Goal: Task Accomplishment & Management: Use online tool/utility

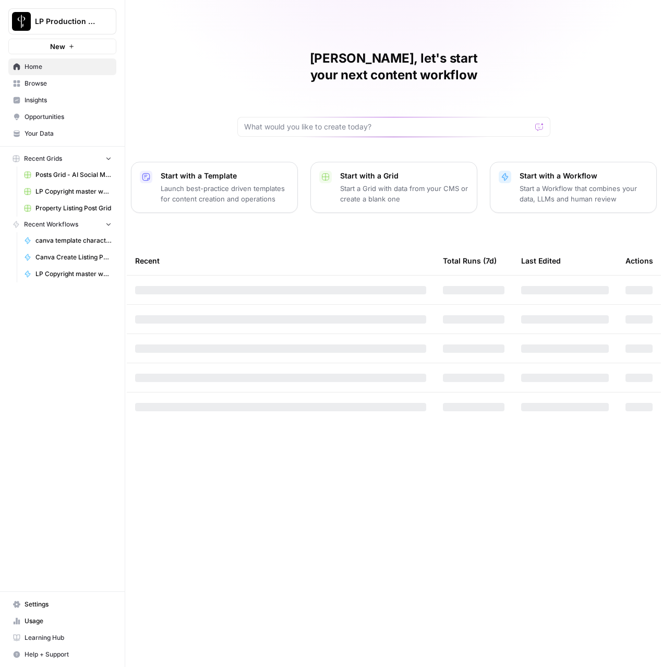
click at [32, 81] on span "Browse" at bounding box center [68, 83] width 87 height 9
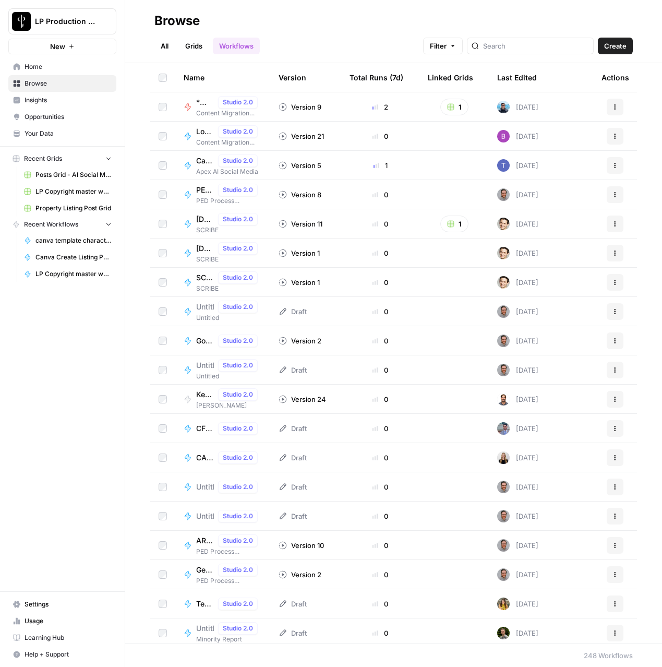
click at [39, 91] on link "Browse" at bounding box center [62, 83] width 108 height 17
click at [43, 84] on span "Browse" at bounding box center [68, 83] width 87 height 9
click at [162, 49] on link "All" at bounding box center [164, 46] width 20 height 17
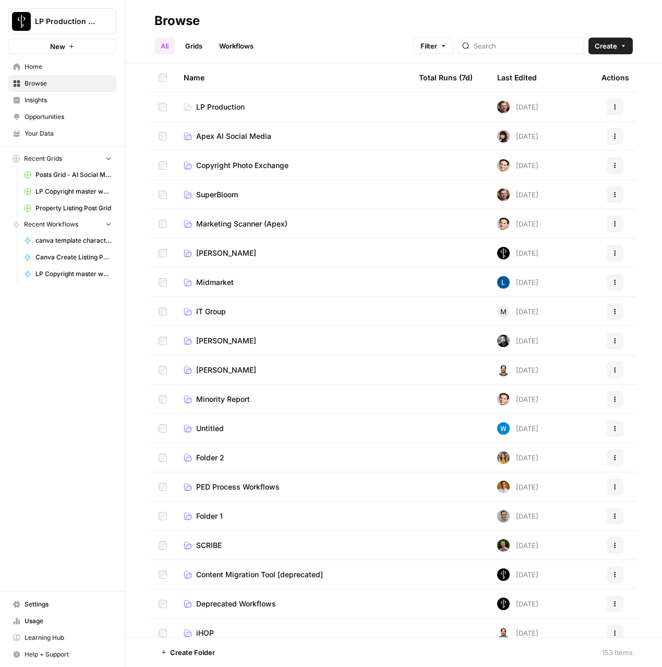
click at [205, 168] on span "Copyright Photo Exchange" at bounding box center [242, 165] width 92 height 10
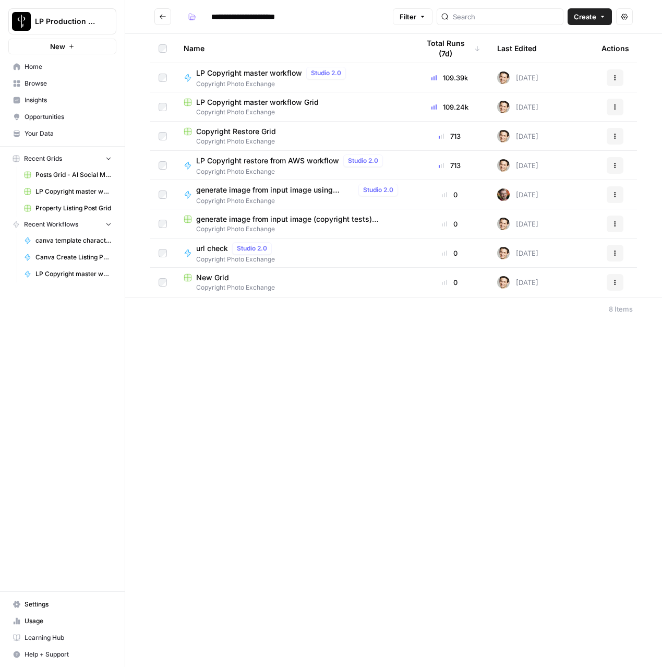
click at [263, 75] on span "LP Copyright master workflow" at bounding box center [249, 73] width 106 height 10
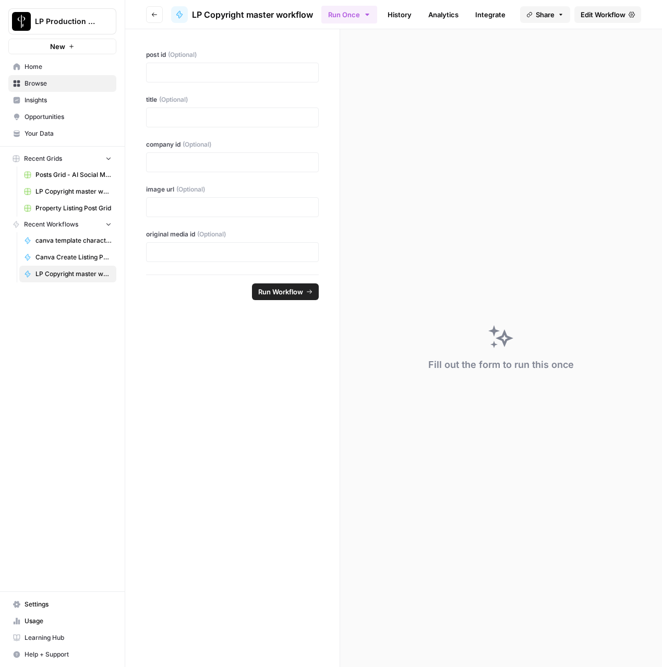
click at [148, 16] on button "Go back" at bounding box center [154, 14] width 17 height 17
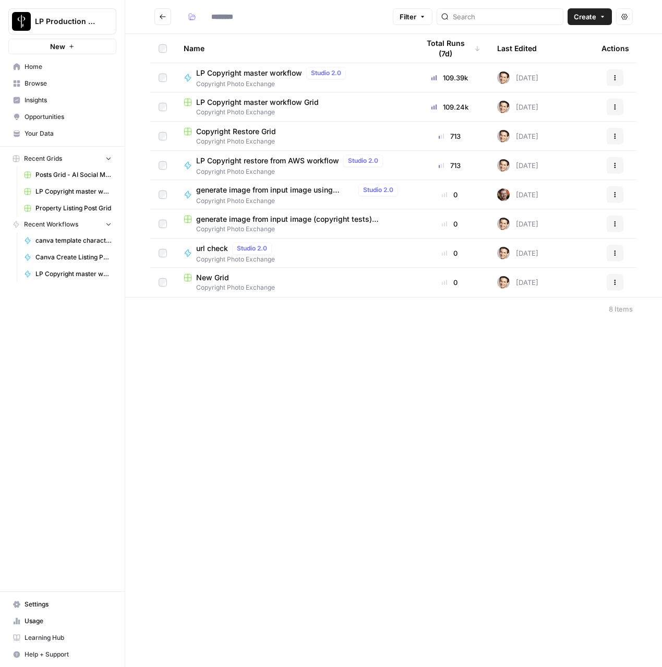
type input "**********"
click at [613, 76] on icon "button" at bounding box center [615, 78] width 6 height 6
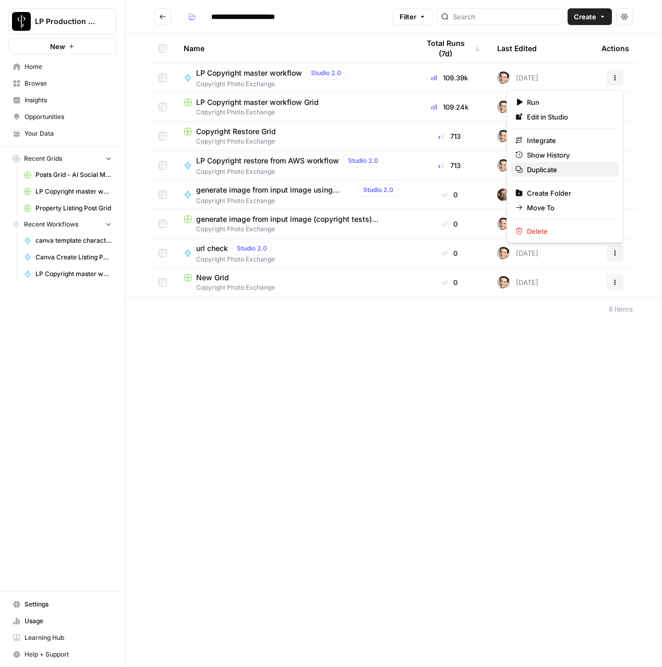
click at [529, 171] on span "Duplicate" at bounding box center [568, 169] width 83 height 10
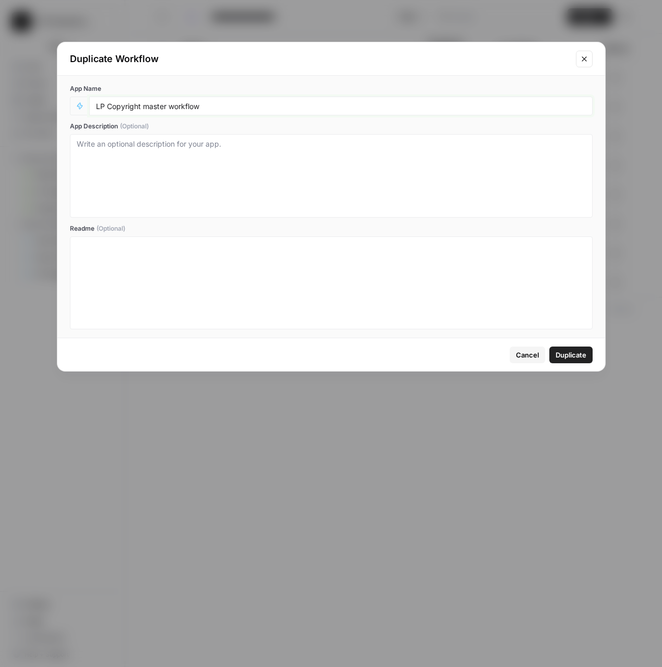
click at [322, 110] on input "LP Copyright master workflow" at bounding box center [341, 105] width 490 height 9
type input "LP Copyright in-line images workflow"
click at [567, 356] on span "Duplicate" at bounding box center [571, 354] width 31 height 10
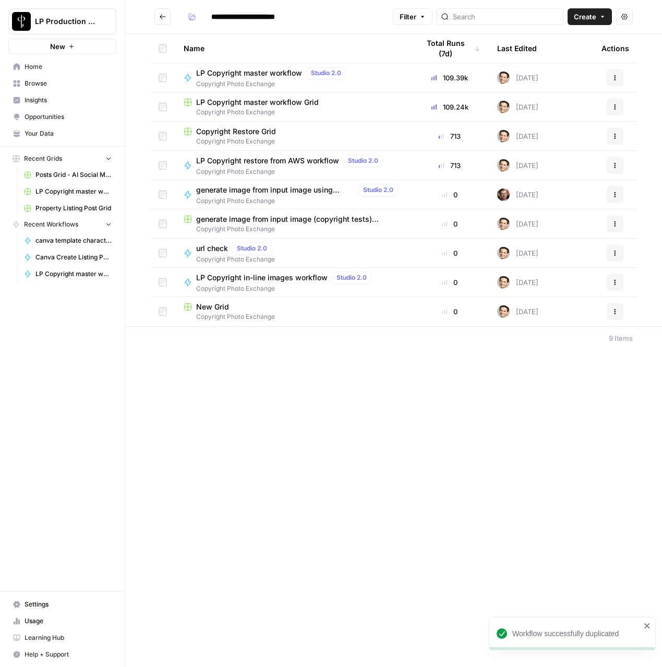
click at [263, 279] on span "LP Copyright in-line images workflow" at bounding box center [261, 277] width 131 height 10
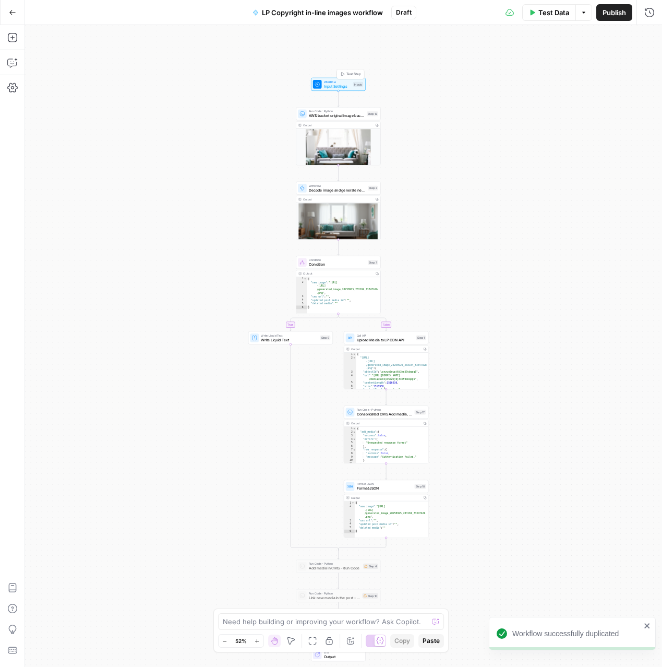
drag, startPoint x: 356, startPoint y: 51, endPoint x: 352, endPoint y: 75, distance: 23.9
click at [352, 75] on span "Test Step" at bounding box center [353, 73] width 15 height 5
click at [328, 81] on span "Workflow" at bounding box center [337, 82] width 27 height 4
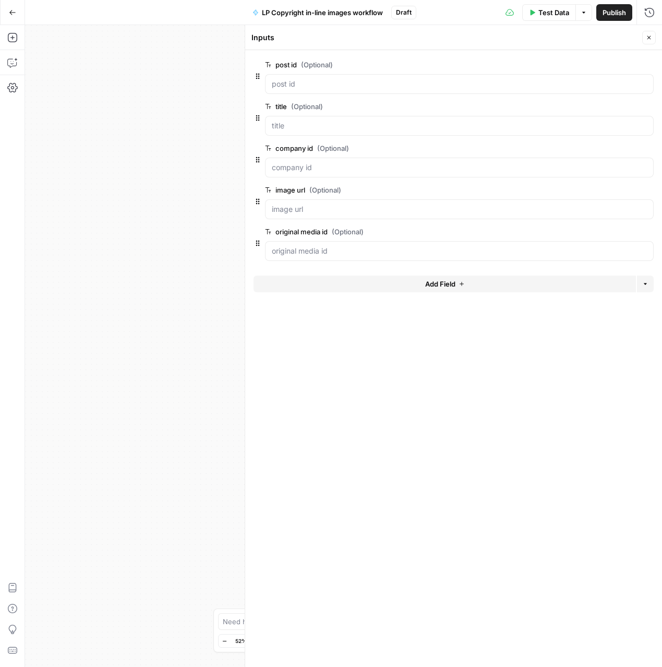
click at [650, 190] on icon "button" at bounding box center [648, 190] width 6 height 6
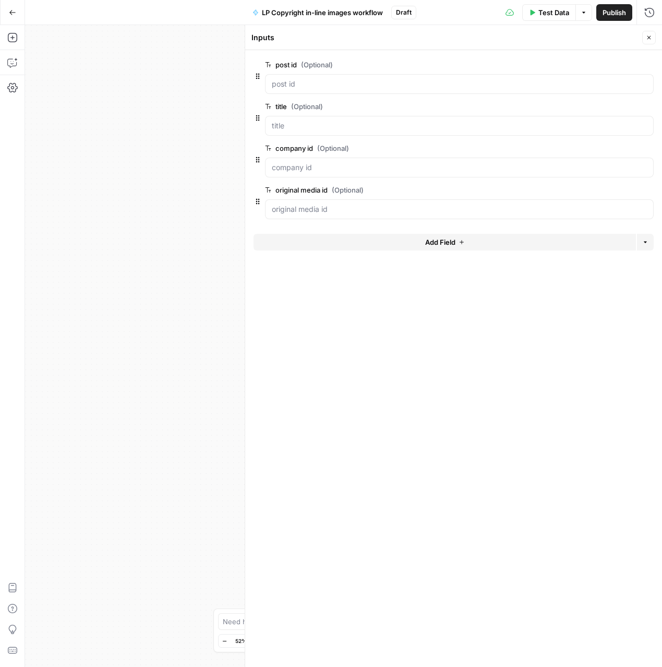
click at [650, 190] on icon "button" at bounding box center [648, 190] width 6 height 6
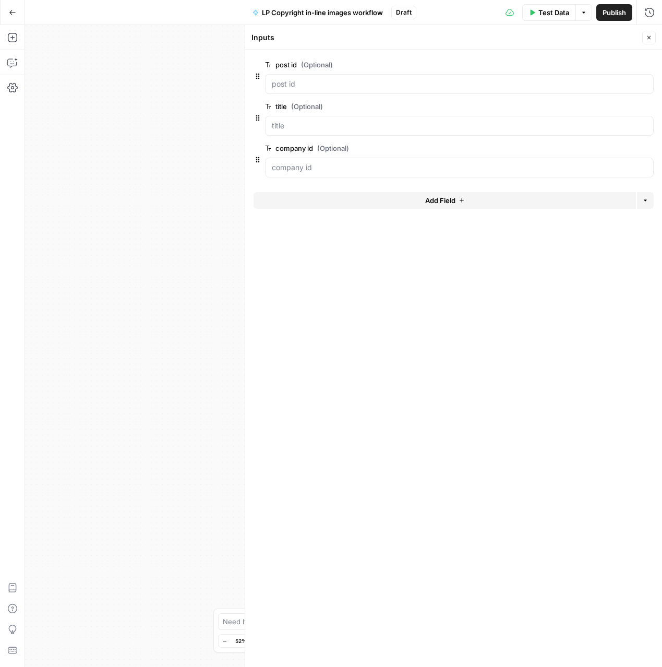
click at [648, 39] on icon "button" at bounding box center [649, 37] width 6 height 6
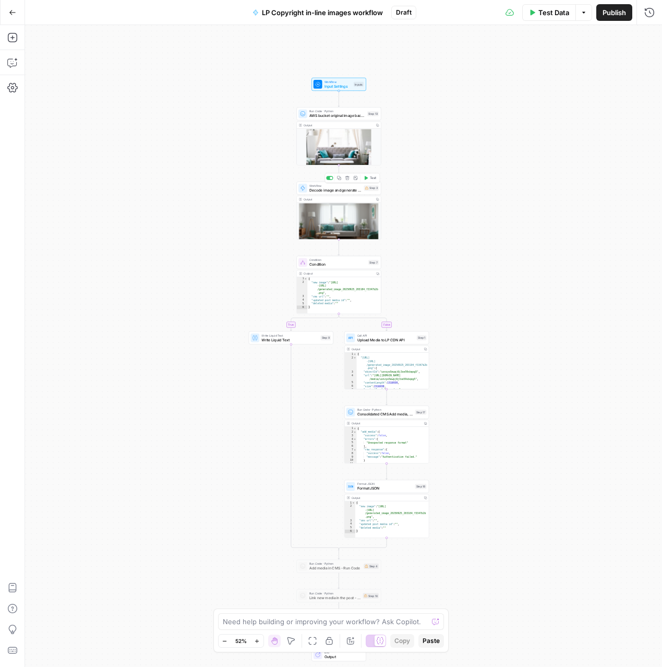
click at [329, 190] on span "Decode image and generate new one with Imagen" at bounding box center [335, 189] width 53 height 5
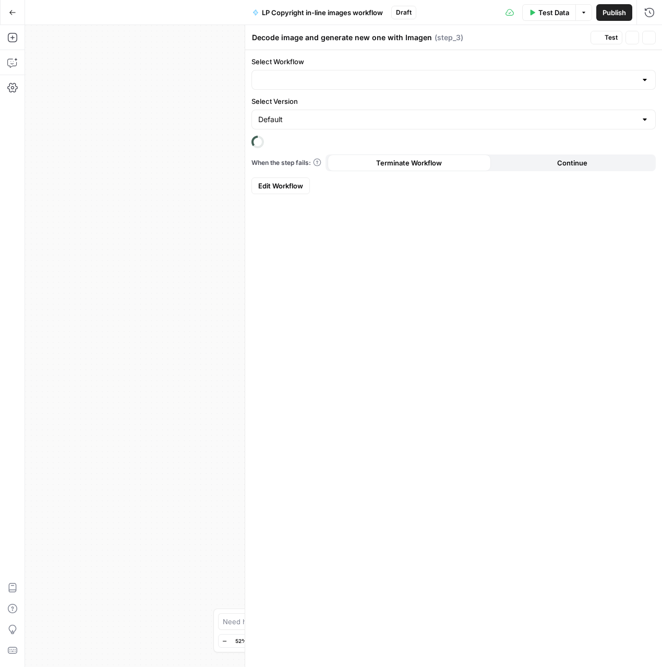
type input "generate image from input image using imagen, host on Apex AWS bucket"
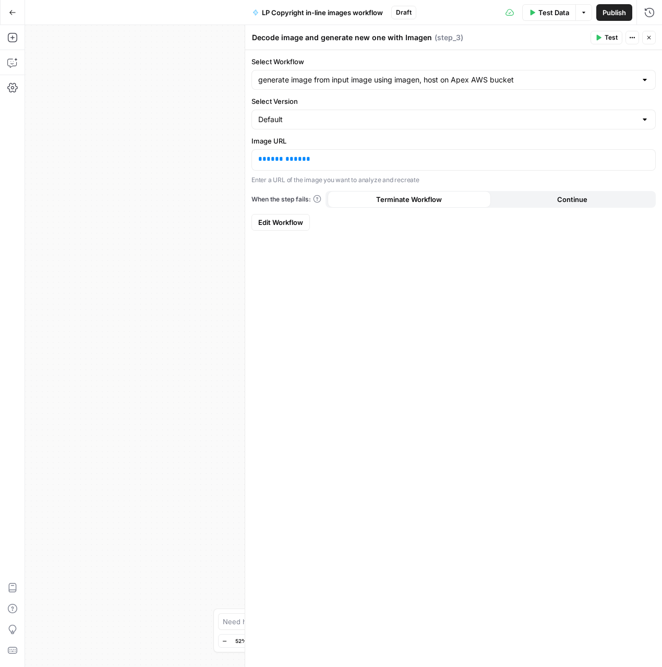
click at [636, 83] on div "generate image from input image using imagen, host on Apex AWS bucket" at bounding box center [453, 80] width 404 height 20
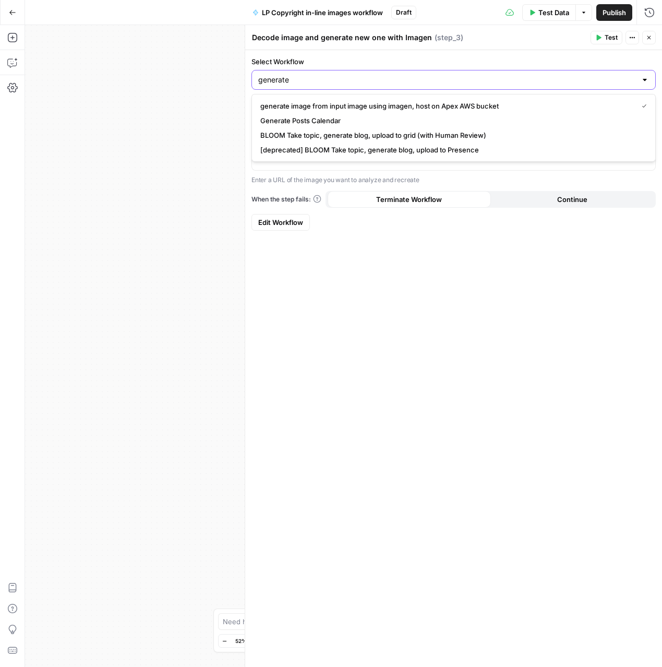
type input "generate"
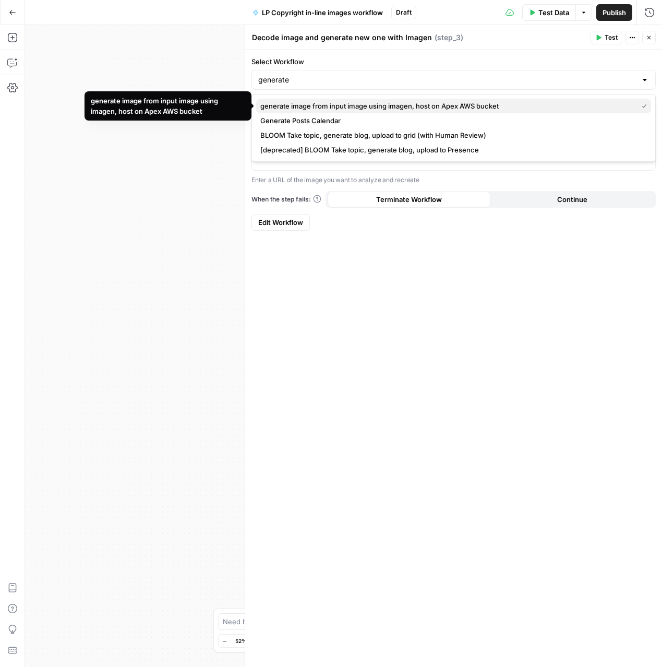
click button "generate image from input image using imagen, host on Apex AWS bucket" at bounding box center [453, 106] width 395 height 15
type input "generate image from input image using imagen, host on Apex AWS bucket"
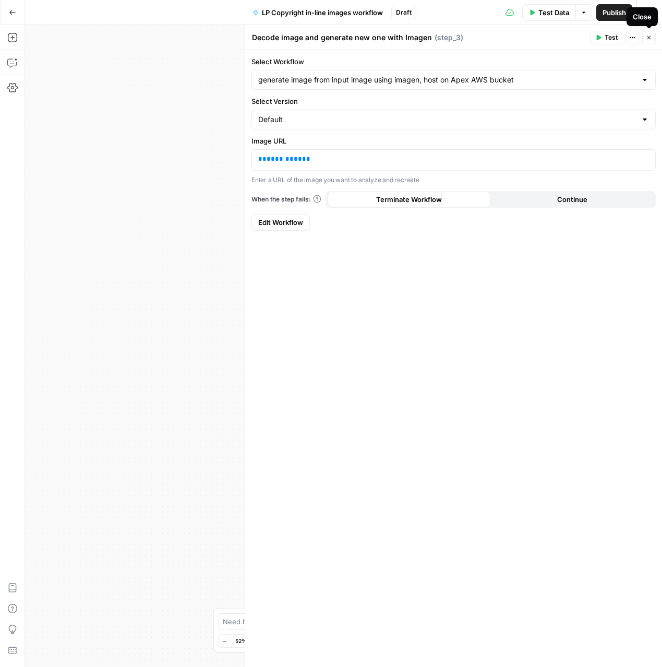
click at [648, 40] on icon "button" at bounding box center [649, 37] width 6 height 6
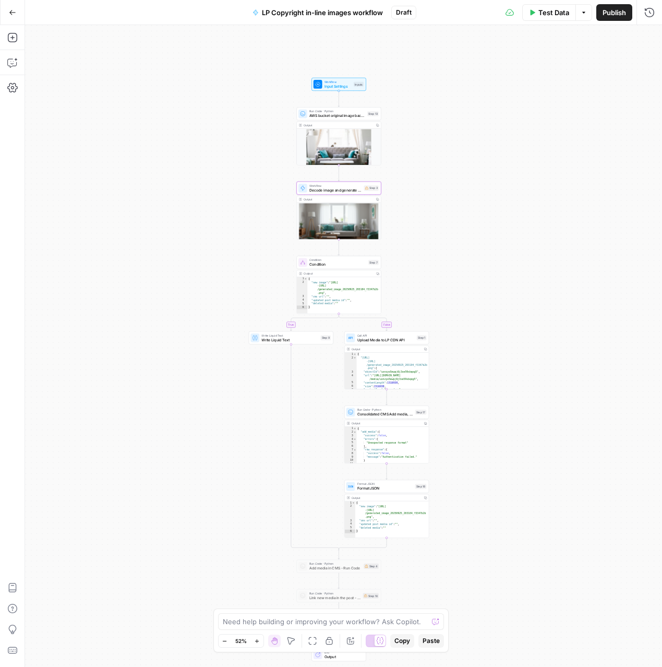
click at [7, 15] on button "Go Back" at bounding box center [12, 12] width 19 height 19
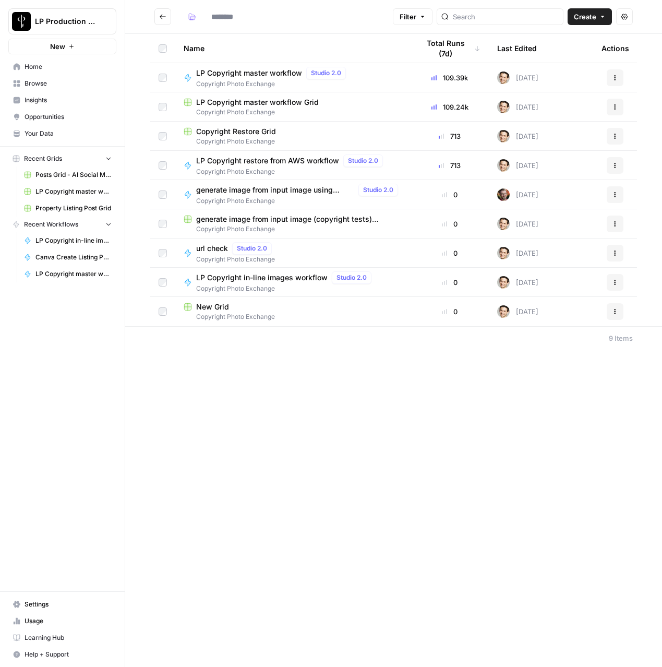
type input "**********"
click at [239, 201] on span "Copyright Photo Exchange" at bounding box center [299, 200] width 206 height 9
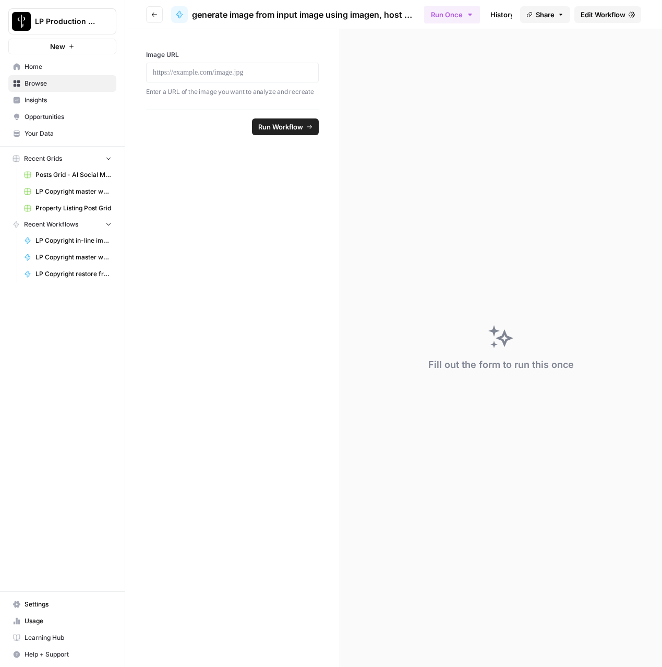
click at [592, 13] on span "Edit Workflow" at bounding box center [603, 14] width 45 height 10
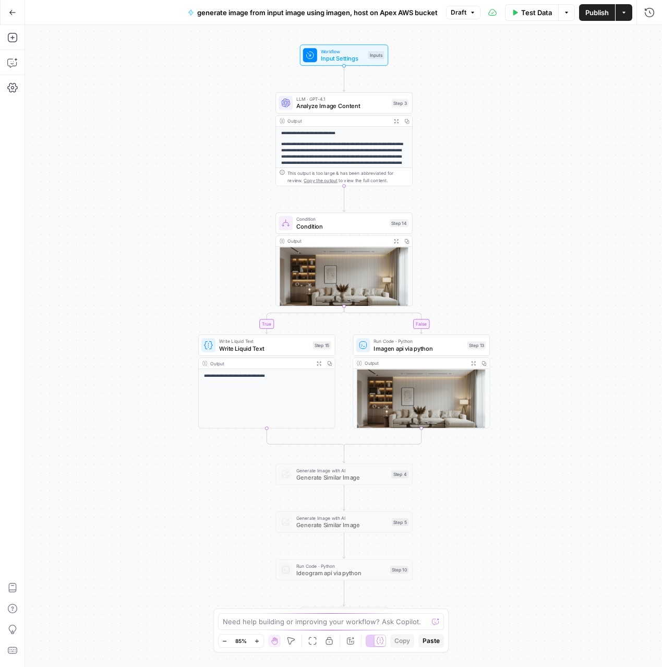
click at [393, 347] on span "Imagen api via python" at bounding box center [418, 348] width 90 height 9
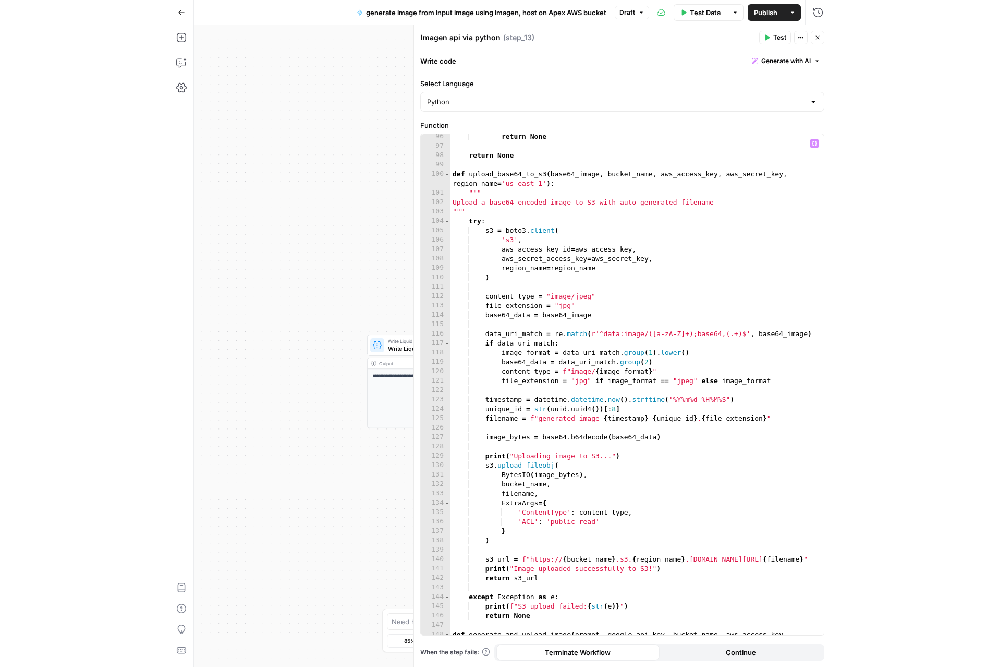
scroll to position [1349, 0]
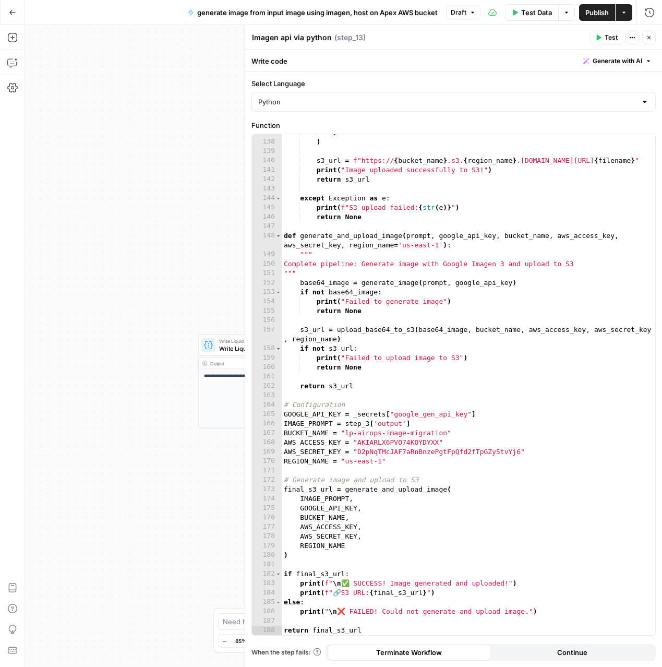
click at [395, 14] on span "generate image from input image using imagen, host on Apex AWS bucket" at bounding box center [317, 12] width 240 height 10
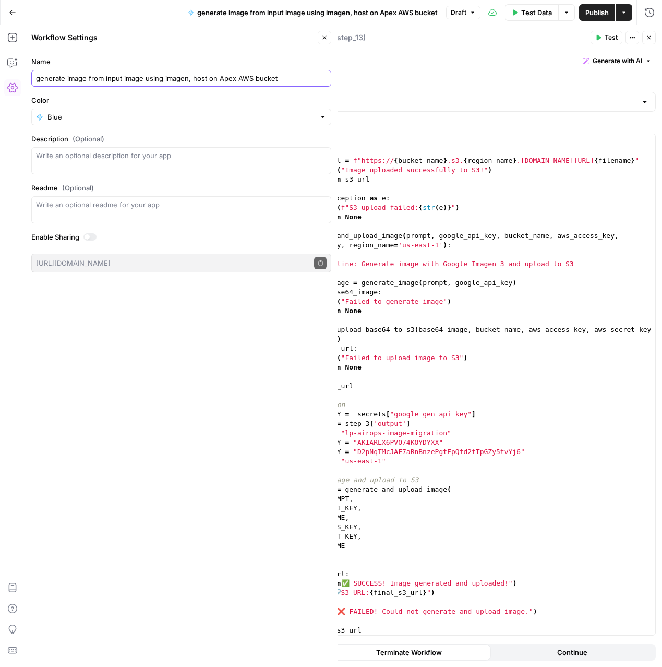
click at [237, 82] on input "generate image from input image using imagen, host on Apex AWS bucket" at bounding box center [181, 78] width 291 height 10
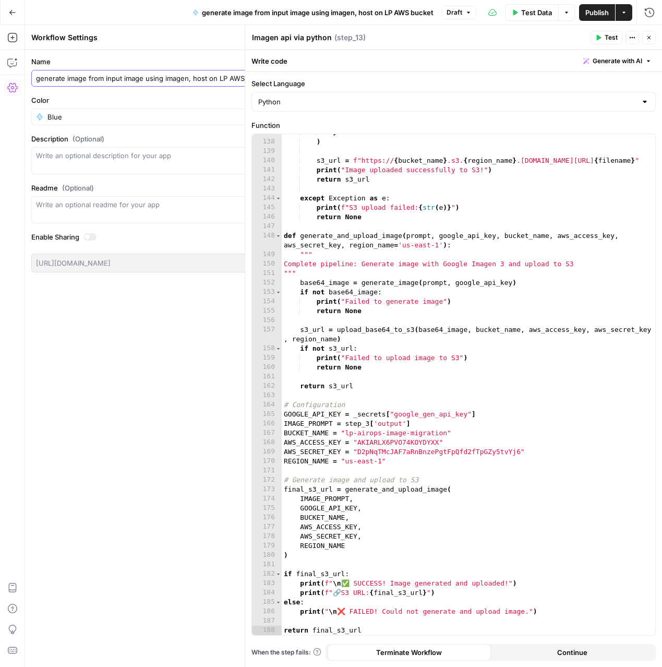
type input "generate image from input image using imagen, host on LP AWS bucket"
click at [595, 10] on span "Publish" at bounding box center [596, 12] width 23 height 10
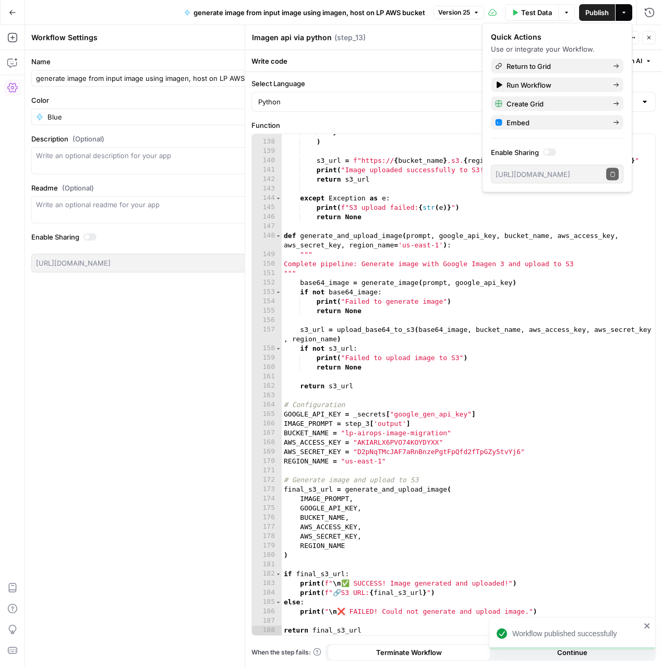
click at [650, 38] on icon "button" at bounding box center [649, 37] width 6 height 6
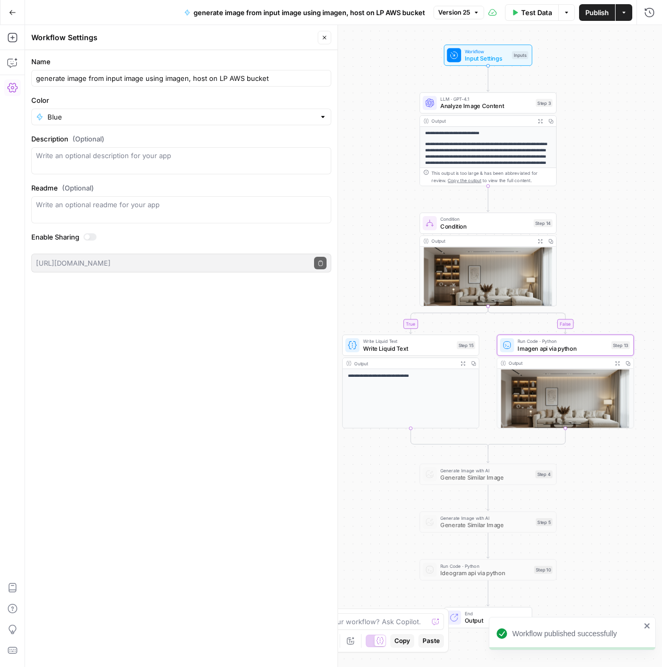
click at [6, 14] on button "Go Back" at bounding box center [12, 12] width 19 height 19
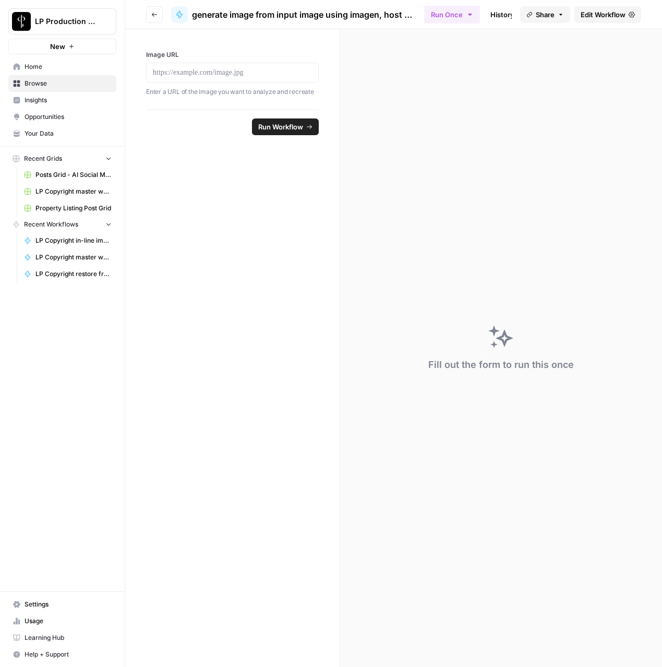
click at [160, 17] on button "Go back" at bounding box center [154, 14] width 17 height 17
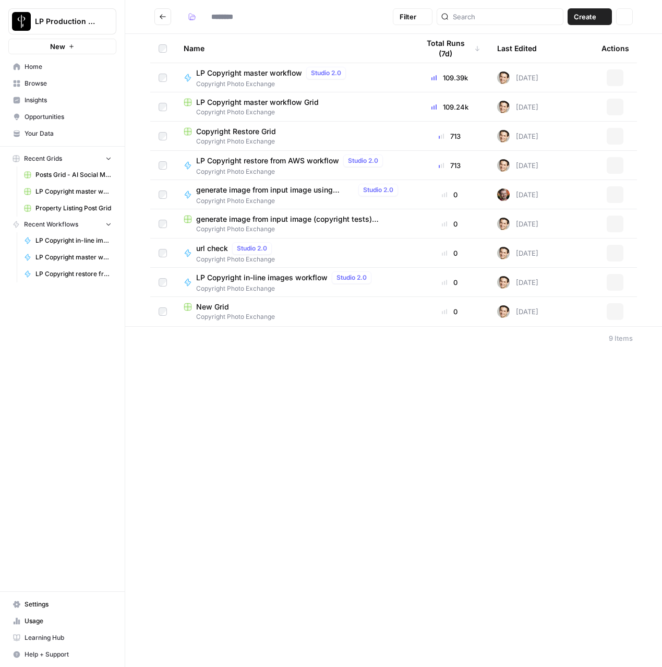
type input "**********"
click at [160, 17] on icon "Go back" at bounding box center [163, 16] width 6 height 5
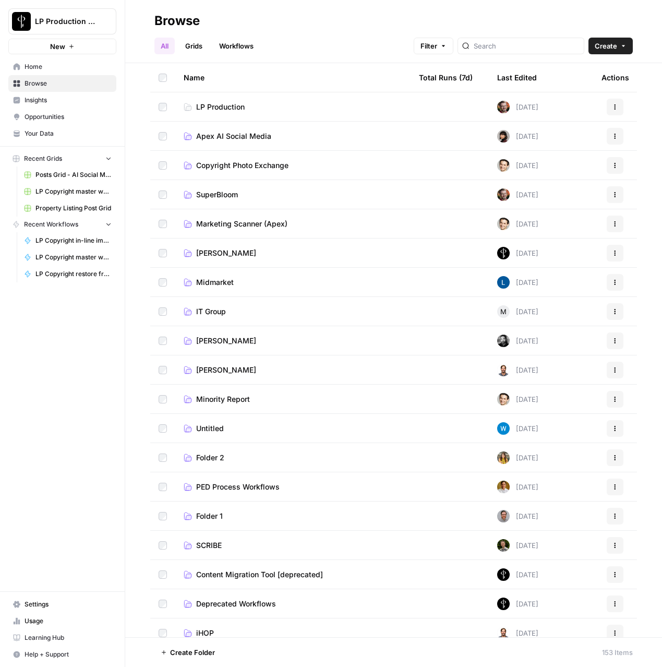
click at [221, 174] on td "Copyright Photo Exchange" at bounding box center [292, 165] width 235 height 29
click at [222, 168] on span "Copyright Photo Exchange" at bounding box center [242, 165] width 92 height 10
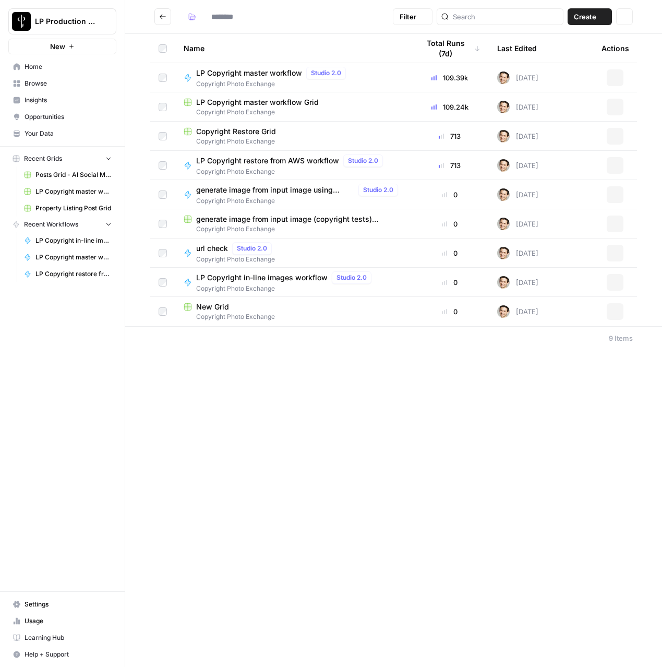
type input "**********"
click at [233, 193] on span "generate image from input image using imagen, host on LP AWS bucket" at bounding box center [275, 190] width 158 height 10
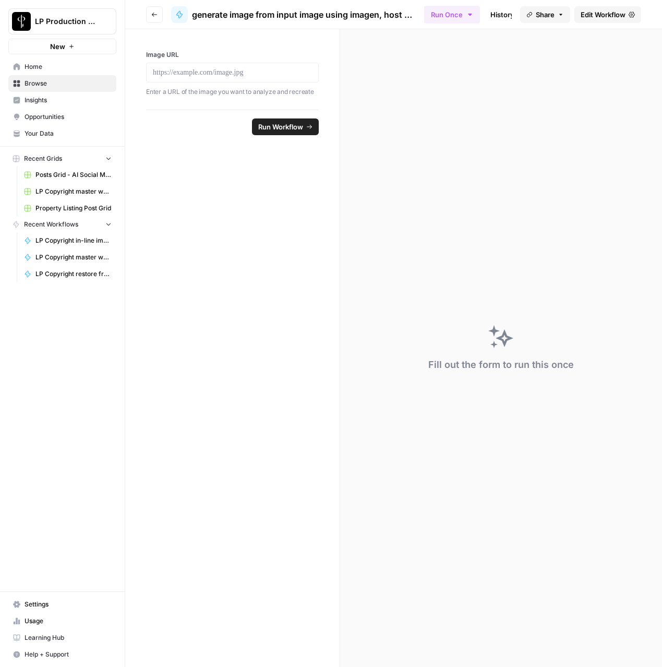
click at [605, 14] on span "Edit Workflow" at bounding box center [603, 14] width 45 height 10
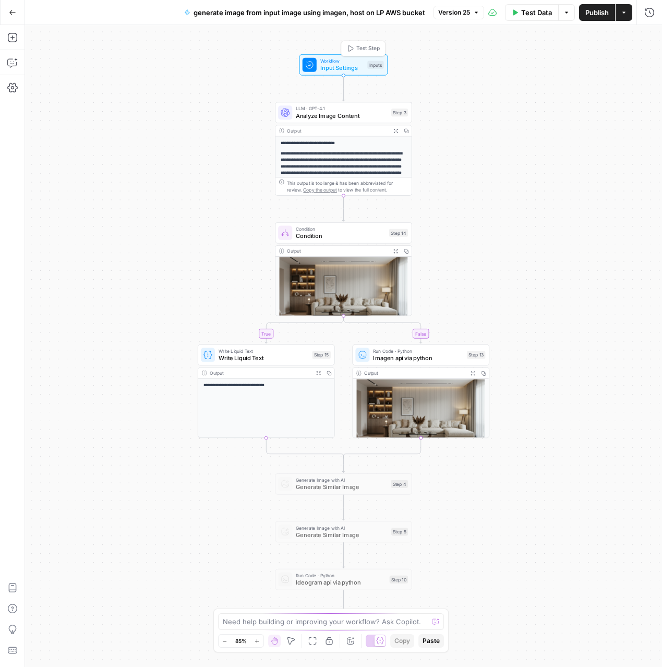
click at [320, 62] on span "Workflow" at bounding box center [342, 60] width 44 height 7
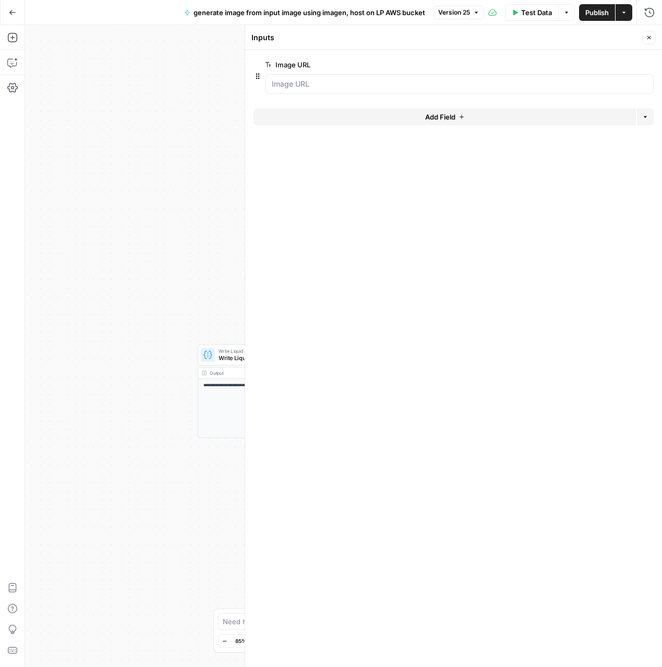
click at [650, 35] on icon "button" at bounding box center [649, 37] width 6 height 6
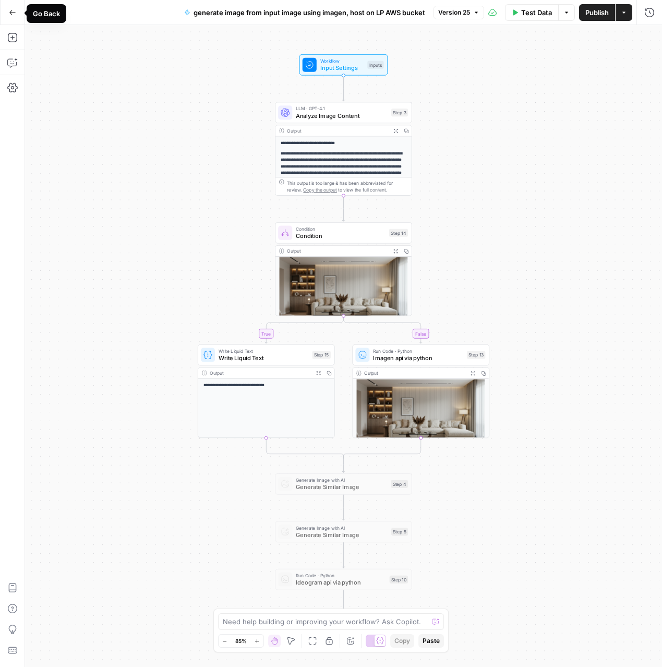
click at [16, 11] on button "Go Back" at bounding box center [12, 12] width 19 height 19
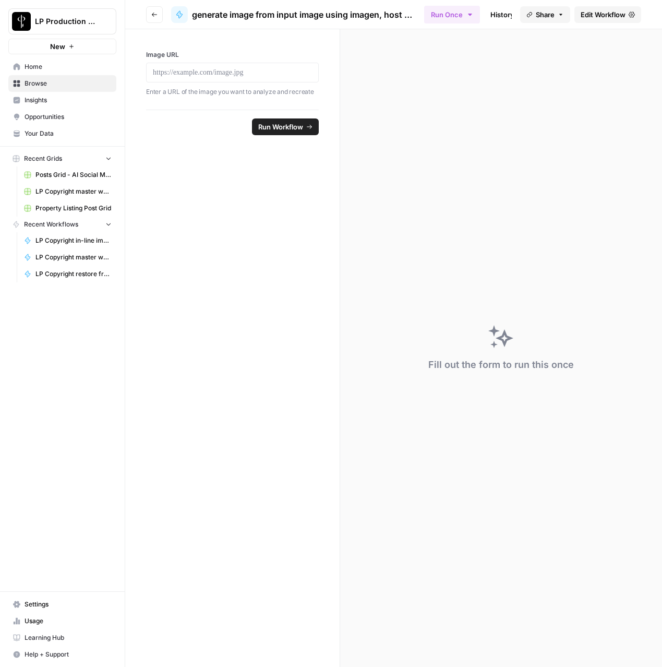
click at [156, 10] on button "Go back" at bounding box center [154, 14] width 17 height 17
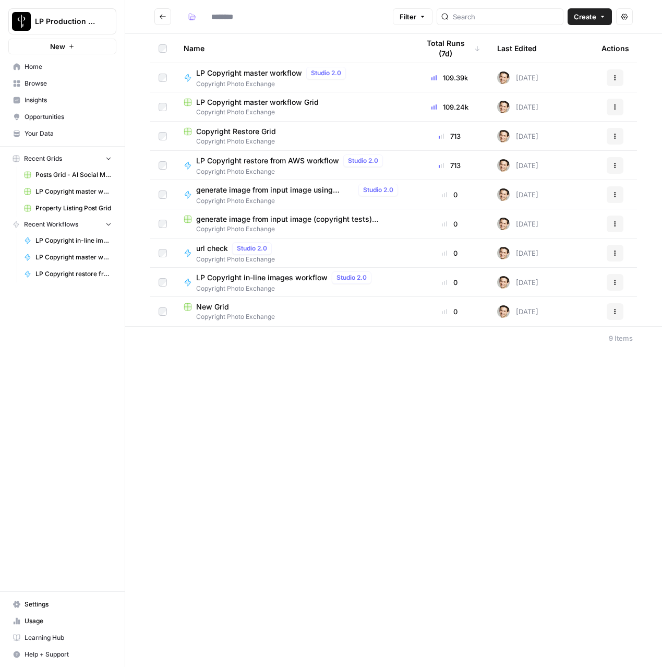
type input "**********"
click at [277, 277] on span "LP Copyright in-line images workflow" at bounding box center [261, 277] width 131 height 10
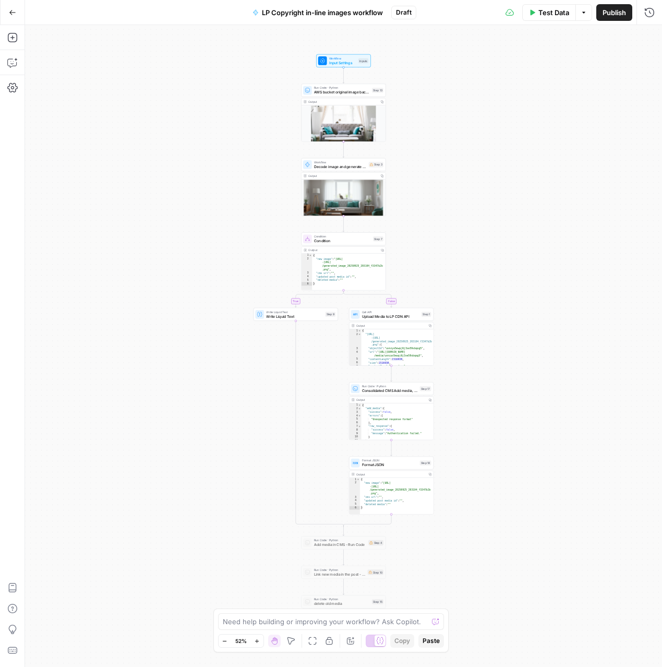
click at [348, 60] on span "Input Settings" at bounding box center [342, 62] width 27 height 5
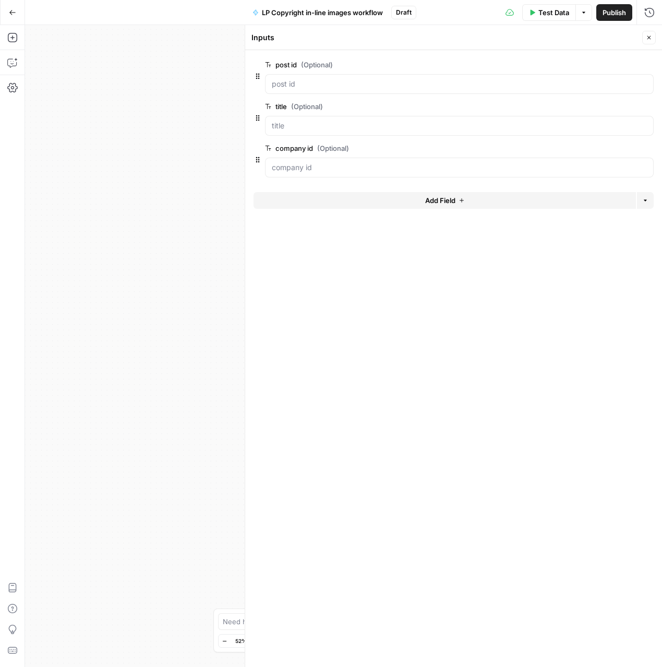
click at [651, 41] on button "Close" at bounding box center [649, 38] width 14 height 14
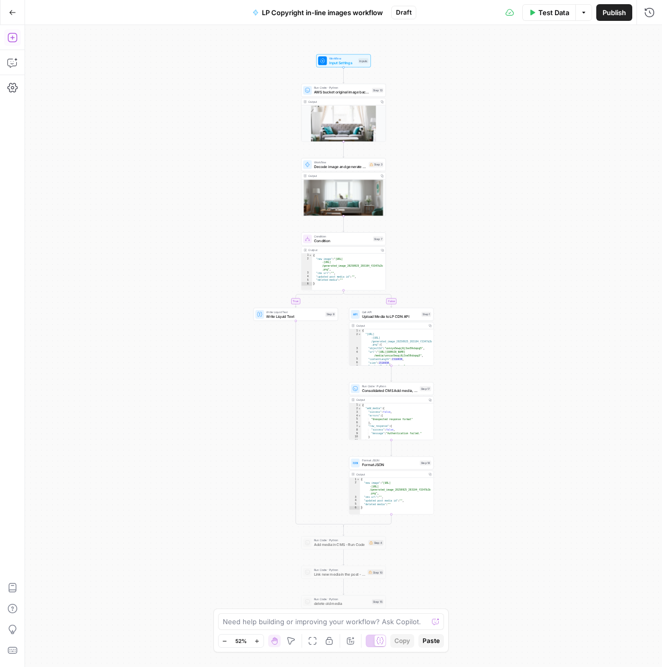
click at [6, 38] on button "Add Steps" at bounding box center [12, 37] width 17 height 17
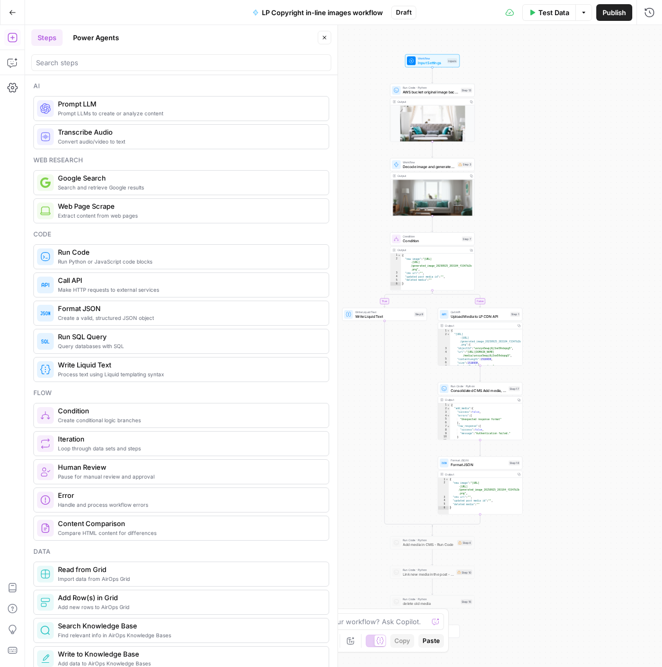
click at [80, 258] on span "Run Python or JavaScript code blocks" at bounding box center [189, 261] width 262 height 8
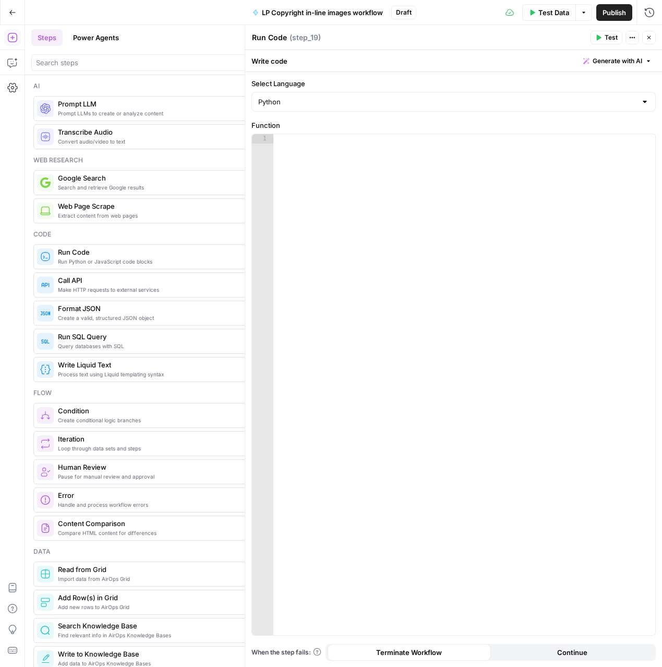
click at [652, 39] on button "Close" at bounding box center [649, 38] width 14 height 14
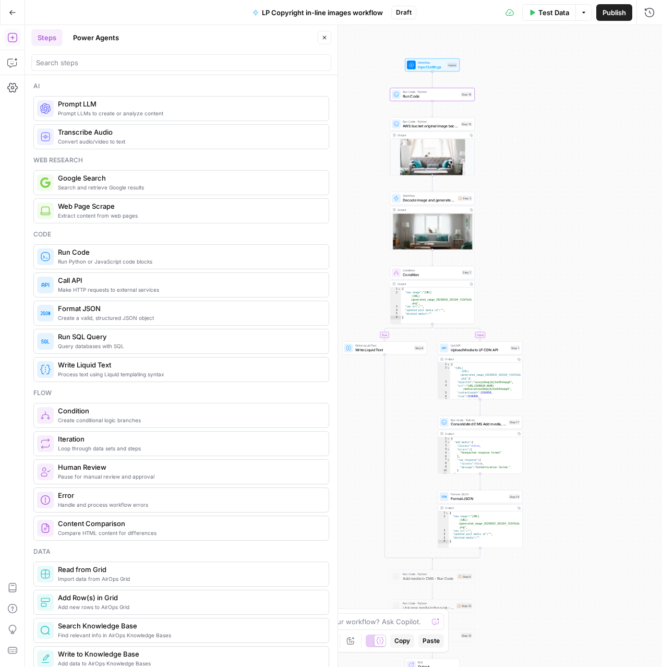
drag, startPoint x: 461, startPoint y: 634, endPoint x: 423, endPoint y: 2, distance: 633.3
click at [426, 100] on div "Run Code · Python Run Code Step 19 Copy step Delete step Add Note Test" at bounding box center [432, 94] width 84 height 13
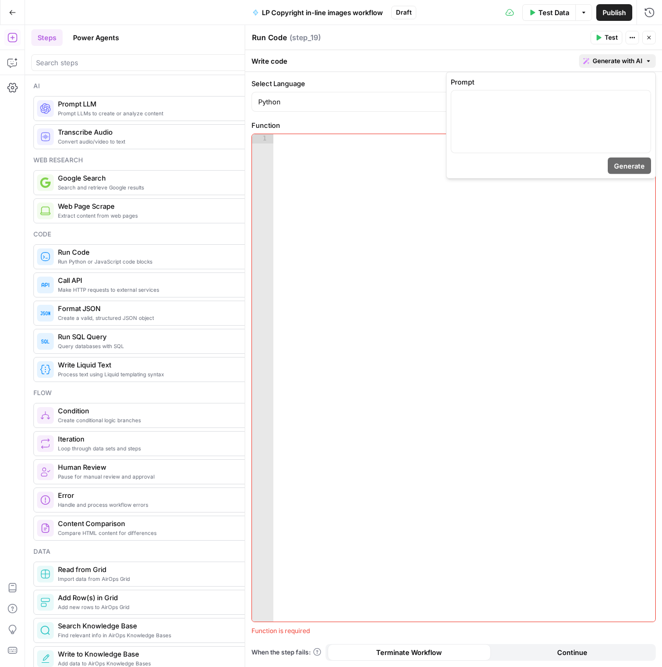
click at [612, 57] on span "Generate with AI" at bounding box center [618, 60] width 50 height 9
click at [561, 98] on p at bounding box center [550, 100] width 187 height 10
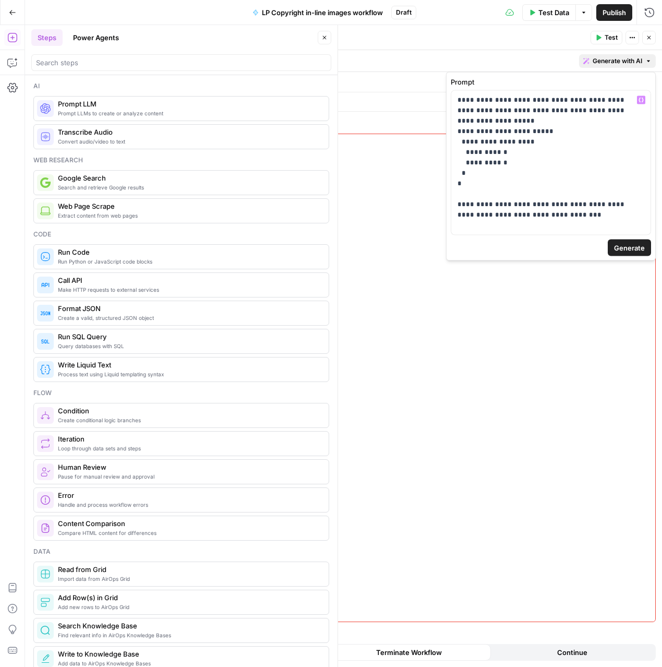
click at [6, 155] on div "Add Steps Copilot Settings AirOps Academy Help Give Feedback Shortcuts" at bounding box center [12, 346] width 25 height 642
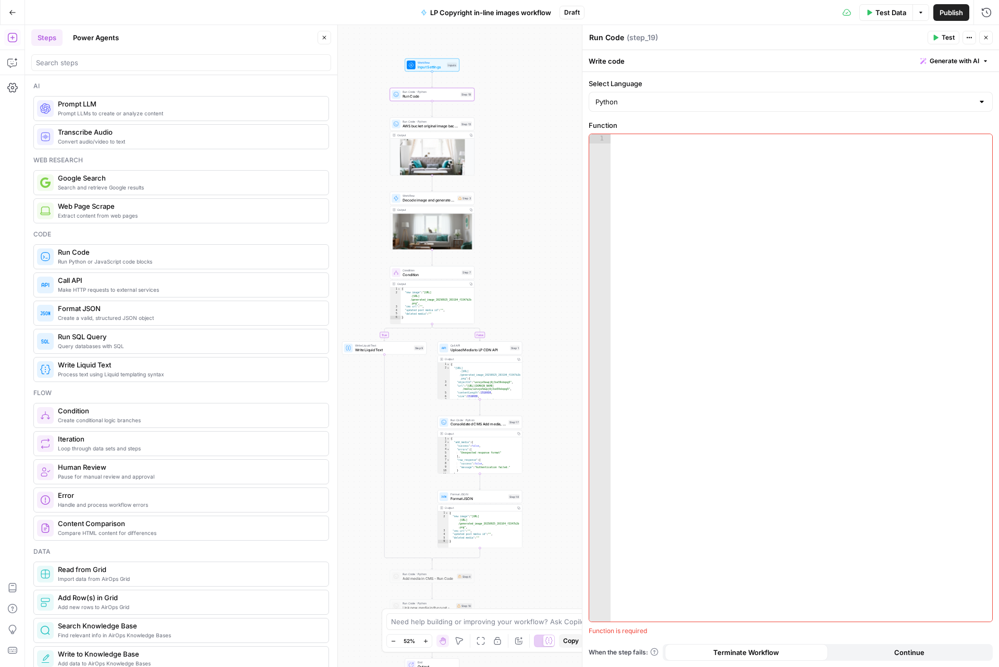
click at [469, 424] on span "Consolidated CMS Add media, update post, delete old" at bounding box center [479, 423] width 56 height 5
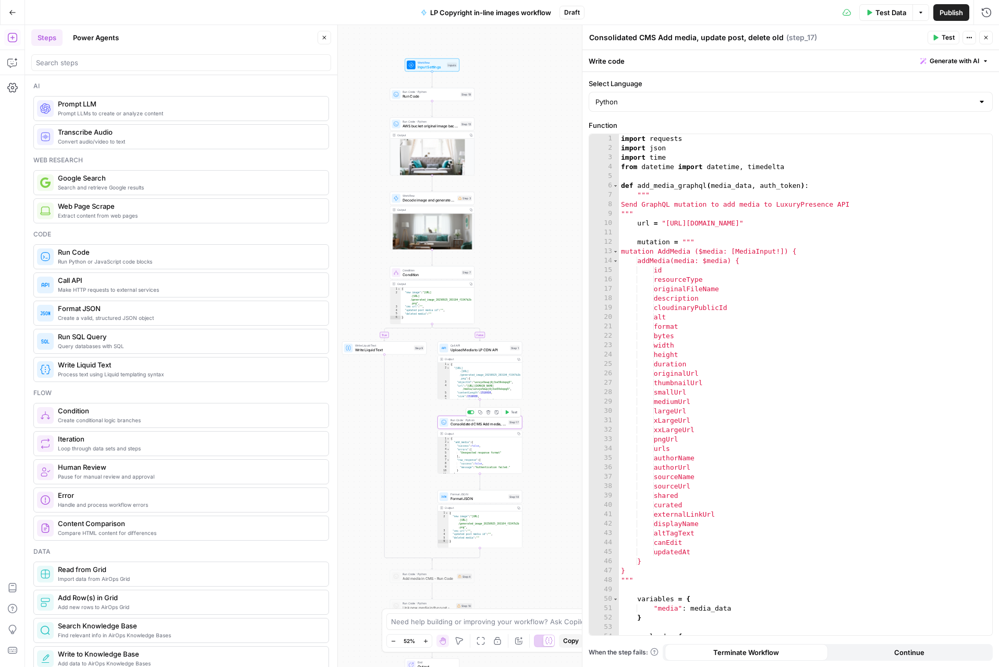
click at [661, 300] on div "import requests import json import time from datetime import datetime , timedel…" at bounding box center [805, 394] width 373 height 520
type textarea "**********"
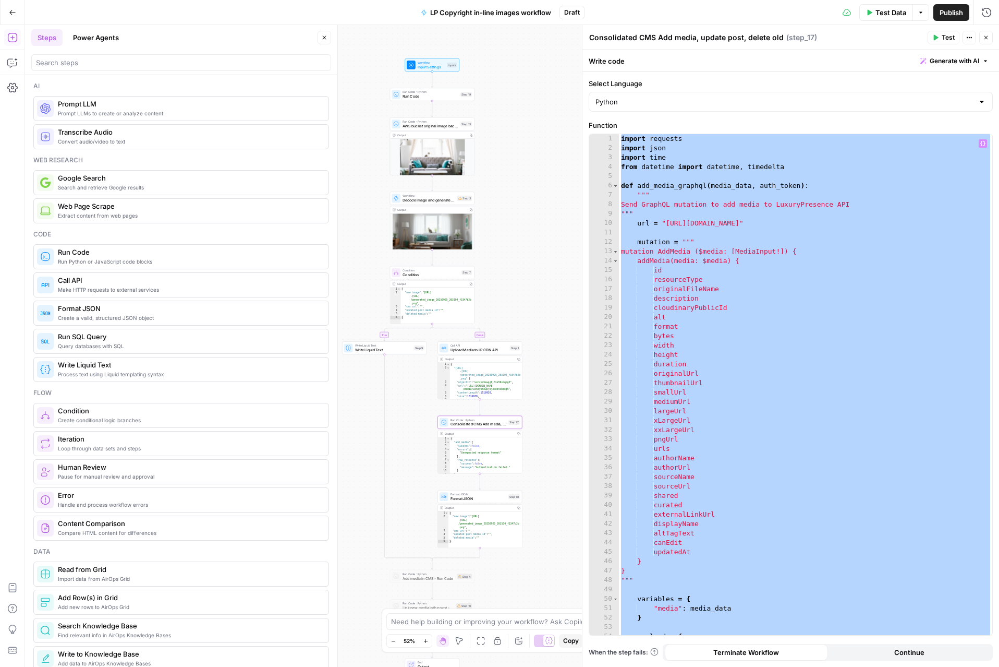
click at [661, 38] on icon "button" at bounding box center [986, 37] width 6 height 6
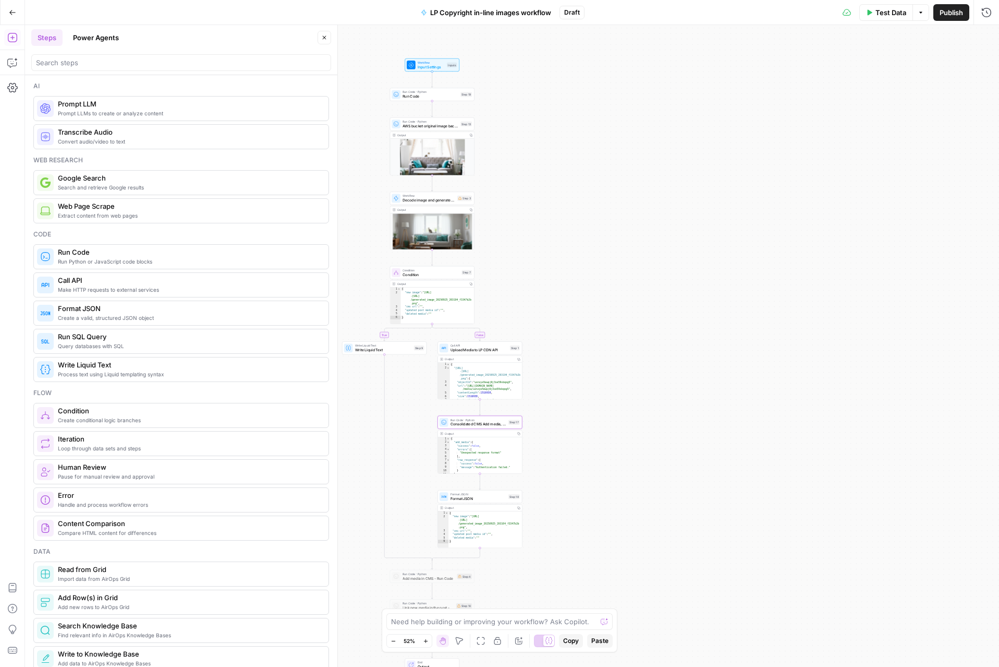
click at [451, 97] on span "Run Code" at bounding box center [431, 95] width 56 height 5
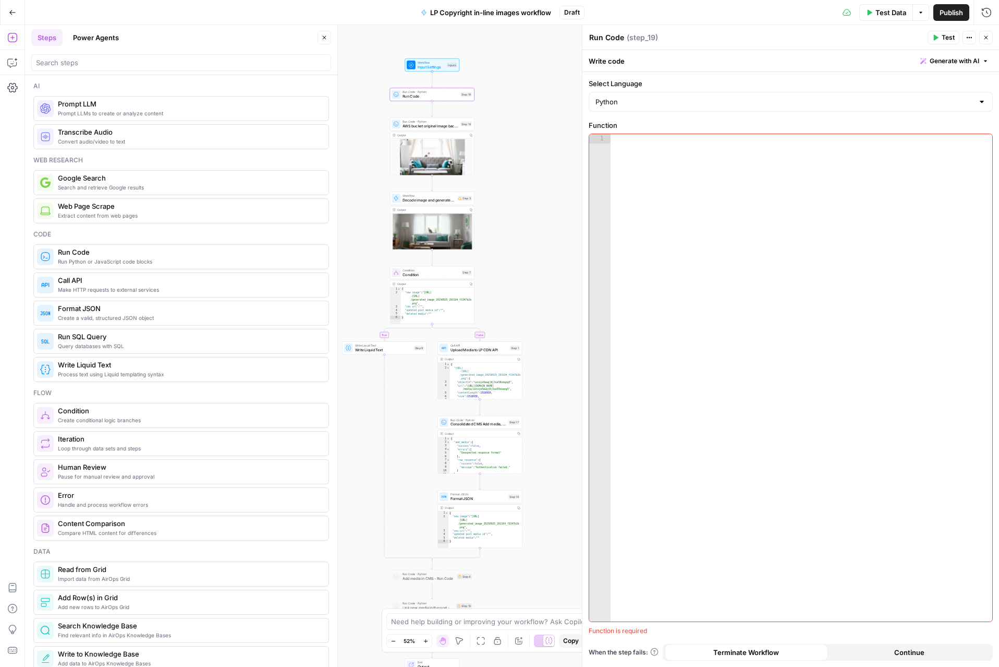
click at [661, 65] on span "Generate with AI" at bounding box center [955, 60] width 50 height 9
click at [661, 96] on p at bounding box center [888, 100] width 187 height 10
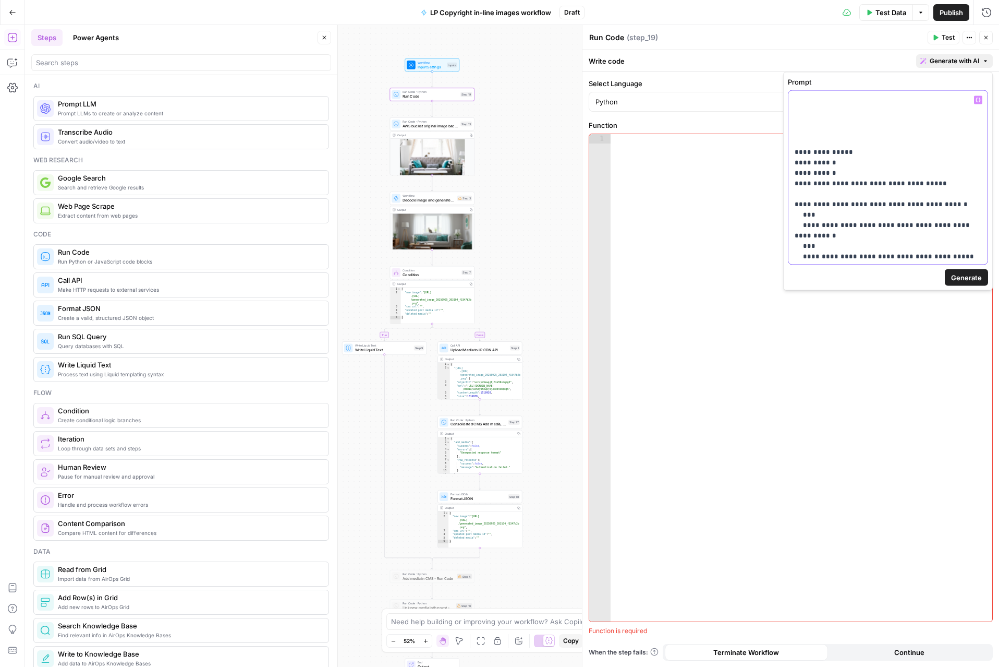
paste div
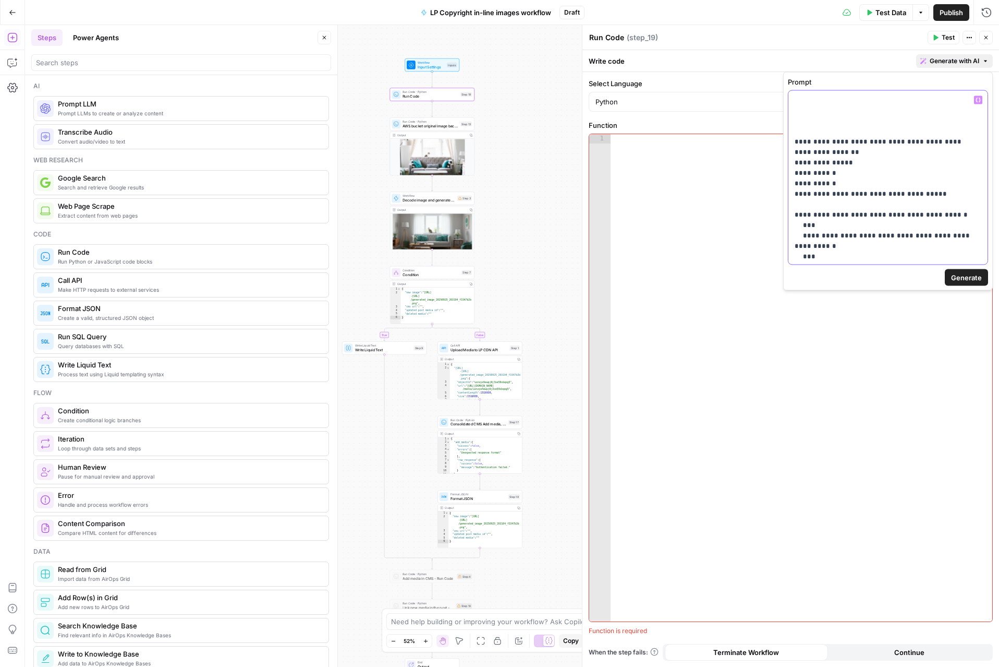
click at [661, 107] on div "**********" at bounding box center [888, 178] width 199 height 174
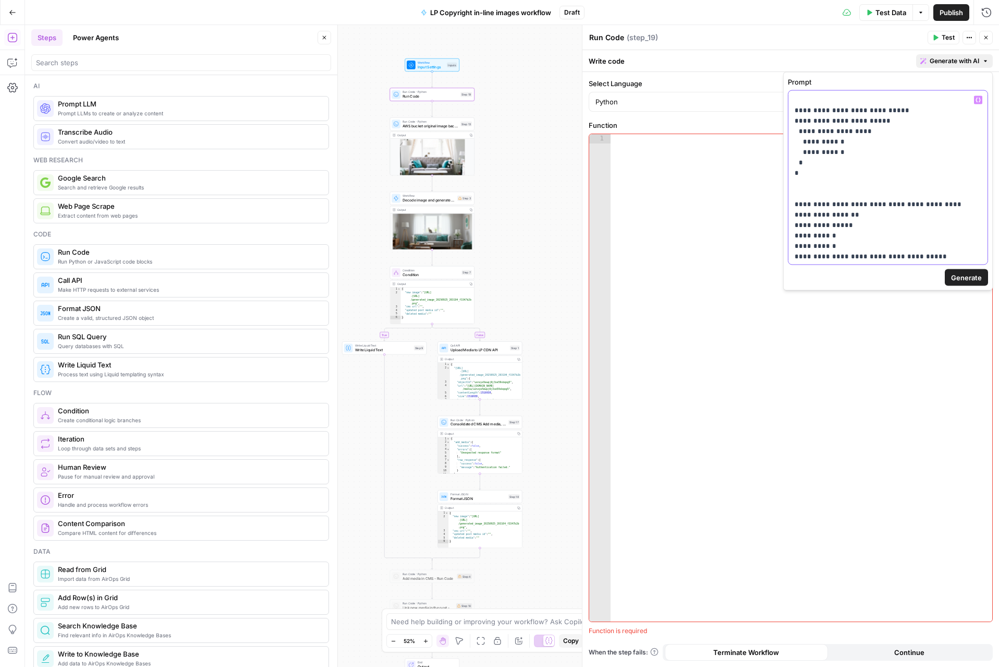
click at [661, 277] on button "Generate" at bounding box center [966, 277] width 43 height 17
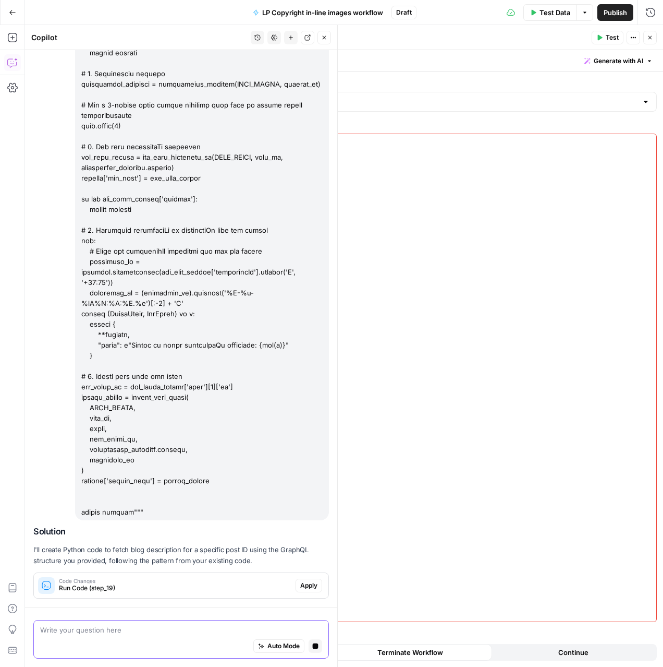
scroll to position [3133, 0]
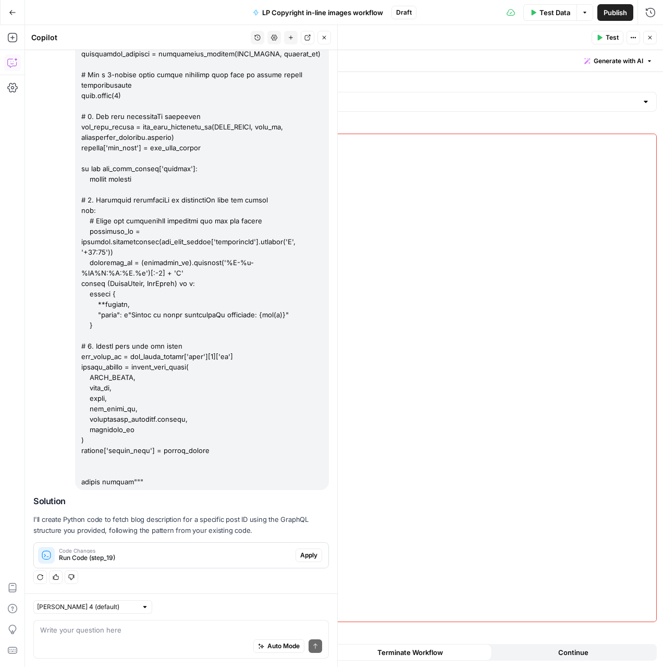
click at [306, 557] on span "Apply" at bounding box center [308, 554] width 17 height 9
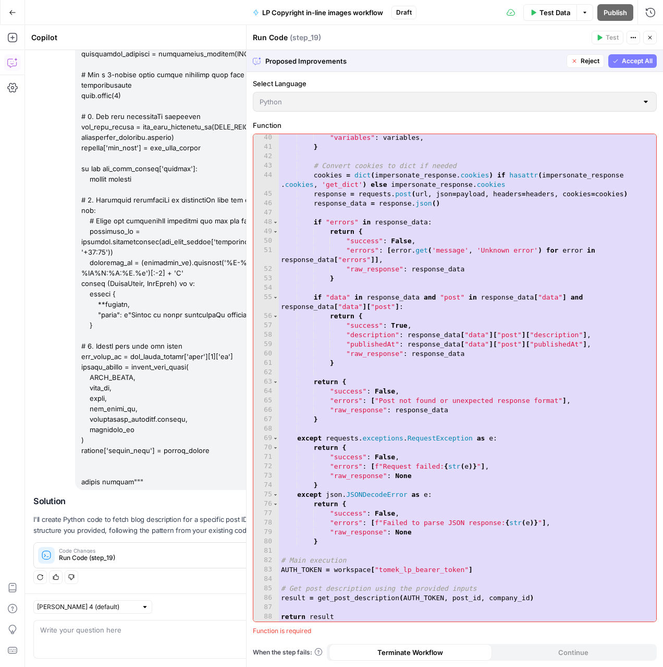
scroll to position [377, 0]
click at [364, 590] on div "40 41 42 43 44 45 46 47 48 49 50 51 52 53 54 55 56 57 58 59 60 61 62 63 64 65 6…" at bounding box center [454, 377] width 403 height 487
click at [635, 61] on span "Accept All" at bounding box center [637, 60] width 31 height 9
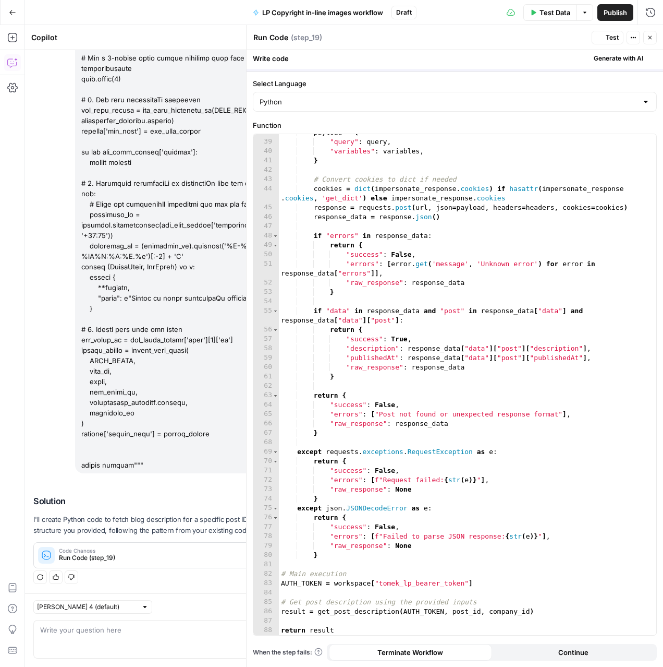
scroll to position [363, 0]
type textarea "**********"
click at [494, 584] on div "payload = { "query" : query , "variables" : variables , } # Convert cookies to …" at bounding box center [468, 388] width 378 height 520
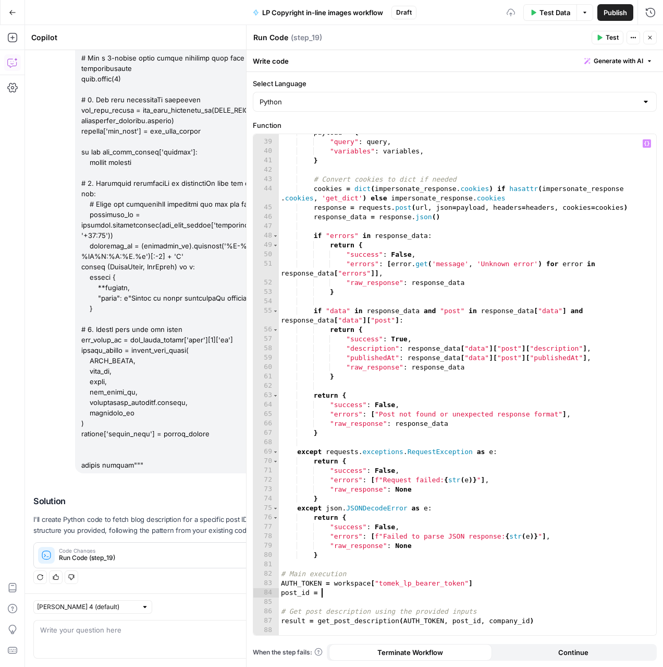
scroll to position [0, 3]
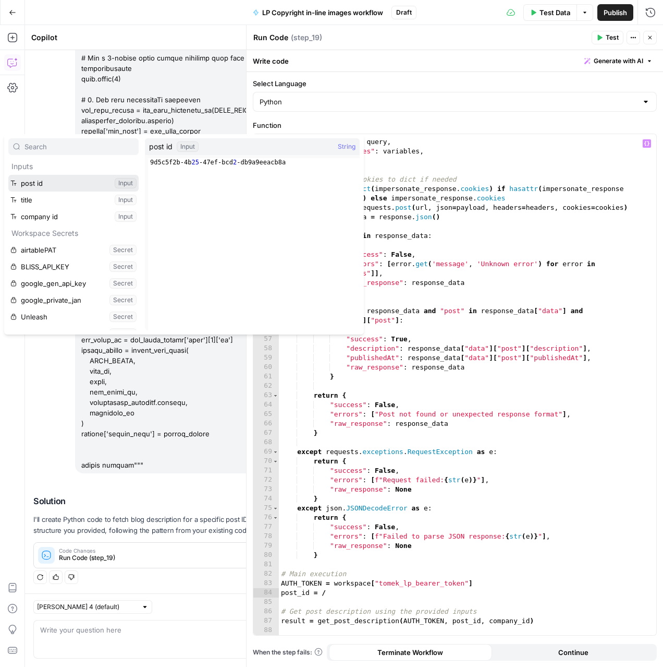
click at [64, 189] on button "Select variable post id" at bounding box center [73, 183] width 130 height 17
type textarea "**********"
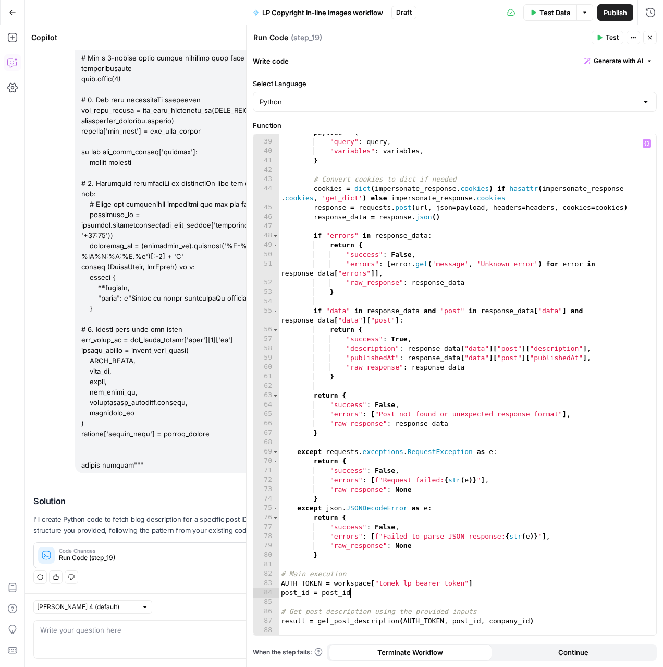
scroll to position [0, 0]
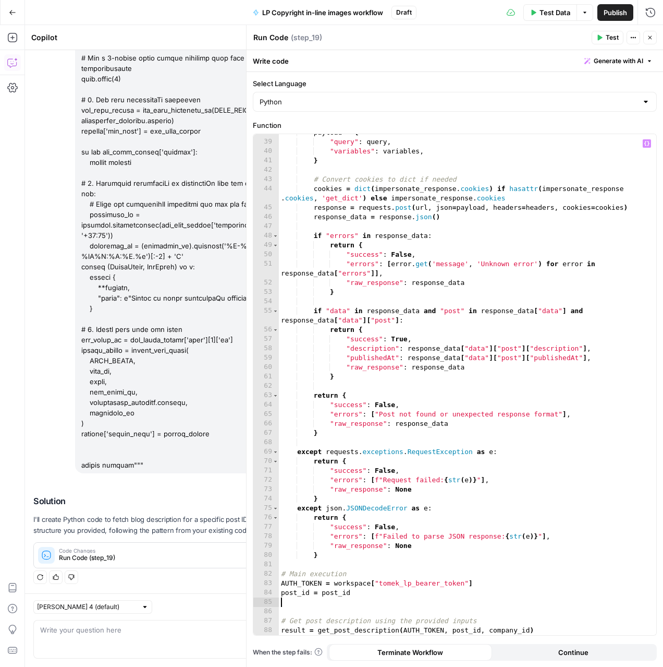
type textarea "*"
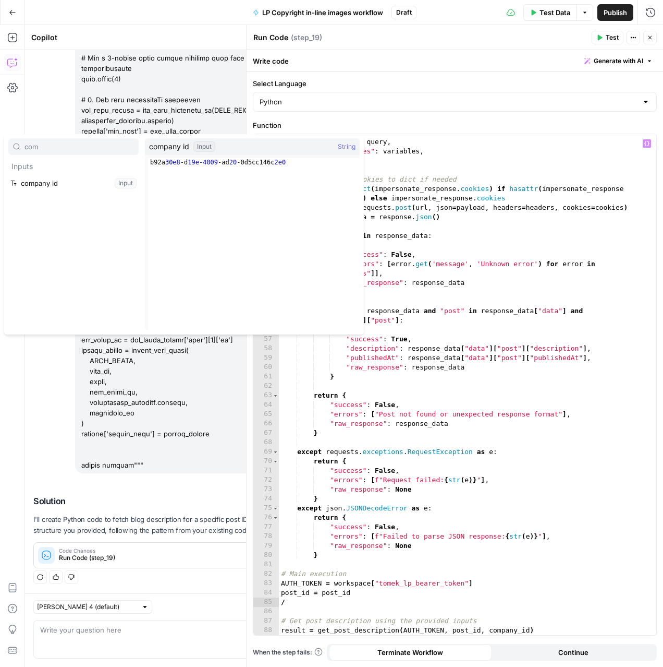
type input "com"
click at [49, 181] on button "Select variable company id" at bounding box center [73, 183] width 130 height 17
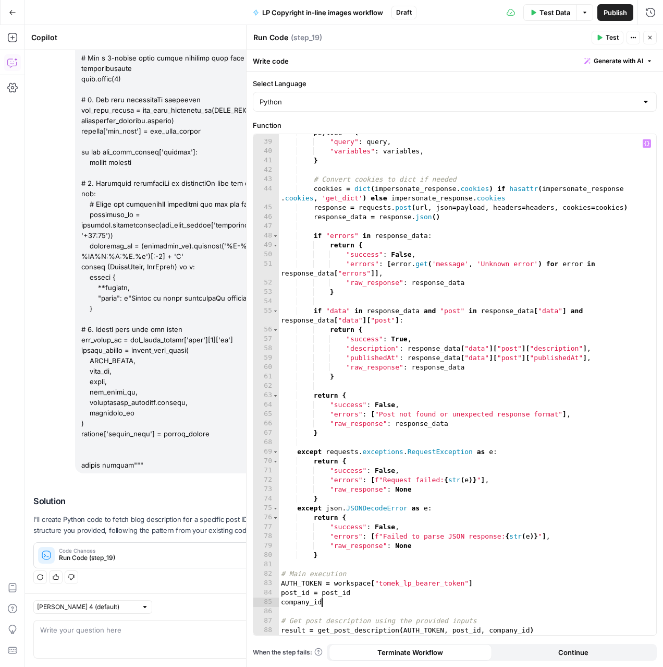
click at [339, 598] on div "payload = { "query" : query , "variables" : variables , } # Convert cookies to …" at bounding box center [468, 388] width 378 height 520
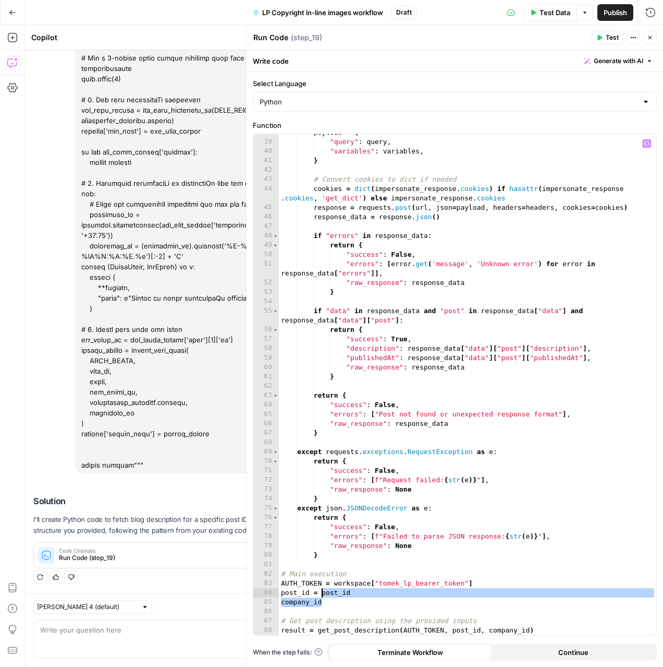
type textarea "**********"
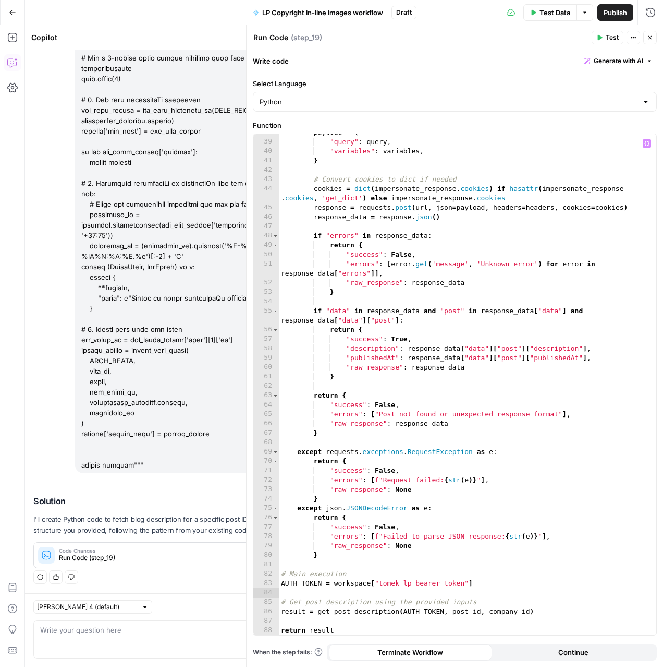
click at [606, 34] on span "Test" at bounding box center [612, 37] width 13 height 9
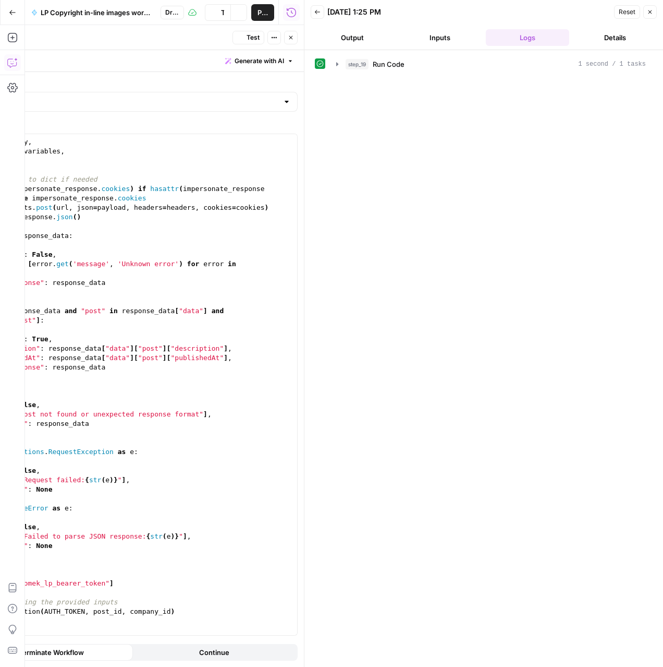
scroll to position [3149, 0]
click at [340, 66] on icon "button" at bounding box center [337, 64] width 8 height 8
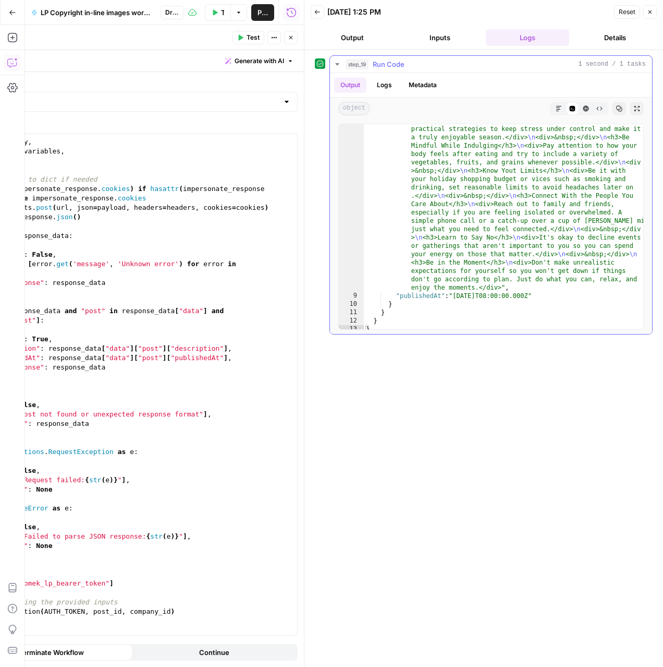
scroll to position [254, 0]
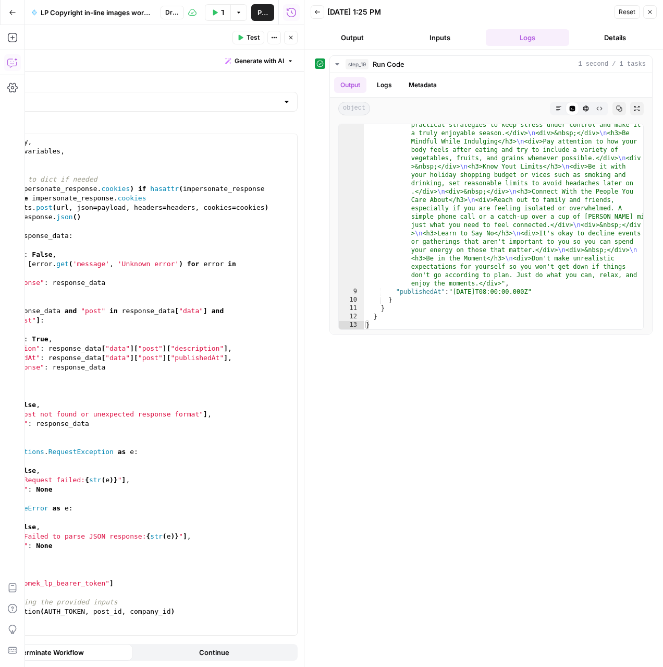
click at [651, 16] on button "Close" at bounding box center [651, 12] width 14 height 14
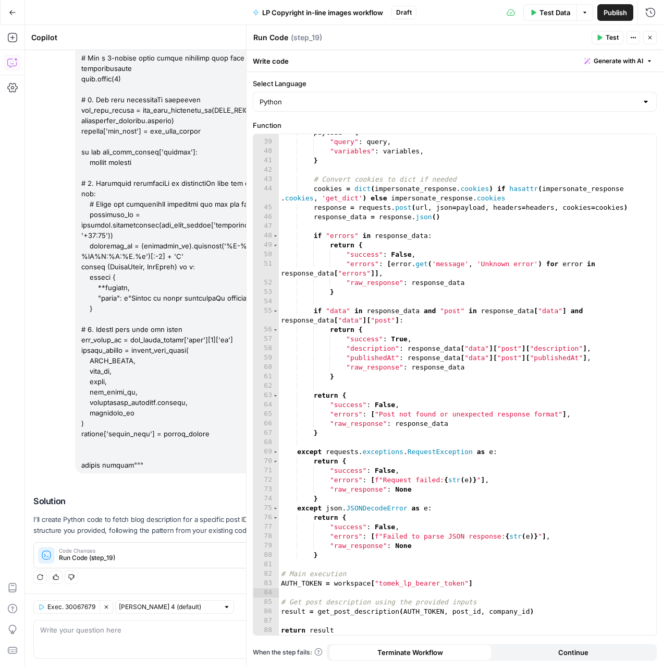
click at [651, 38] on icon "button" at bounding box center [650, 37] width 6 height 6
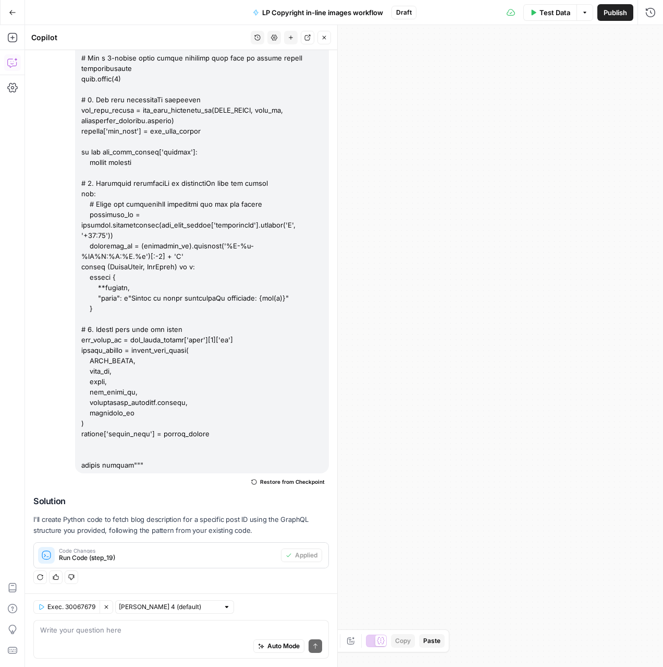
click at [321, 38] on icon "button" at bounding box center [324, 37] width 6 height 6
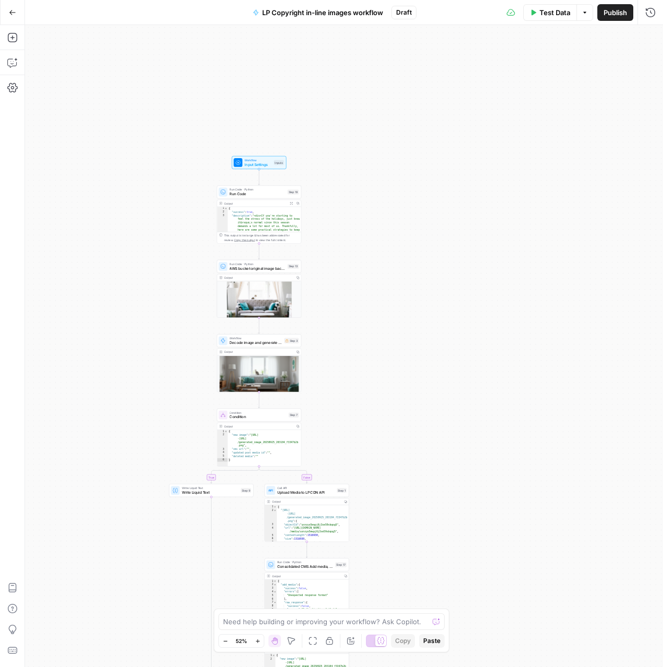
drag, startPoint x: 119, startPoint y: 372, endPoint x: 341, endPoint y: 219, distance: 269.8
click at [341, 219] on div "true false Workflow Input Settings Inputs Run Code · Python Run Code Step 19 Ou…" at bounding box center [344, 346] width 638 height 642
click at [253, 194] on span "Run Code" at bounding box center [258, 193] width 56 height 5
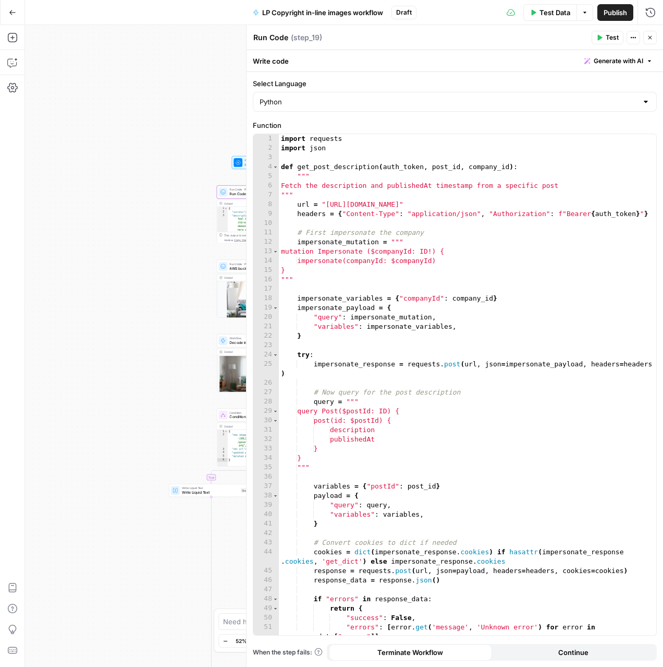
click at [315, 13] on span "LP Copyright in-line images workflow" at bounding box center [322, 12] width 121 height 10
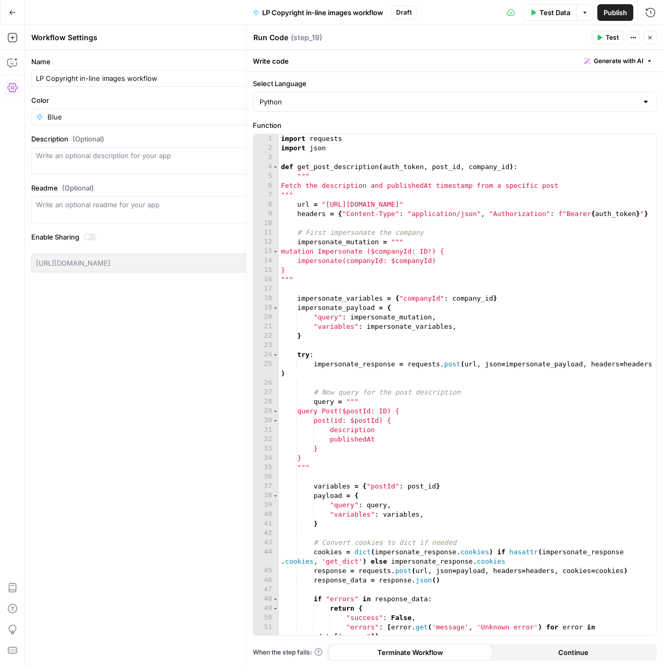
click at [272, 40] on textarea "Run Code" at bounding box center [270, 37] width 35 height 10
type textarea "Get blog content"
click at [508, 32] on div "Get blog content Get blog content ( step_19 )" at bounding box center [421, 37] width 336 height 11
click at [654, 41] on button "Close" at bounding box center [651, 38] width 14 height 14
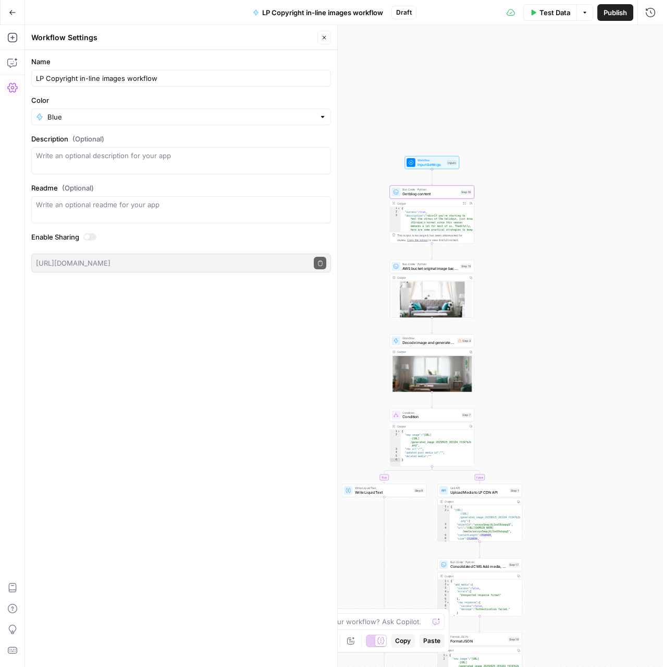
click at [327, 37] on icon "button" at bounding box center [324, 37] width 6 height 6
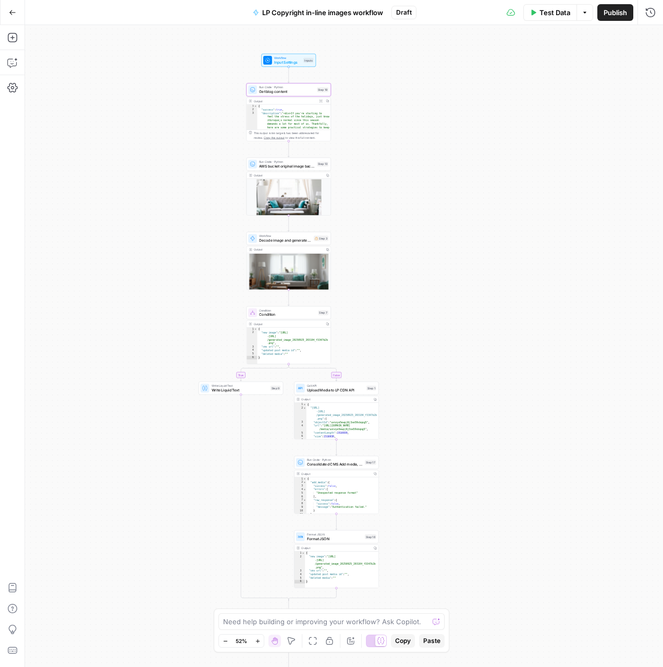
drag, startPoint x: 227, startPoint y: 279, endPoint x: 84, endPoint y: 176, distance: 176.1
click at [84, 176] on div "true false Workflow Input Settings Inputs Run Code · Python Get blog content St…" at bounding box center [344, 346] width 638 height 642
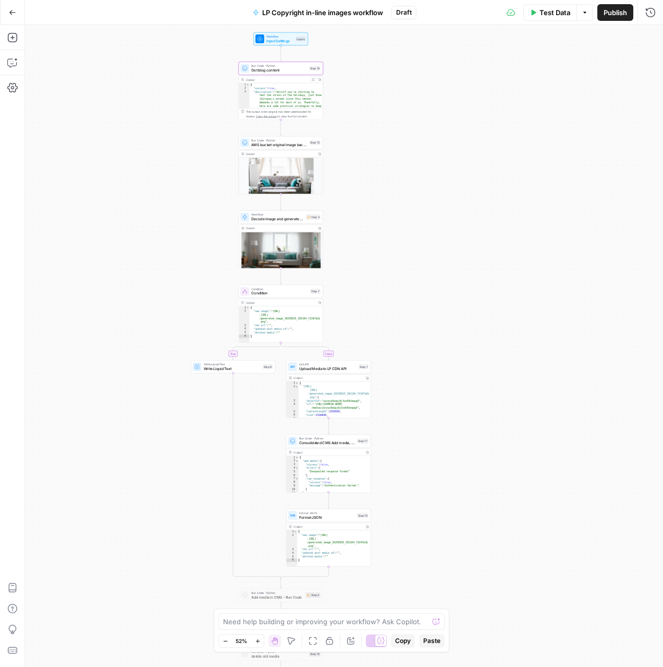
drag, startPoint x: 449, startPoint y: 271, endPoint x: 442, endPoint y: 249, distance: 22.6
click at [442, 249] on div "true false Workflow Input Settings Inputs Run Code · Python Get blog content St…" at bounding box center [344, 346] width 638 height 642
click at [298, 30] on span "Test Step" at bounding box center [296, 28] width 15 height 5
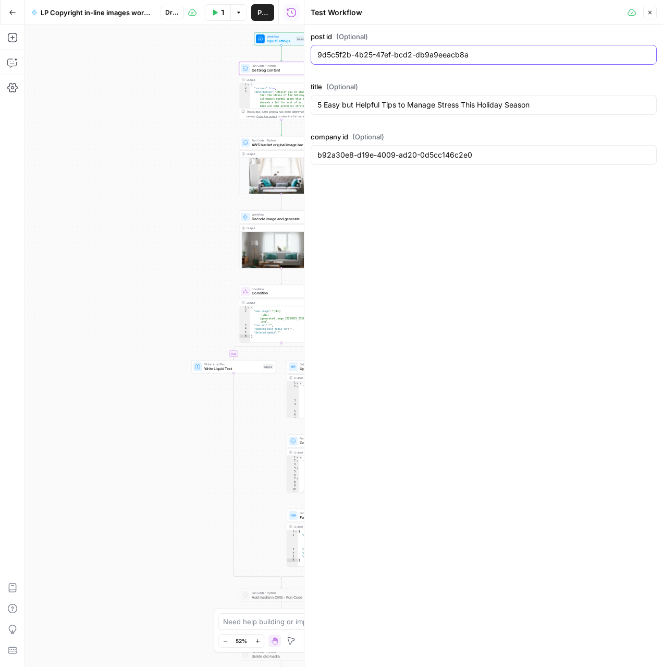
click at [403, 58] on input "9d5c5f2b-4b25-47ef-bcd2-db9a9eeacb8a" at bounding box center [484, 55] width 333 height 10
paste input ""8e380b1b-f60d-4b97-95e2-20454bccad9f""
type input "8e380b1b-f60d-4b97-95e2-20454bccad9f"
click at [366, 110] on input "5 Easy but Helpful Tips to Manage Stress This Holiday Season" at bounding box center [484, 105] width 333 height 10
paste input "Birchwood at Brambleton: Changing the Way You Think About “Senior” Living"
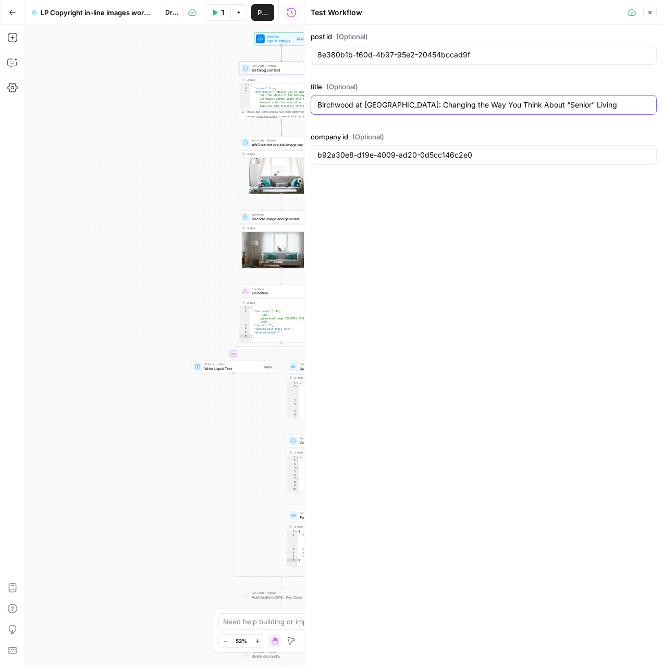
type input "Birchwood at Brambleton: Changing the Way You Think About “Senior” Living"
click at [414, 159] on input "b92a30e8-d19e-4009-ad20-0d5cc146c2e0" at bounding box center [484, 155] width 333 height 10
paste input ""8690f306-17d5-4c21-b51e-47d59f7fb6ca""
type input "8690f306-17d5-4c21-b51e-47d59f7fb6ca"
click at [649, 16] on button "Close" at bounding box center [651, 13] width 14 height 14
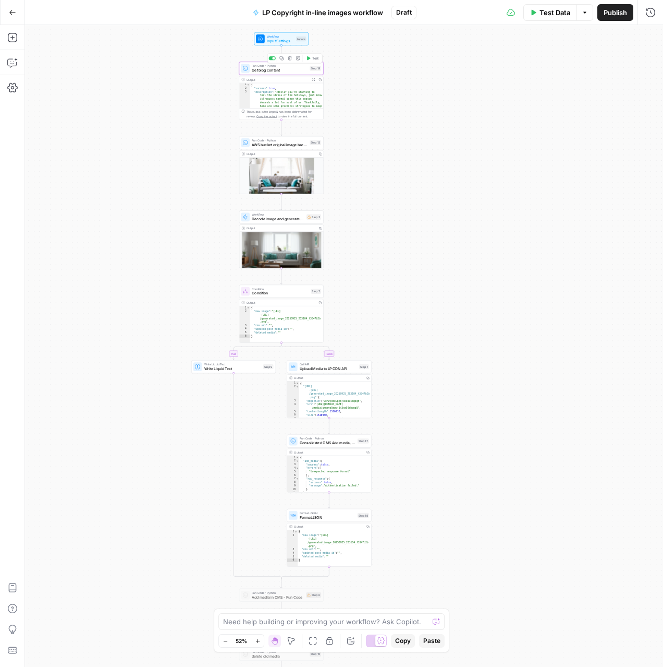
click at [316, 58] on span "Test" at bounding box center [315, 58] width 7 height 5
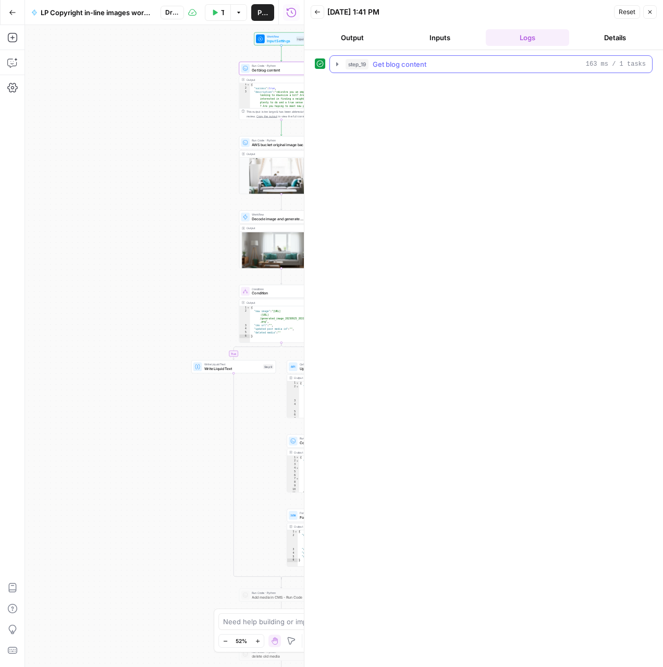
click at [337, 64] on icon "button" at bounding box center [337, 64] width 2 height 4
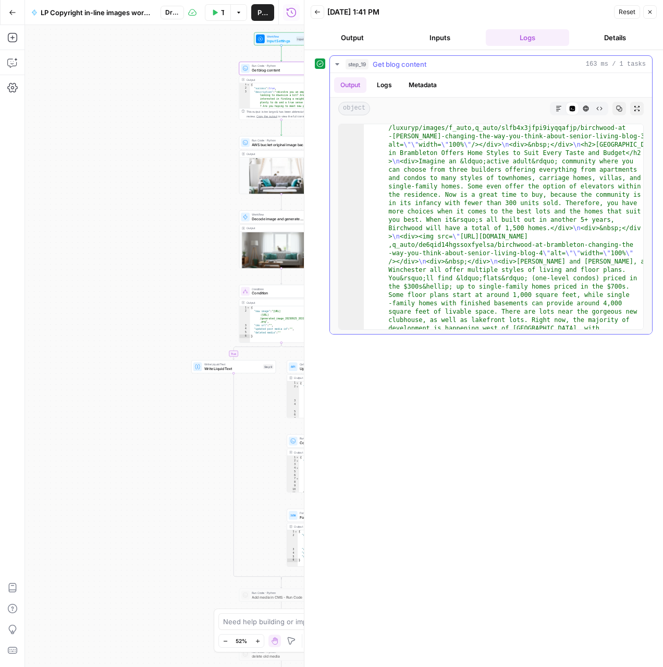
scroll to position [197, 0]
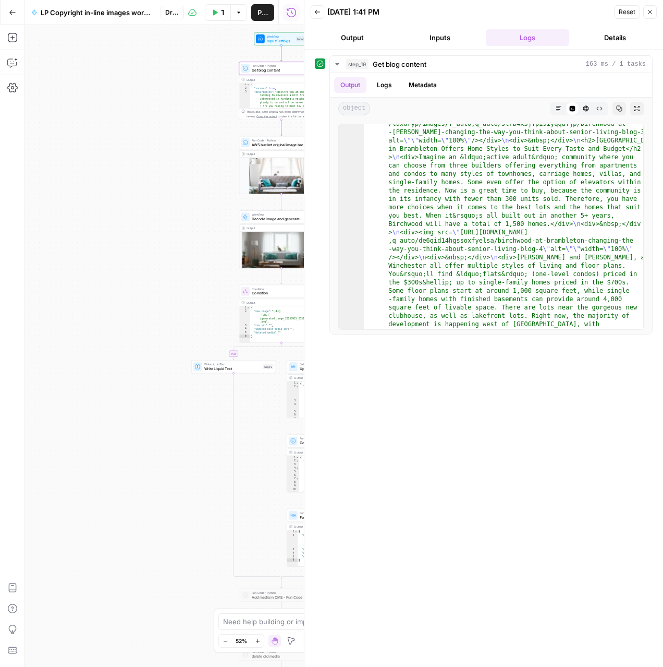
click at [650, 14] on icon "button" at bounding box center [650, 12] width 6 height 6
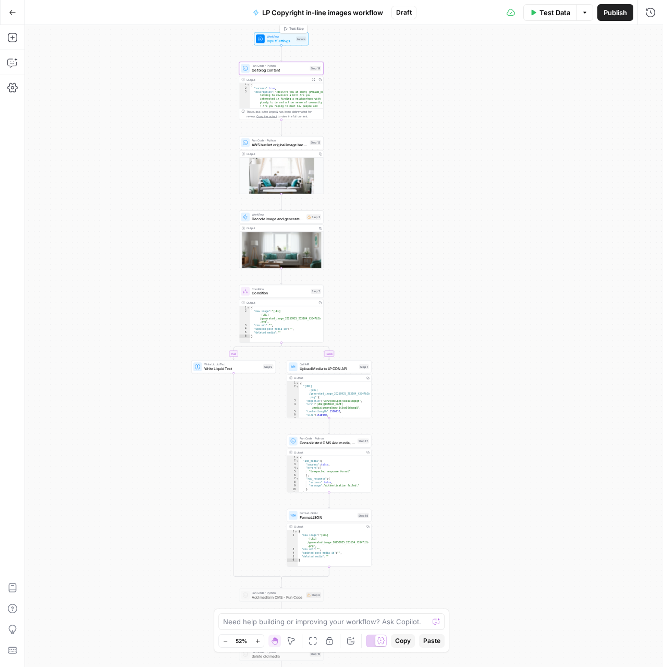
click at [296, 29] on span "Test Step" at bounding box center [296, 28] width 15 height 5
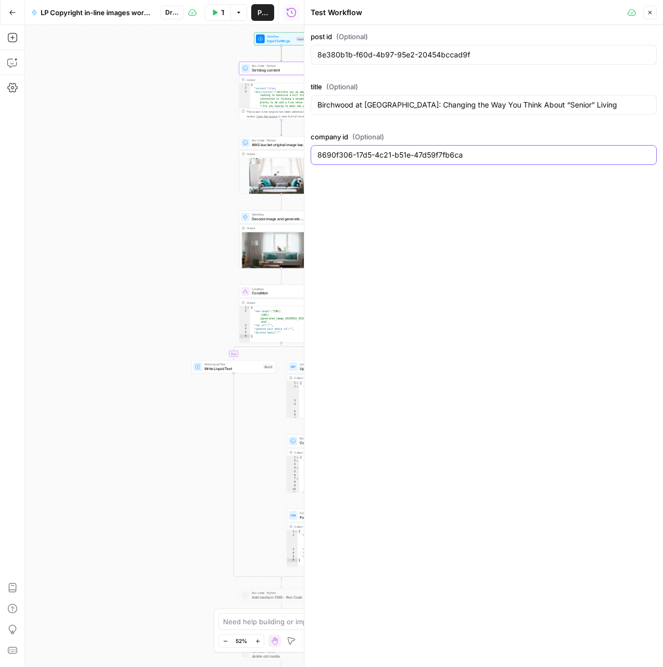
click at [449, 160] on input "8690f306-17d5-4c21-b51e-47d59f7fb6ca" at bounding box center [484, 155] width 333 height 10
click at [449, 51] on input "8e380b1b-f60d-4b97-95e2-20454bccad9f" at bounding box center [484, 55] width 333 height 10
click at [445, 154] on input "8690f306-17d5-4c21-b51e-47d59f7fb6ca" at bounding box center [484, 155] width 333 height 10
paste input "1515f9cd-fefc-45c4-ae96-52d9058832b4"
type input "1515f9cd-fefc-45c4-ae96-52d9058832b4"
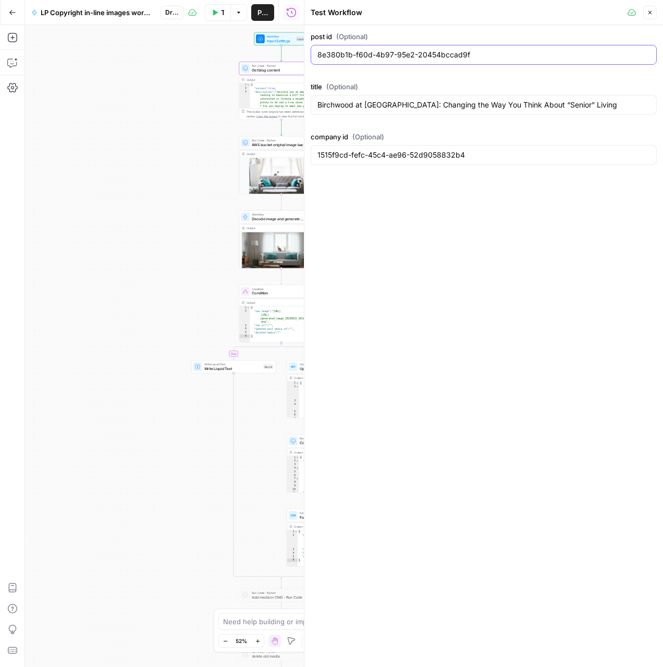
click at [403, 56] on input "8e380b1b-f60d-4b97-95e2-20454bccad9f" at bounding box center [484, 55] width 333 height 10
paste input "00524cef-f8a9-4510-8e4c-5181bdf6e407"
type input "00524cef-f8a9-4510-8e4c-5181bdf6e407"
click at [650, 10] on icon "button" at bounding box center [650, 12] width 6 height 6
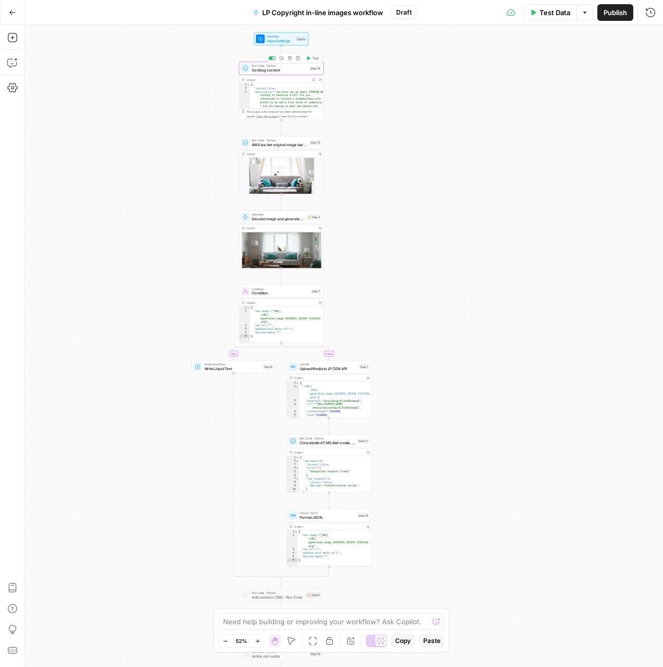
click at [312, 60] on span "Test" at bounding box center [315, 58] width 7 height 5
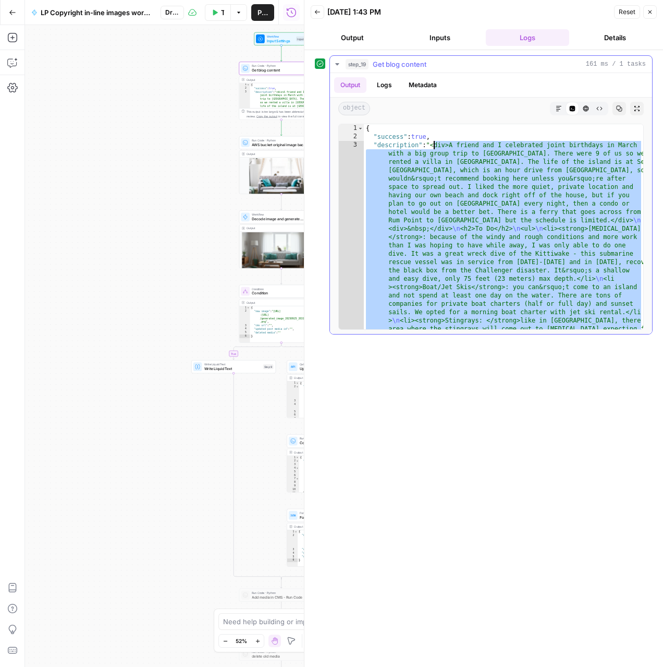
drag, startPoint x: 517, startPoint y: 251, endPoint x: 435, endPoint y: 146, distance: 133.0
click at [435, 146] on div "{ "success" : true , "description" : "<div>A friend and I celebrated joint birt…" at bounding box center [504, 427] width 280 height 606
click at [269, 69] on span "Get blog content" at bounding box center [280, 69] width 56 height 5
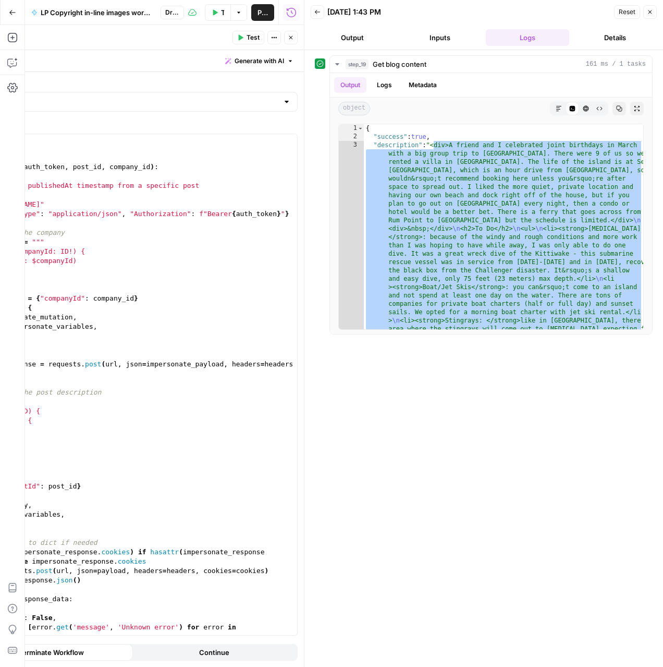
click at [648, 11] on icon "button" at bounding box center [650, 12] width 6 height 6
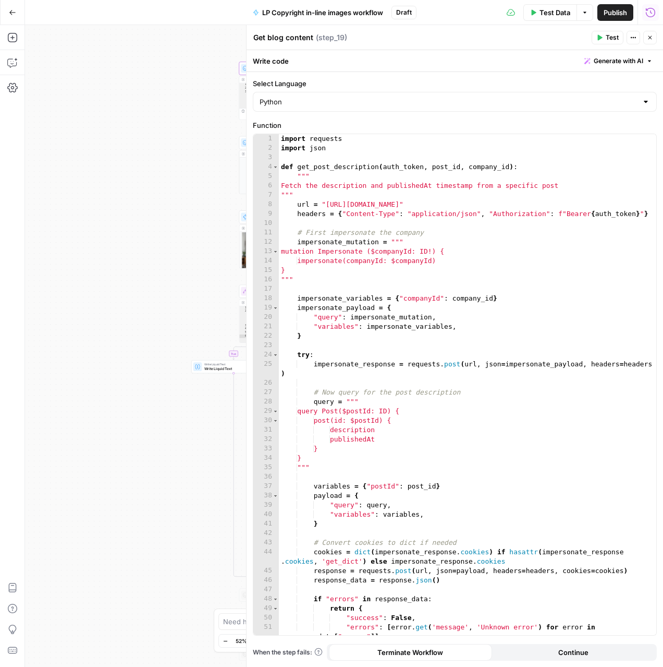
click at [648, 37] on icon "button" at bounding box center [650, 37] width 6 height 6
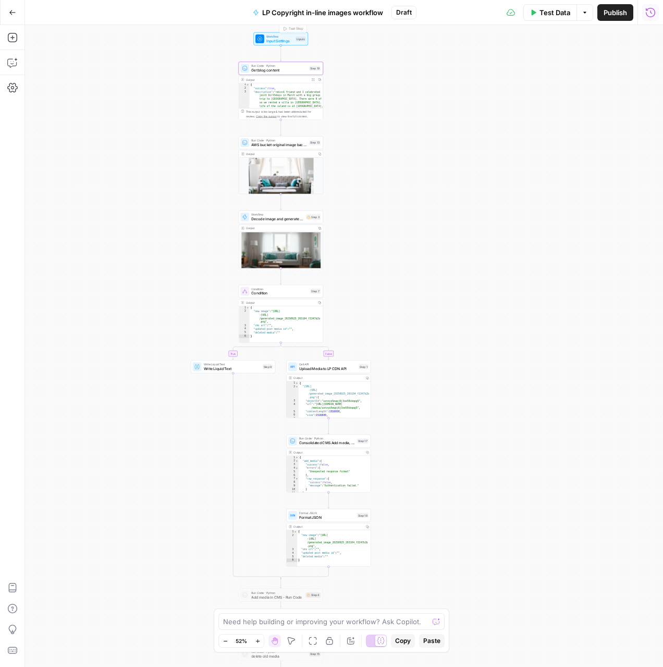
click at [277, 43] on div "Workflow Input Settings Inputs Test Step" at bounding box center [280, 38] width 55 height 13
click at [277, 41] on span "Input Settings" at bounding box center [280, 40] width 27 height 5
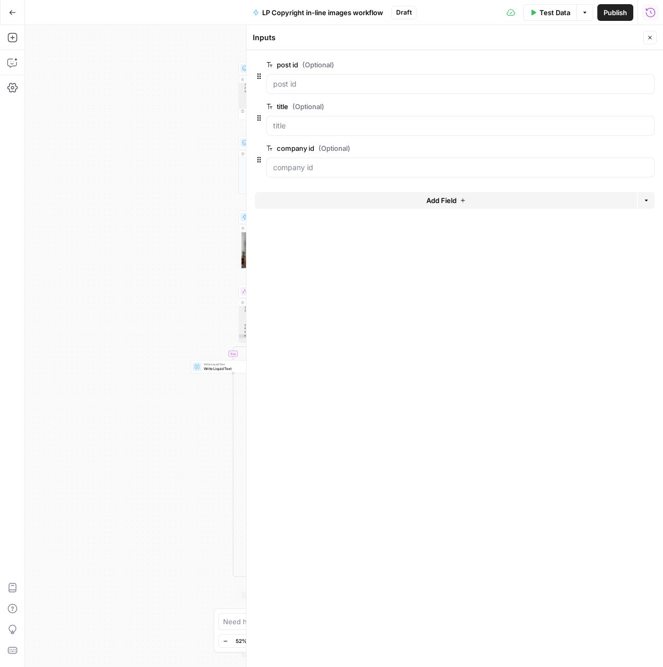
click at [653, 105] on button "Delete group" at bounding box center [649, 106] width 13 height 13
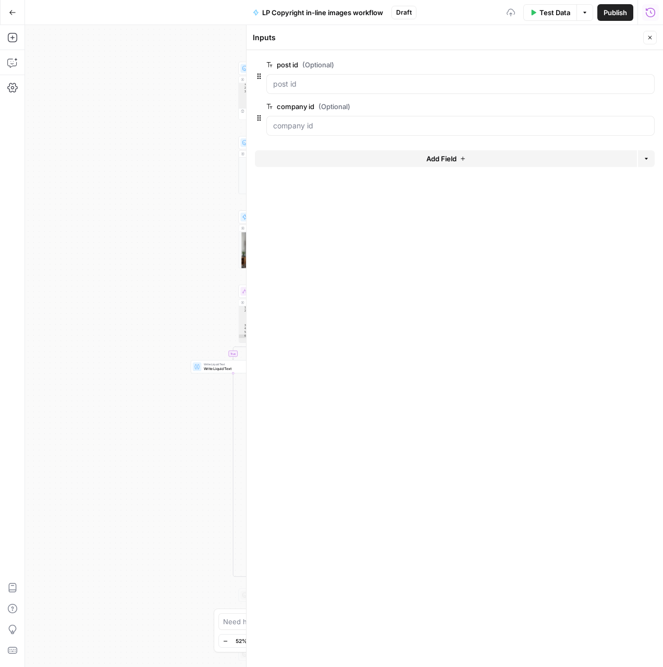
click at [657, 40] on header "Inputs Close" at bounding box center [455, 37] width 417 height 25
click at [649, 41] on button "Close" at bounding box center [651, 38] width 14 height 14
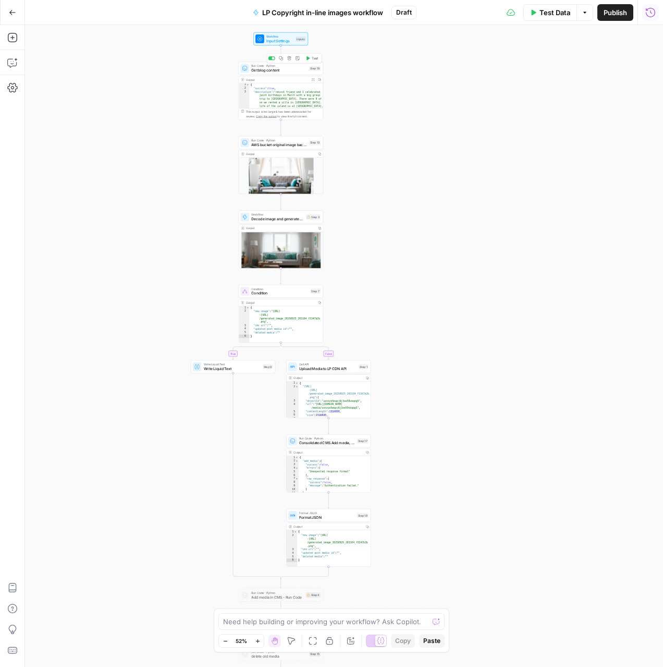
click at [309, 60] on icon "button" at bounding box center [308, 58] width 4 height 4
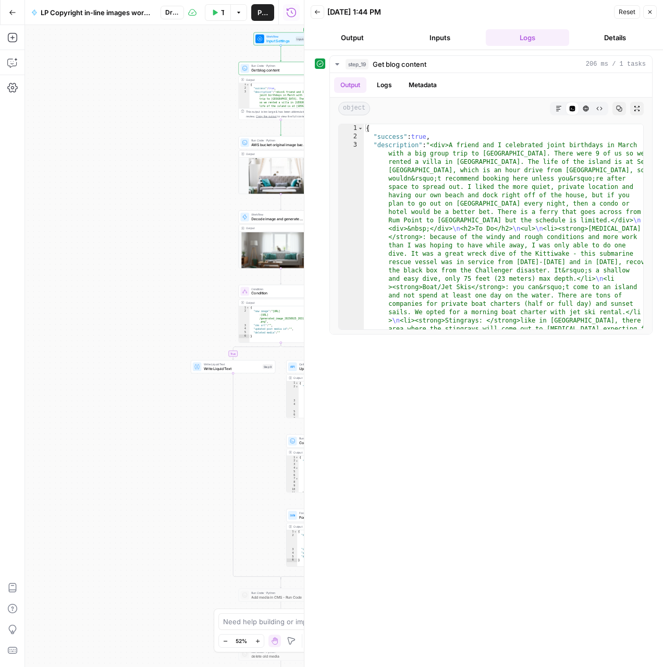
click at [651, 9] on icon "button" at bounding box center [650, 12] width 6 height 6
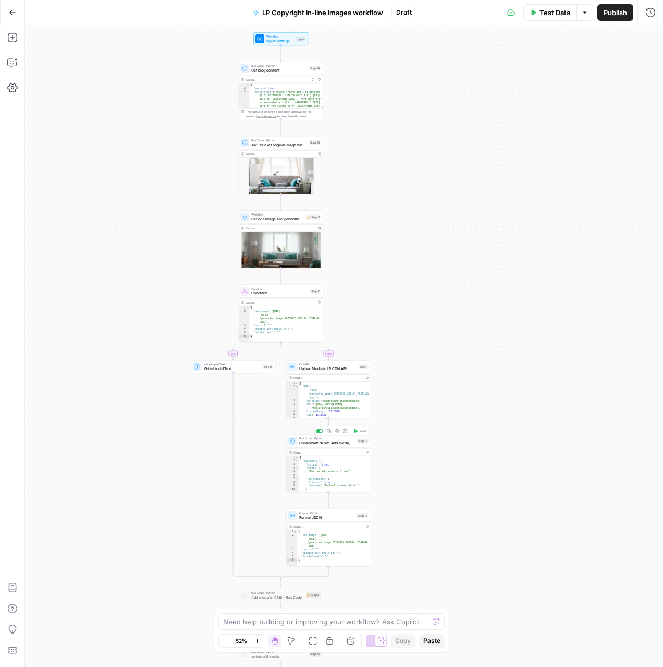
click at [338, 441] on span "Consolidated CMS Add media, update post, delete old" at bounding box center [327, 442] width 56 height 5
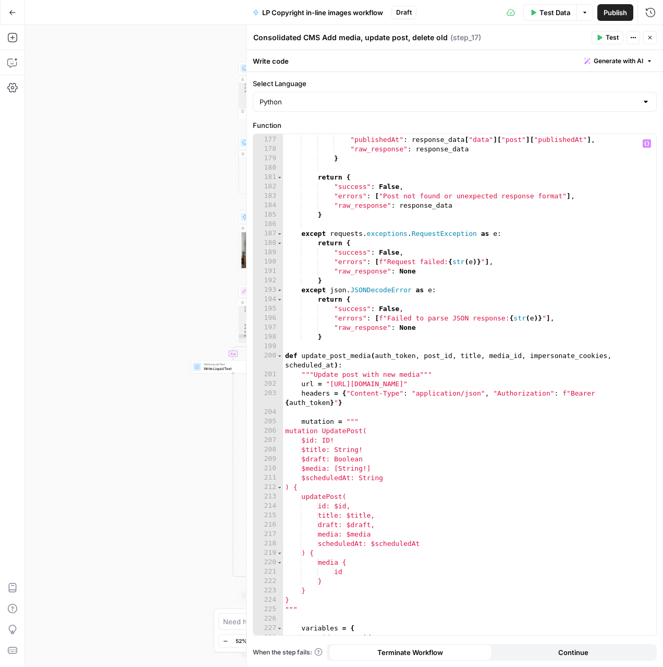
scroll to position [1709, 0]
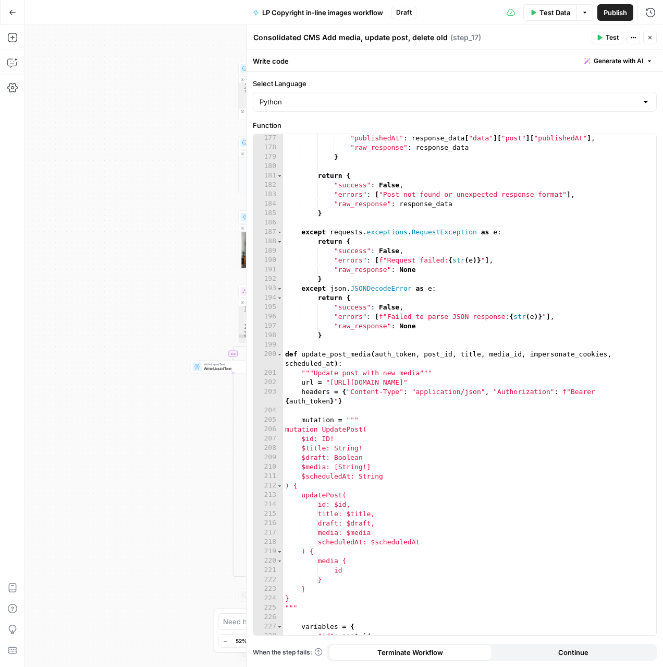
click at [649, 37] on icon "button" at bounding box center [650, 37] width 6 height 6
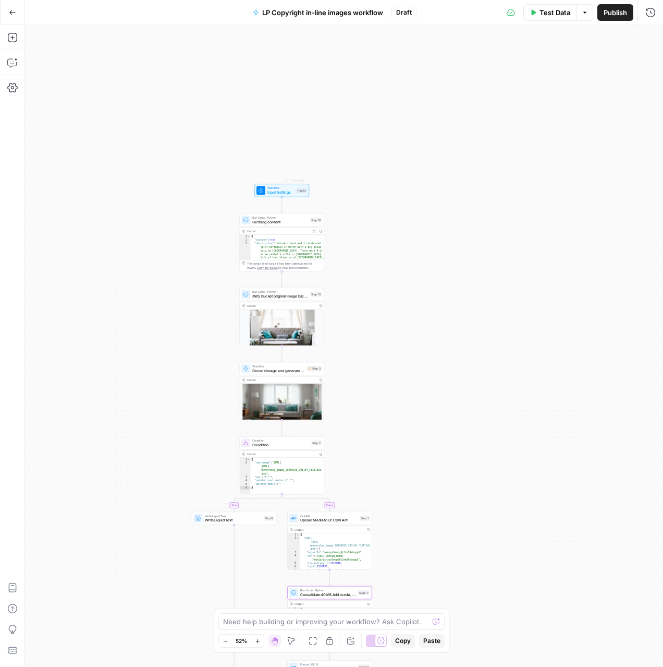
click at [282, 191] on span "Input Settings" at bounding box center [281, 191] width 27 height 5
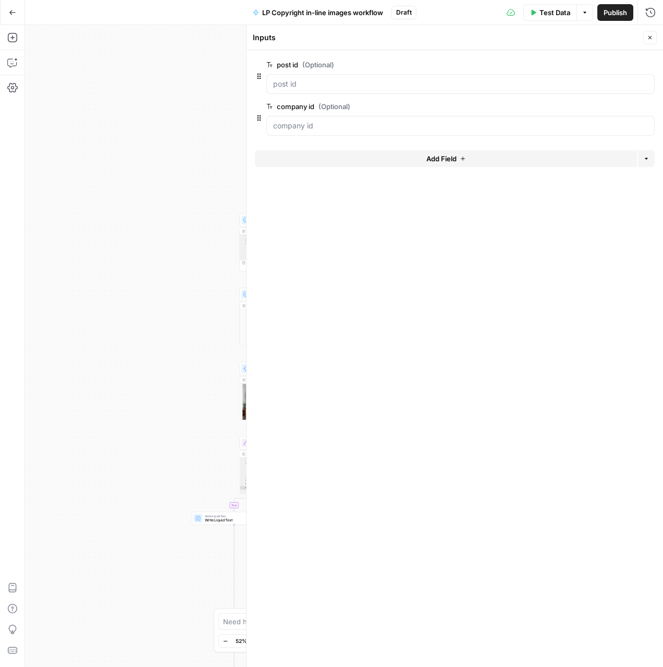
click at [483, 156] on button "Add Field" at bounding box center [446, 158] width 382 height 17
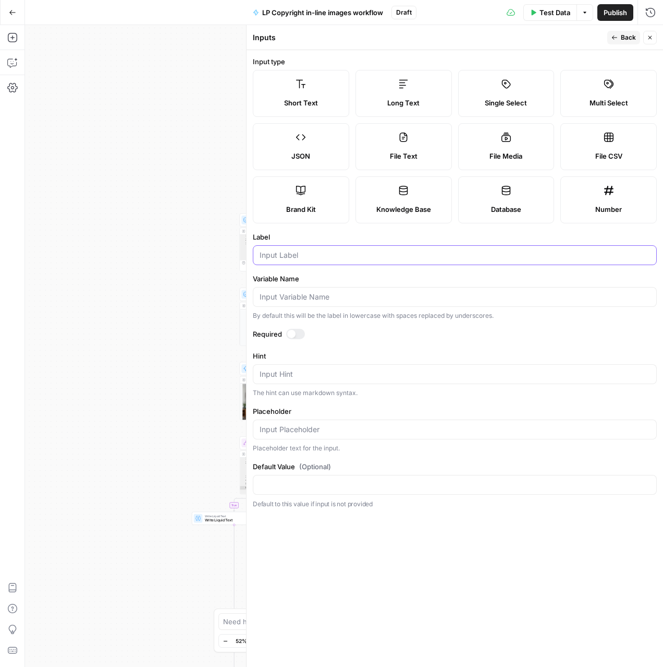
click at [363, 258] on input "Label" at bounding box center [455, 255] width 391 height 10
type input "title"
click at [650, 34] on icon "button" at bounding box center [650, 37] width 6 height 6
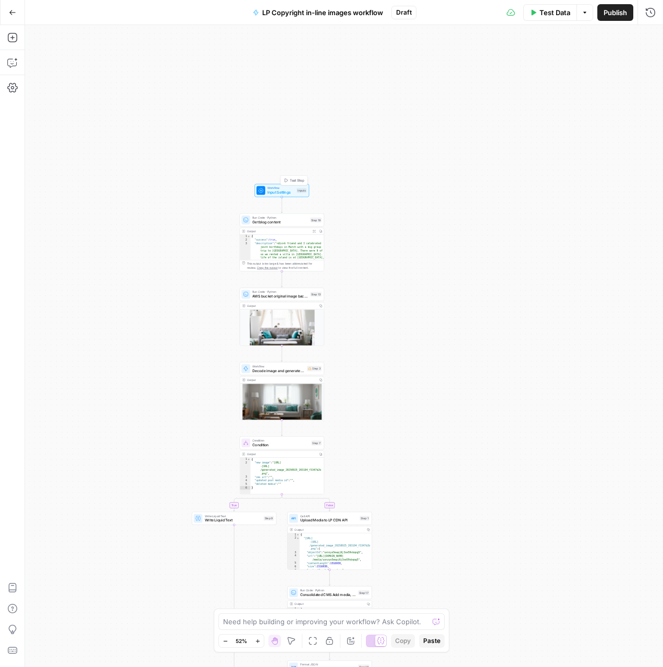
click at [291, 179] on span "Test Step" at bounding box center [297, 180] width 15 height 5
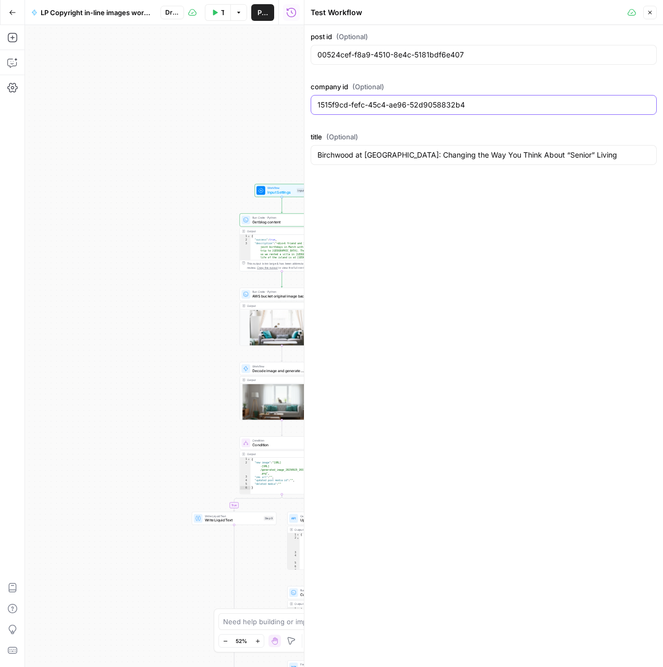
click at [479, 101] on input "1515f9cd-fefc-45c4-ae96-52d9058832b4" at bounding box center [484, 105] width 333 height 10
paste input ""8690f306-17d5-4c21-b51e-47d59f7fb6ca""
type input "8690f306-17d5-4c21-b51e-47d59f7fb6ca"
click at [381, 49] on div "00524cef-f8a9-4510-8e4c-5181bdf6e407" at bounding box center [484, 55] width 346 height 20
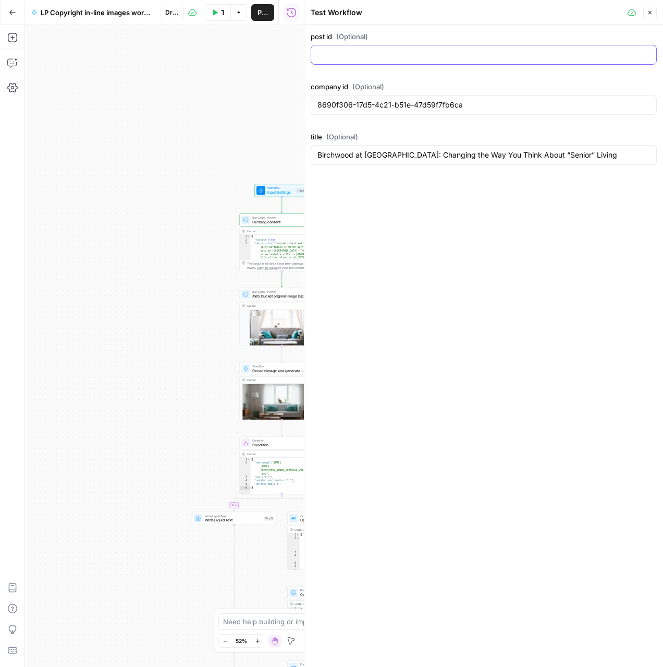
paste input ""8e380b1b-f60d-4b97-95e2-20454bccad9f""
type input "8e380b1b-f60d-4b97-95e2-20454bccad9f"
click at [651, 15] on icon "button" at bounding box center [650, 12] width 6 height 6
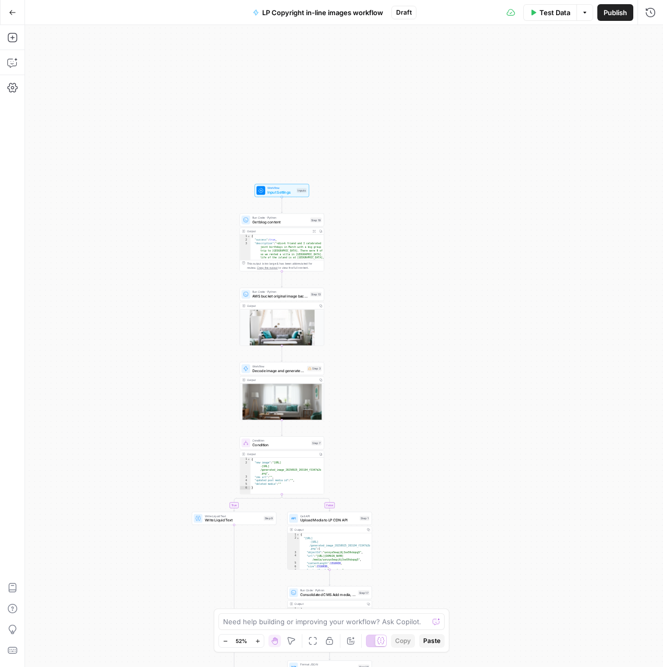
click at [411, 299] on div "true false Workflow Input Settings Inputs Run Code · Python Get blog content St…" at bounding box center [344, 346] width 638 height 642
click at [13, 89] on icon "button" at bounding box center [12, 87] width 10 height 10
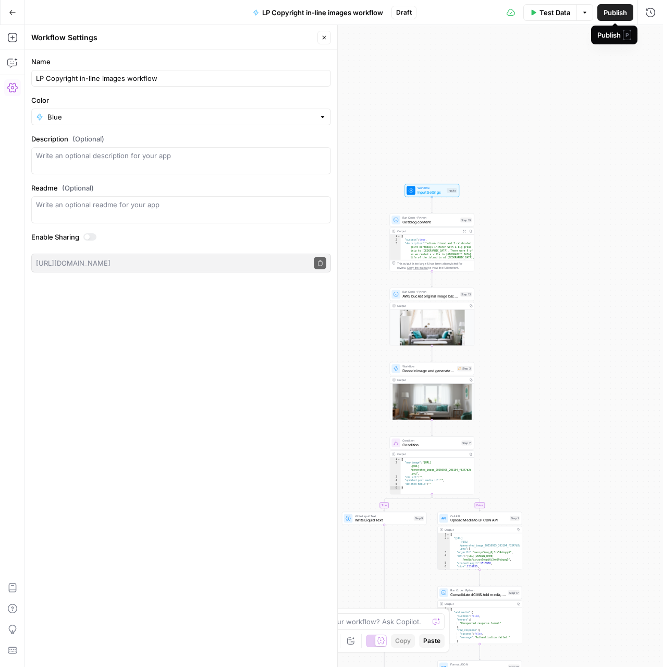
click at [621, 11] on span "Publish" at bounding box center [615, 12] width 23 height 10
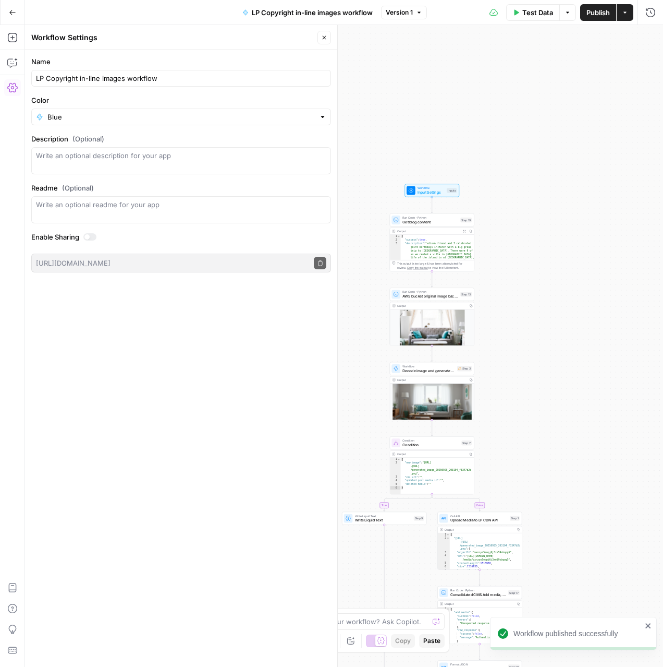
click at [7, 13] on button "Go Back" at bounding box center [12, 12] width 19 height 19
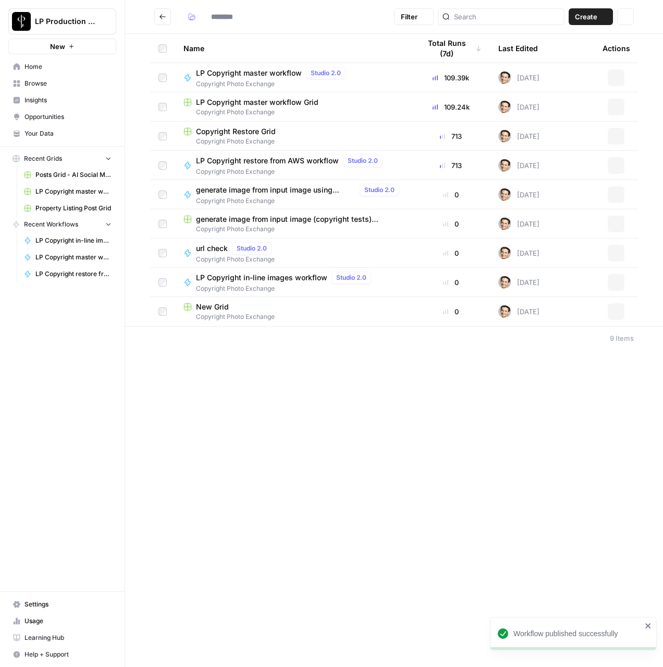
type input "**********"
click at [68, 606] on span "Settings" at bounding box center [68, 603] width 87 height 9
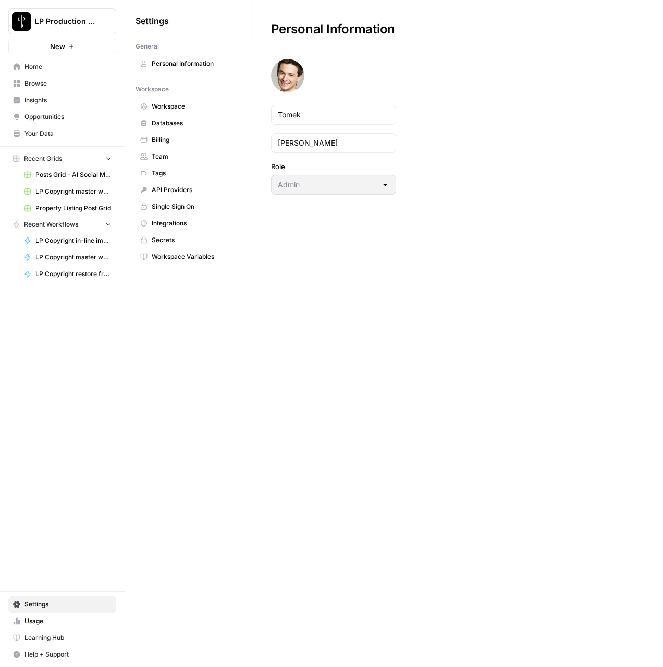
click at [159, 144] on link "Billing" at bounding box center [188, 139] width 104 height 17
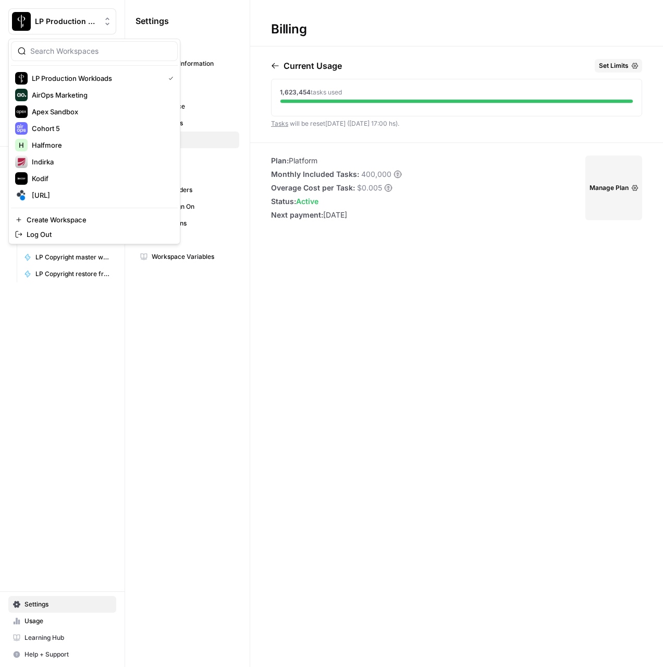
click at [94, 20] on span "LP Production Workloads" at bounding box center [66, 21] width 63 height 10
click at [43, 191] on span "spot.ai" at bounding box center [101, 195] width 138 height 10
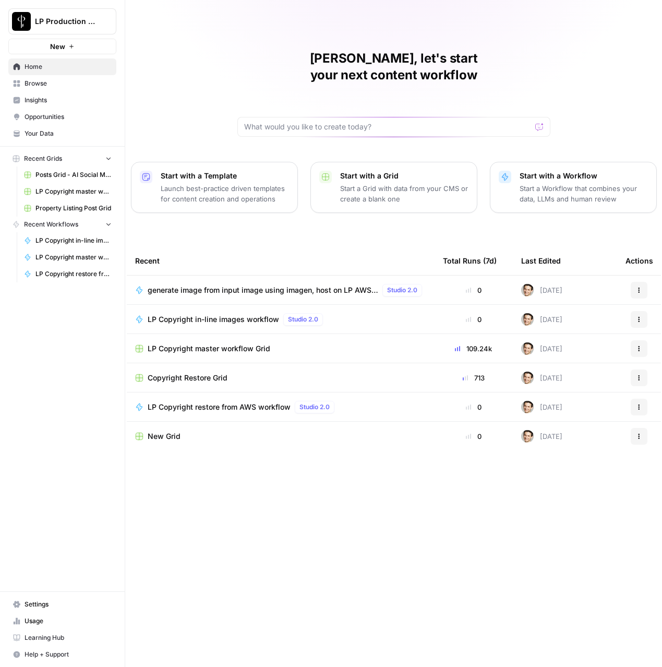
click at [38, 602] on span "Settings" at bounding box center [68, 603] width 87 height 9
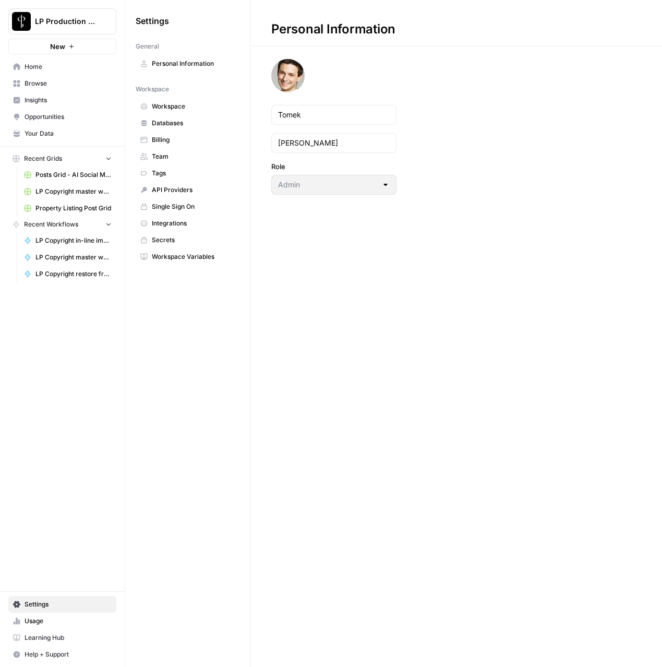
click at [188, 255] on span "Workspace Variables" at bounding box center [193, 256] width 83 height 9
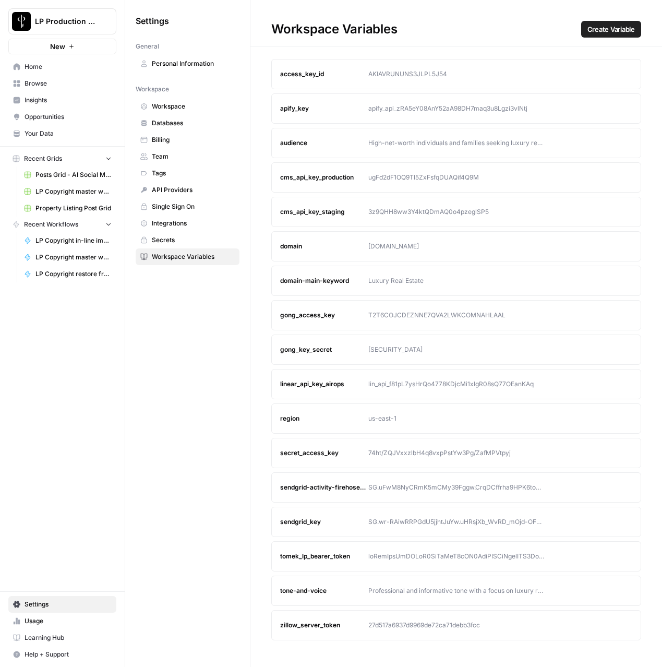
click at [606, 557] on icon "button" at bounding box center [604, 556] width 6 height 6
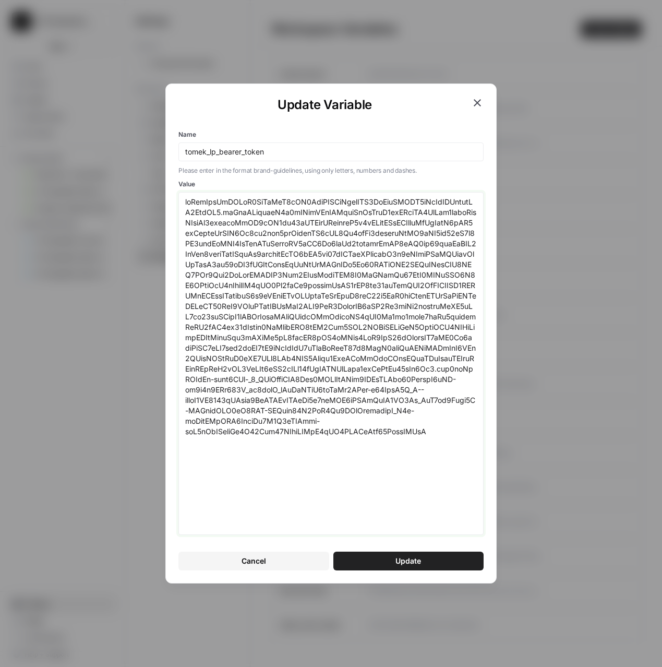
click at [349, 448] on textarea "Value" at bounding box center [331, 363] width 292 height 333
paste textarea "kxNzY5ODQsImV4cCI6MTc1OTI2MzM4NCwic2NvcGUiOiJvcGVuaWQgcHJvZmlsZSBlbWFpbCIsImF6c…"
type textarea "eyJhbGciOiJSUzI1NiIsInR5cCI6IkpXVCIsImtpZCI6ImFydEFXRV9rTzVlZHByeldNZ3ZodSJ9.ey…"
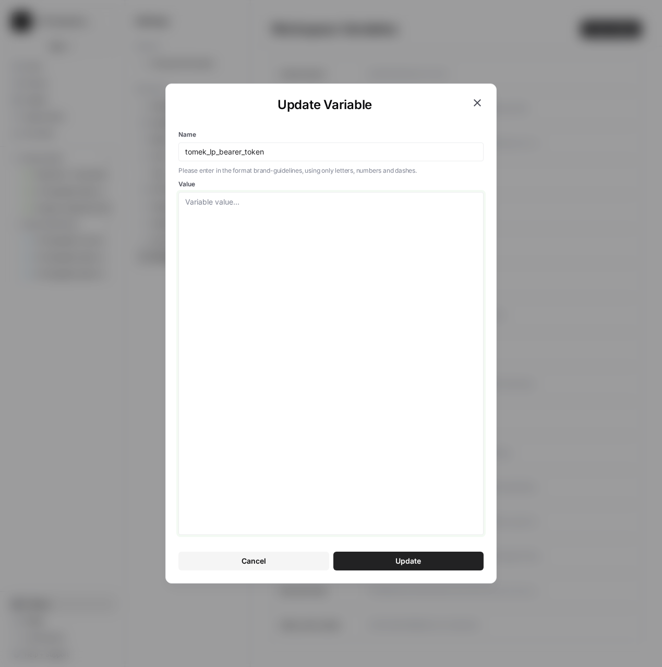
paste textarea "eyJhbGciOiJSUzI1NiIsInR5cCI6IkpXVCIsImtpZCI6ImFydEFXRV9rTzVlZHByeldNZ3ZodSJ9.ey…"
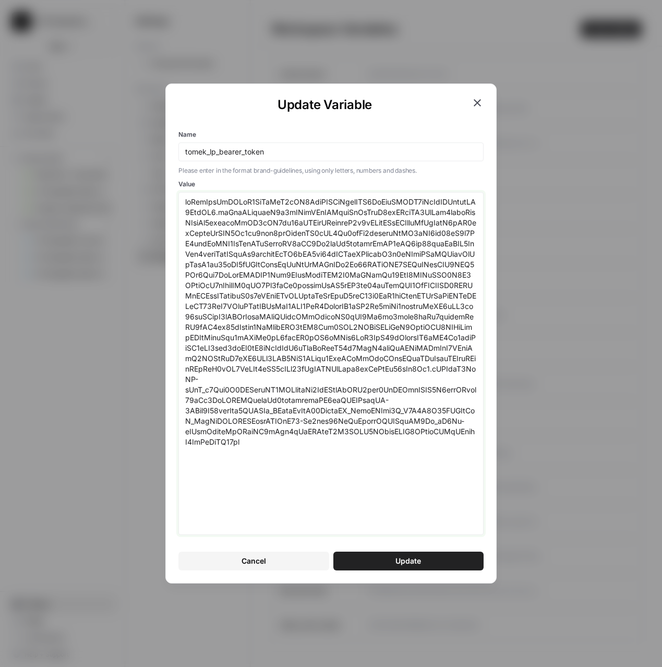
type textarea "eyJhbGciOiJSUzI1NiIsInR5cCI6IkpXVCIsImtpZCI6ImFydEFXRV9rTzVlZHByeldNZ3ZodSJ9.ey…"
click at [387, 556] on button "Update" at bounding box center [408, 560] width 150 height 19
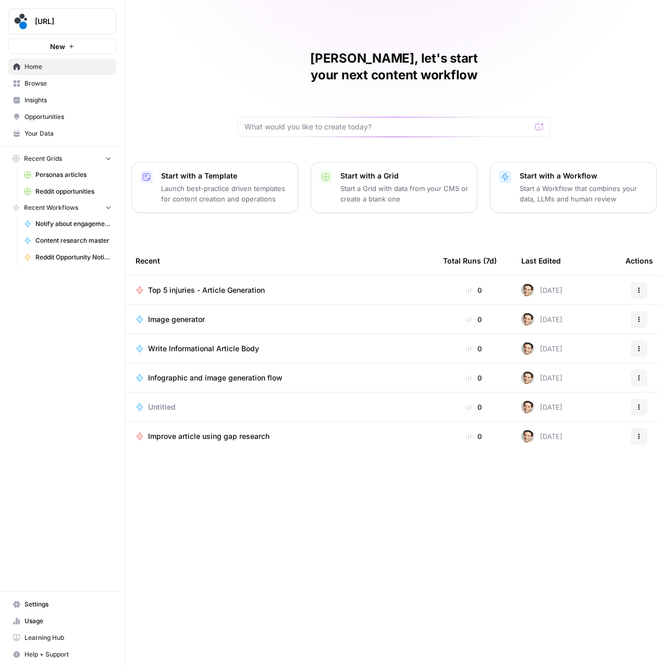
click at [47, 604] on span "Settings" at bounding box center [68, 603] width 87 height 9
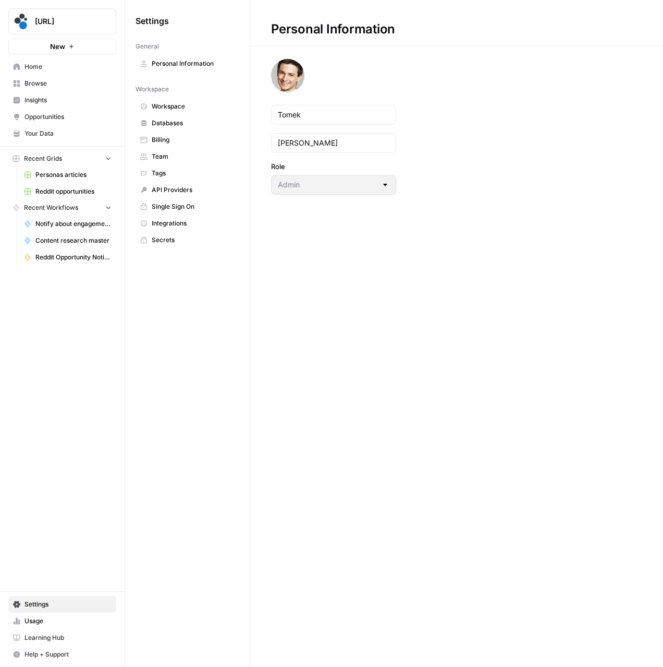
click at [179, 138] on span "Billing" at bounding box center [193, 139] width 83 height 9
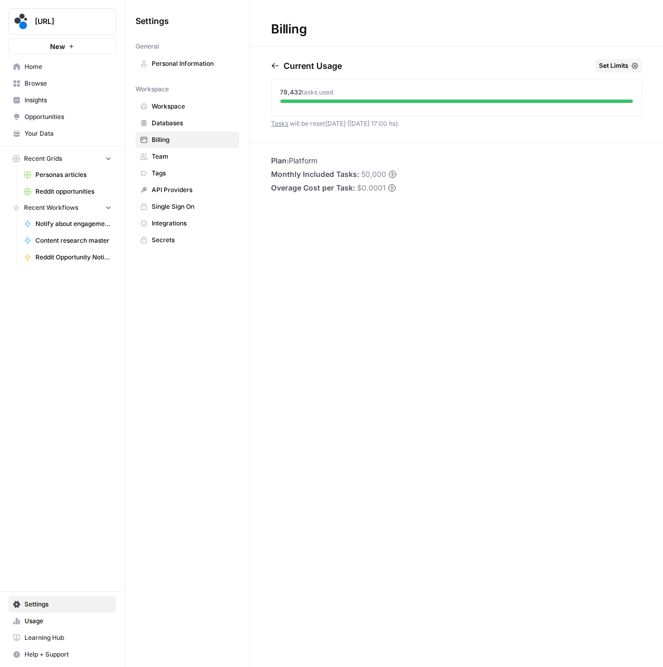
click at [101, 18] on div "[URL]" at bounding box center [74, 21] width 78 height 10
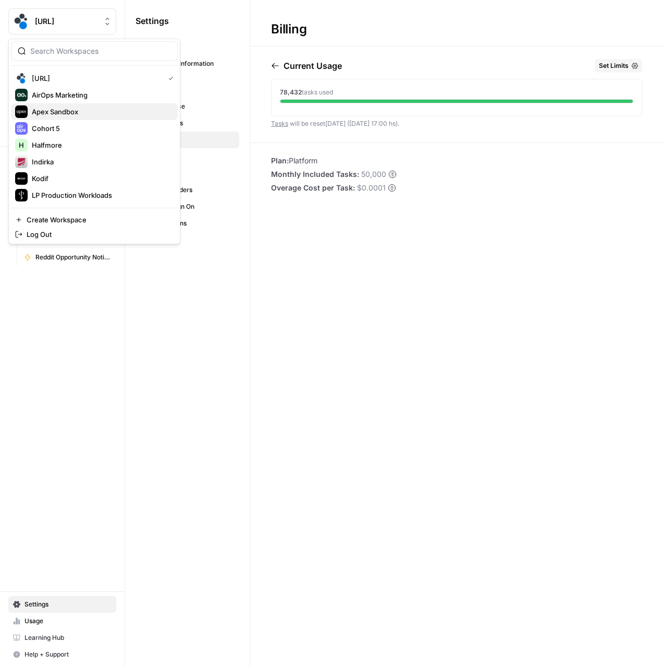
click at [82, 109] on span "Apex Sandbox" at bounding box center [101, 111] width 138 height 10
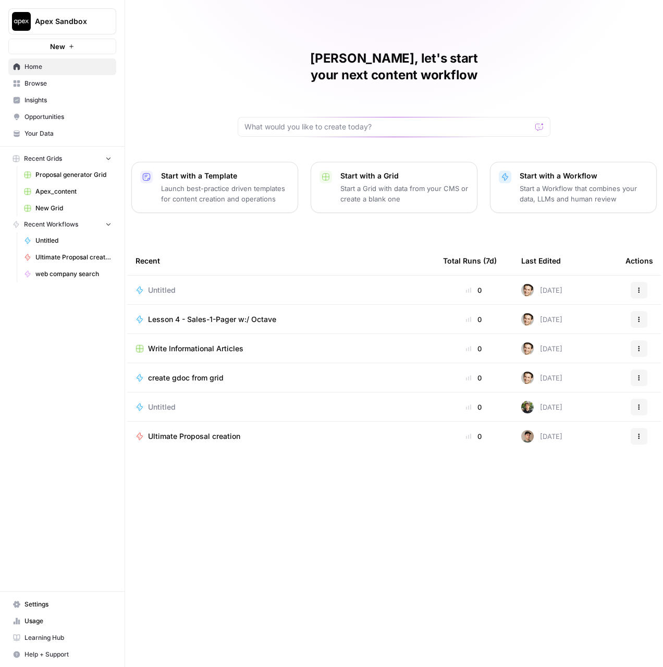
click at [64, 603] on span "Settings" at bounding box center [68, 603] width 87 height 9
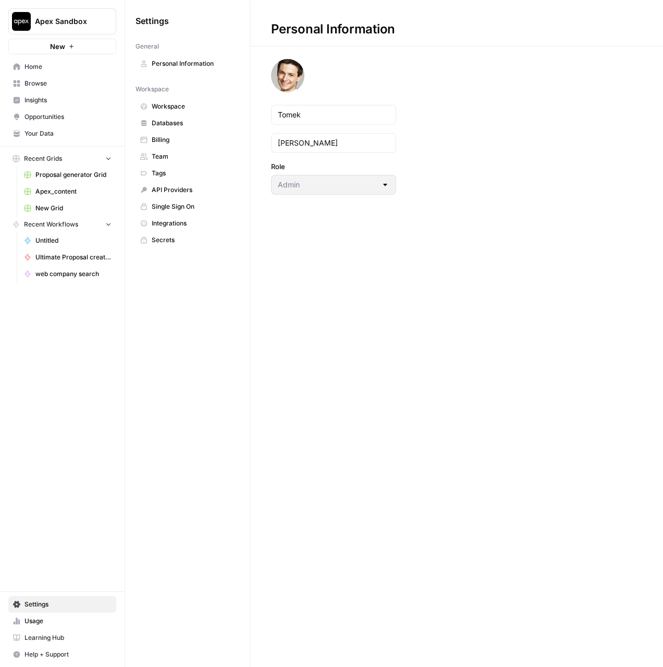
click at [164, 130] on link "Databases" at bounding box center [188, 123] width 104 height 17
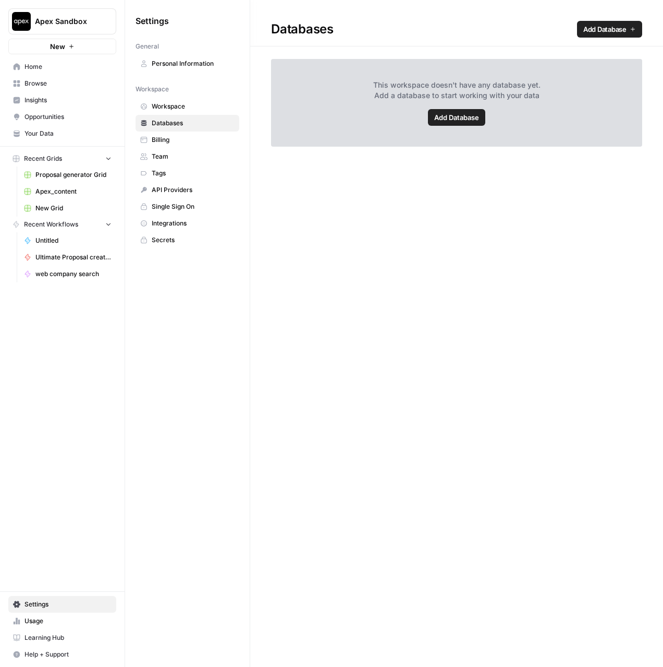
click at [162, 140] on span "Billing" at bounding box center [193, 139] width 83 height 9
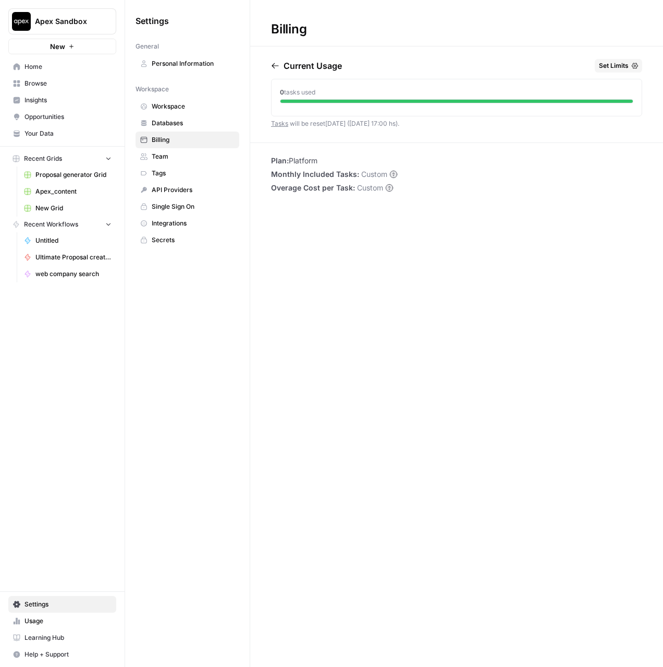
click at [71, 13] on button "Apex Sandbox" at bounding box center [62, 21] width 108 height 26
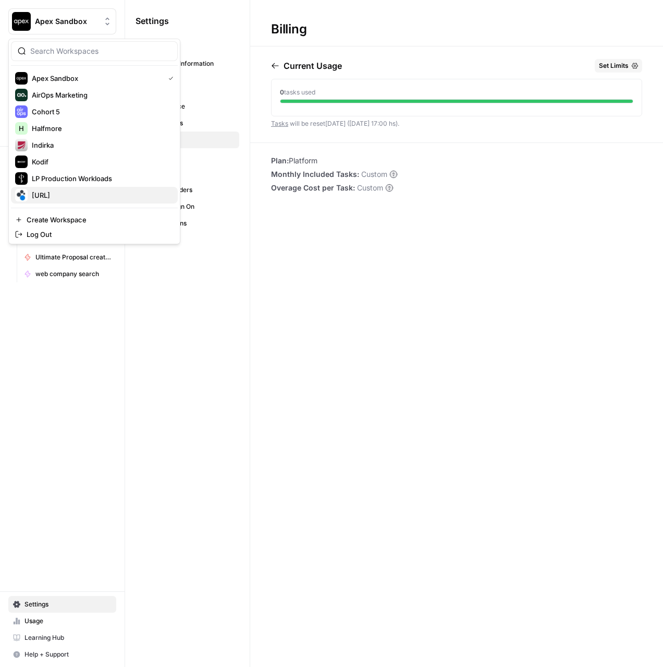
click at [47, 194] on span "[URL]" at bounding box center [101, 195] width 138 height 10
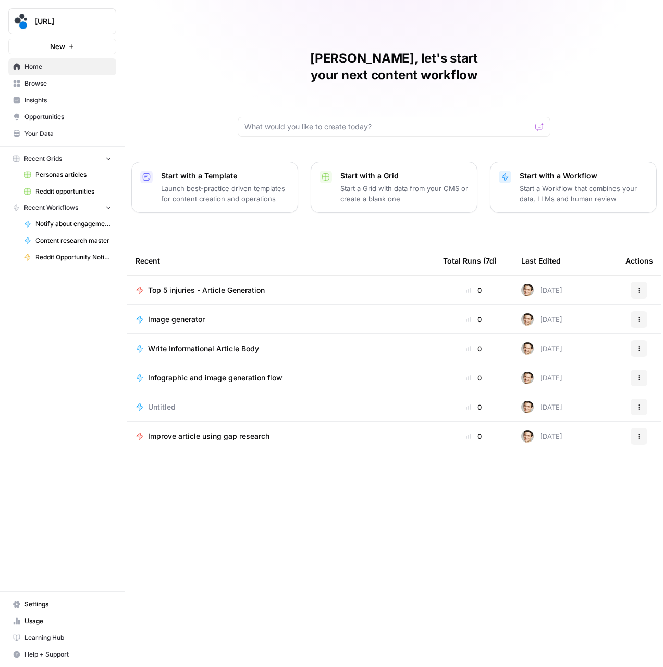
click at [33, 608] on span "Settings" at bounding box center [68, 603] width 87 height 9
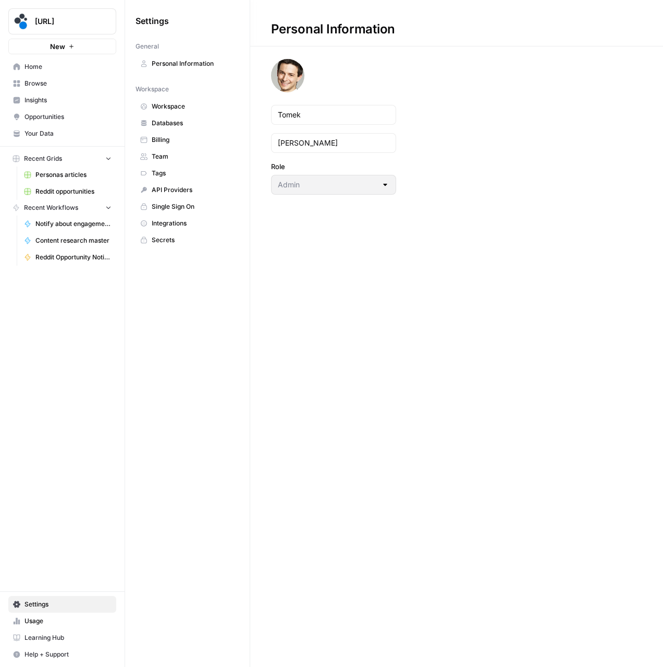
click at [178, 131] on link "Billing" at bounding box center [188, 139] width 104 height 17
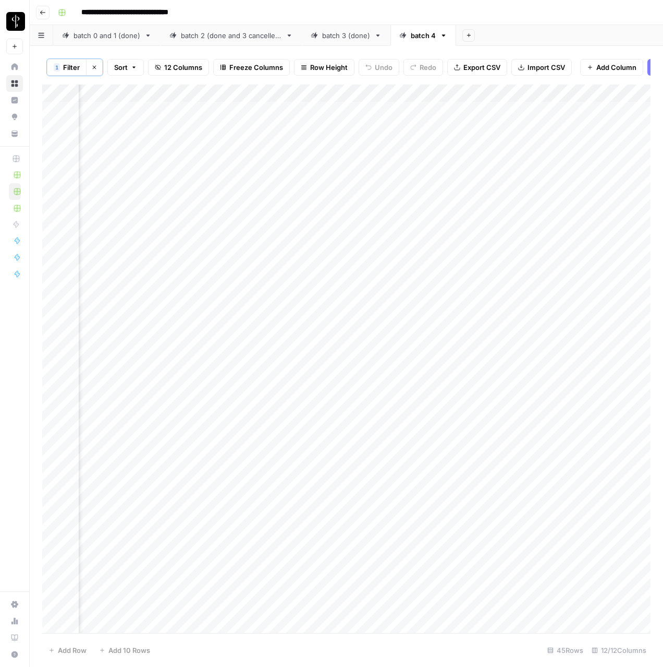
scroll to position [0, 783]
click at [412, 130] on div "Add Column" at bounding box center [346, 358] width 609 height 548
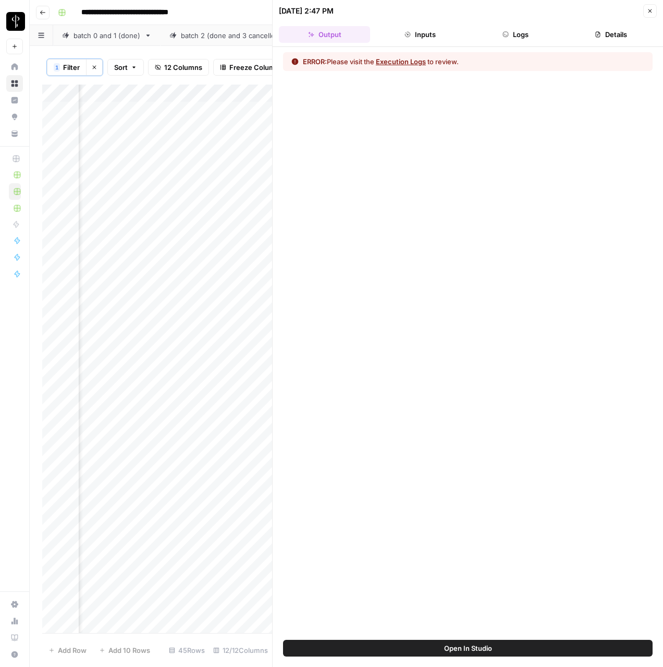
click at [540, 29] on button "Logs" at bounding box center [515, 34] width 91 height 17
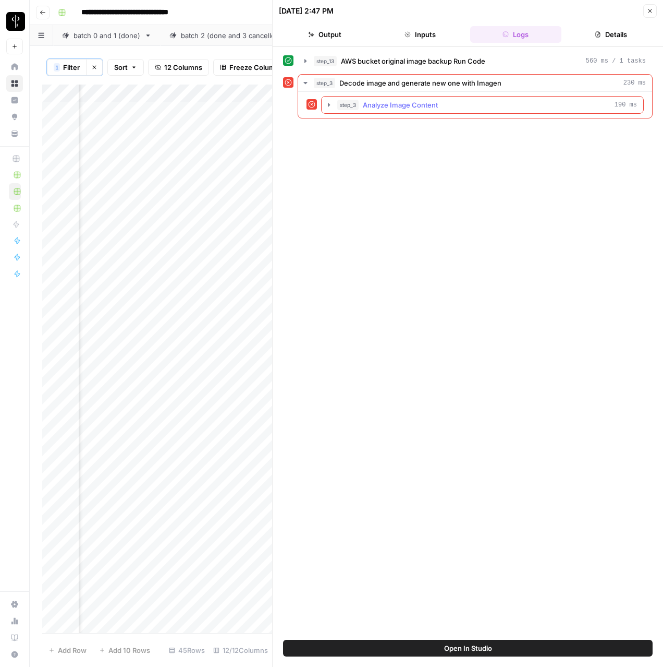
click at [482, 106] on div "step_3 Analyze Image Content 190 ms" at bounding box center [487, 105] width 300 height 10
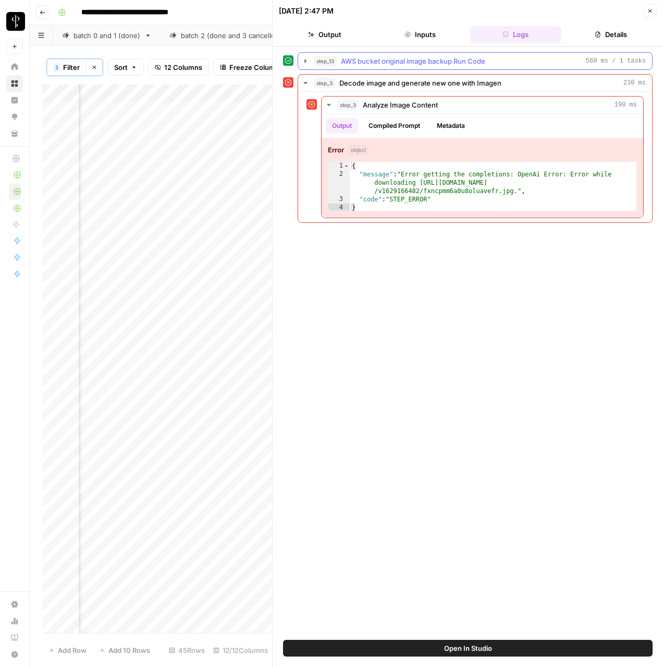
click at [489, 60] on div "step_13 AWS bucket original image backup Run Code 560 ms / 1 tasks" at bounding box center [480, 61] width 332 height 10
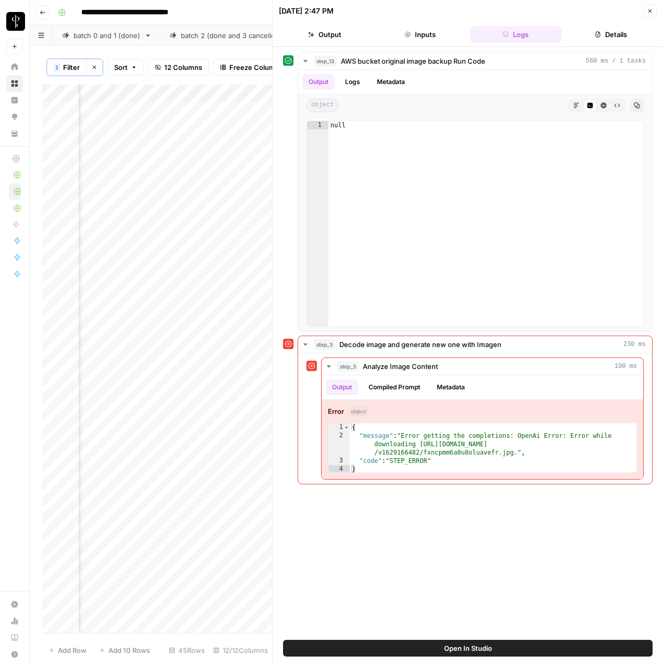
click at [661, 14] on header "09/26/25 at 2:47 PM Close Output Inputs Logs Details" at bounding box center [468, 23] width 391 height 47
click at [652, 12] on icon "button" at bounding box center [650, 11] width 6 height 6
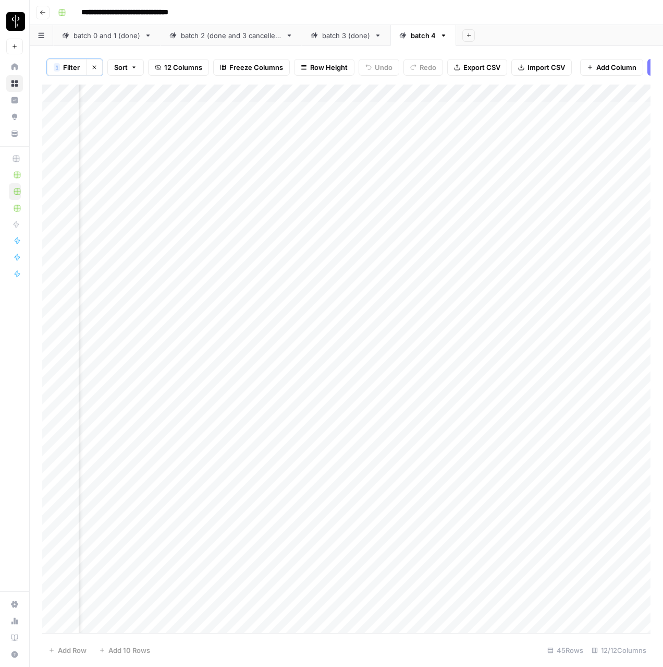
scroll to position [0, 783]
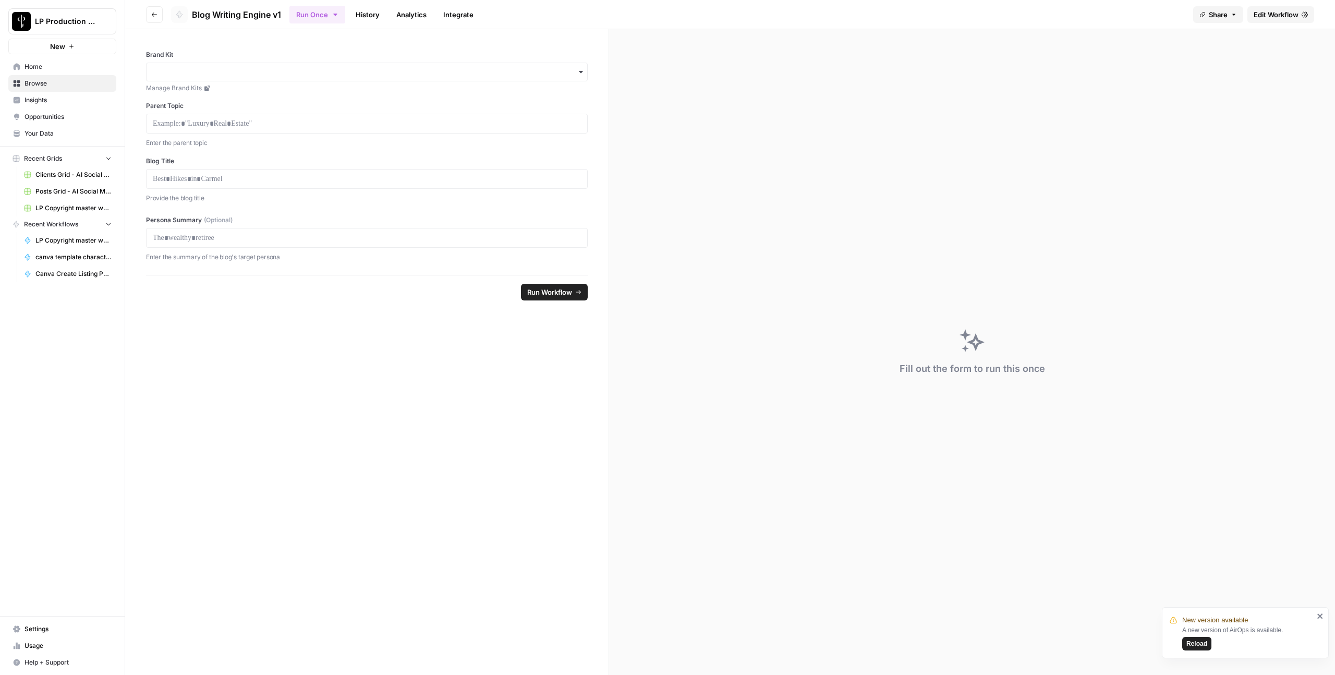
click at [1306, 9] on link "Edit Workflow" at bounding box center [1281, 14] width 67 height 17
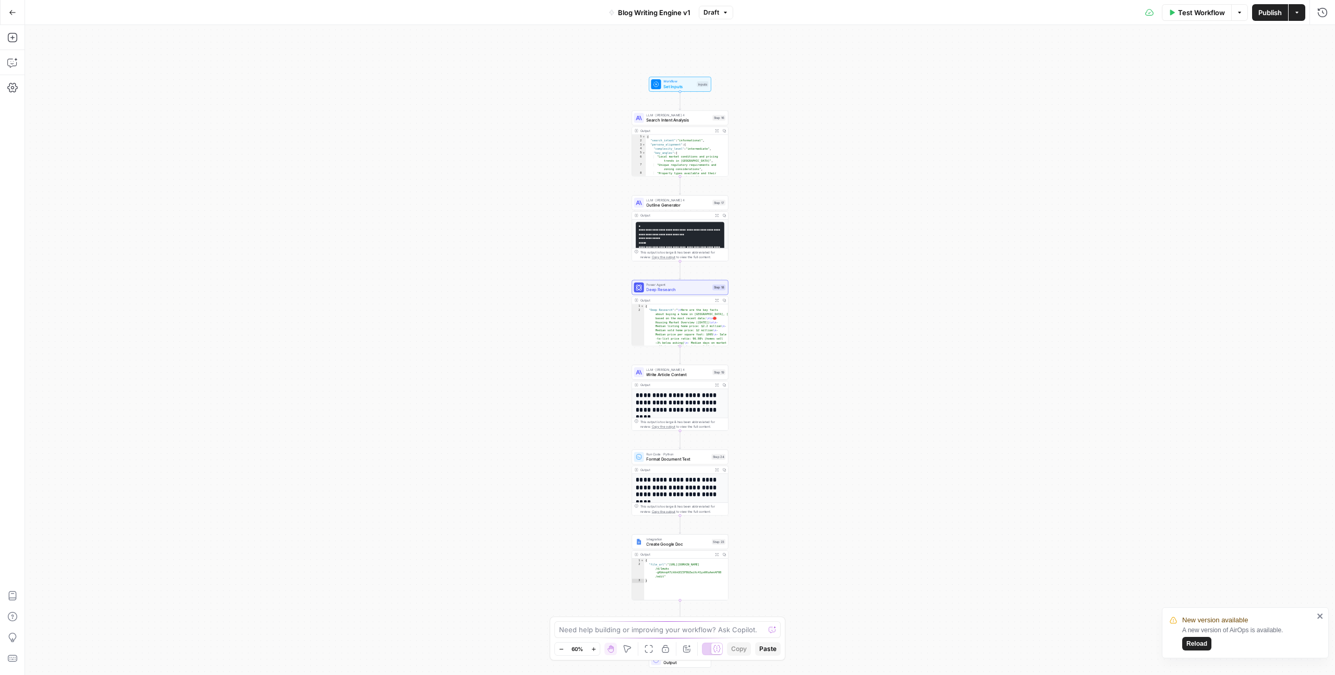
click at [17, 9] on button "Go Back" at bounding box center [12, 12] width 19 height 19
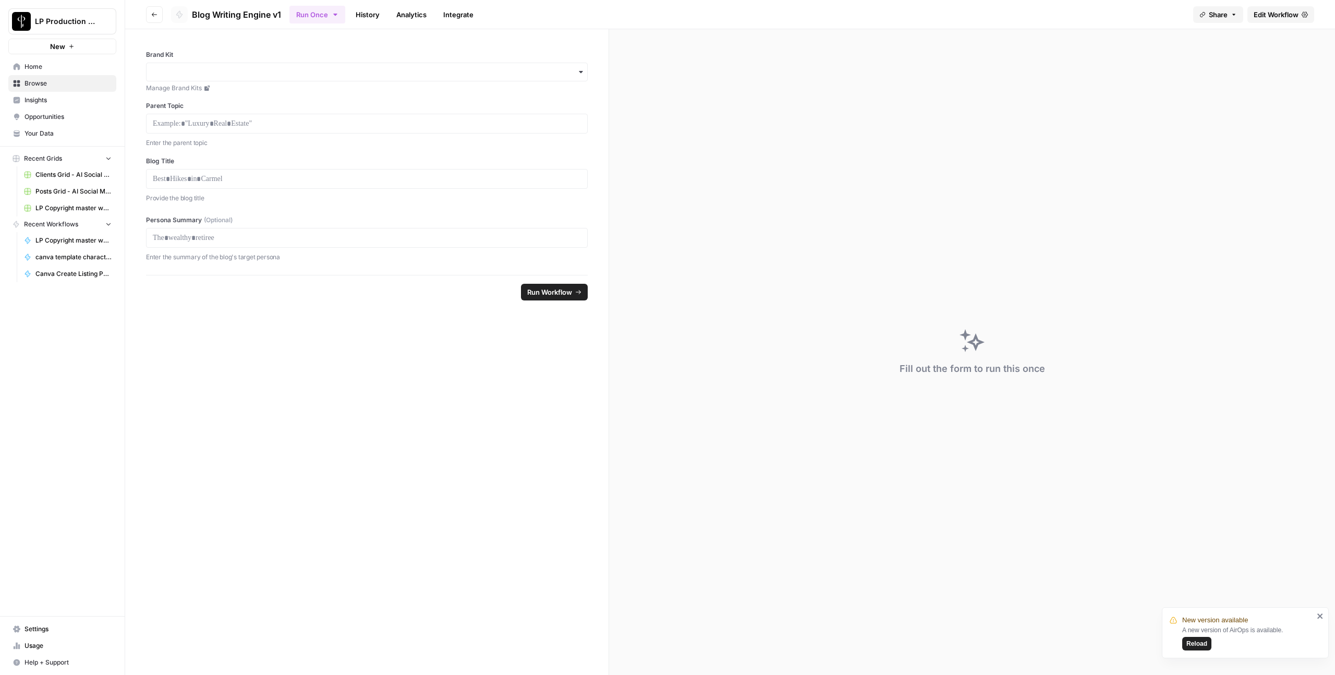
click at [147, 19] on button "Go back" at bounding box center [154, 14] width 17 height 17
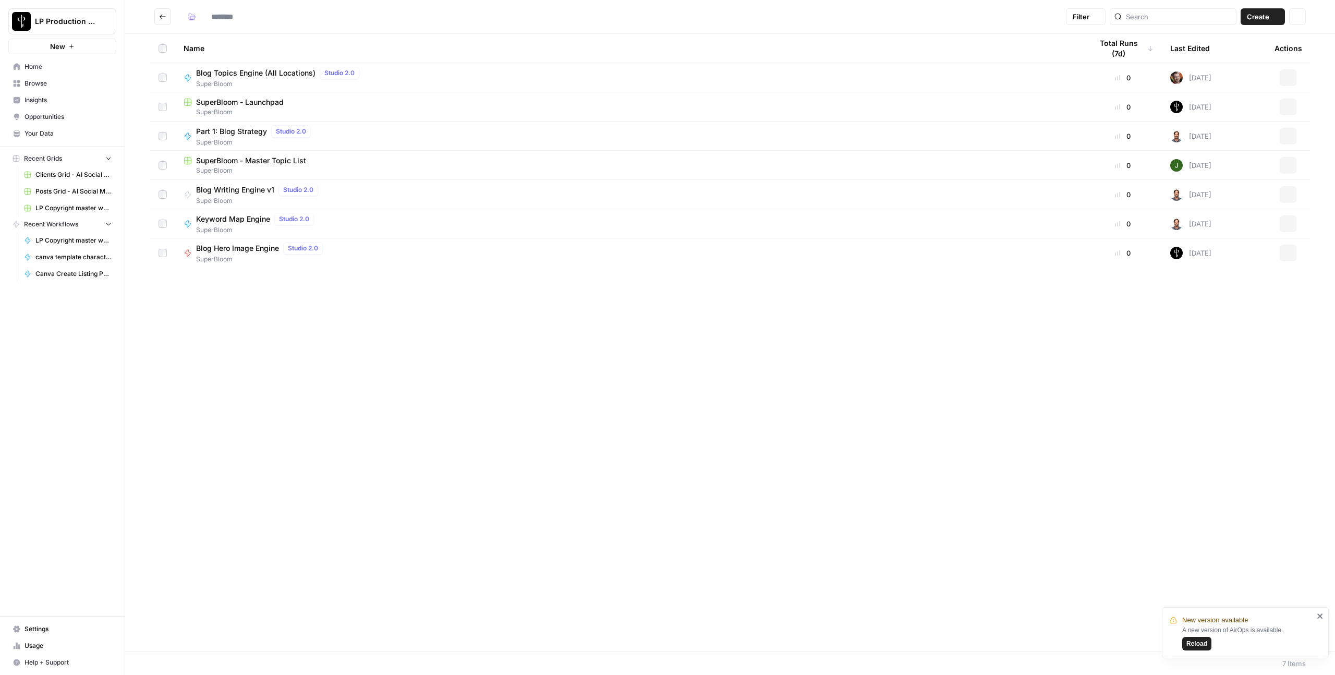
type input "**********"
click at [214, 71] on span "Blog Topics Engine (All Locations)" at bounding box center [255, 73] width 119 height 10
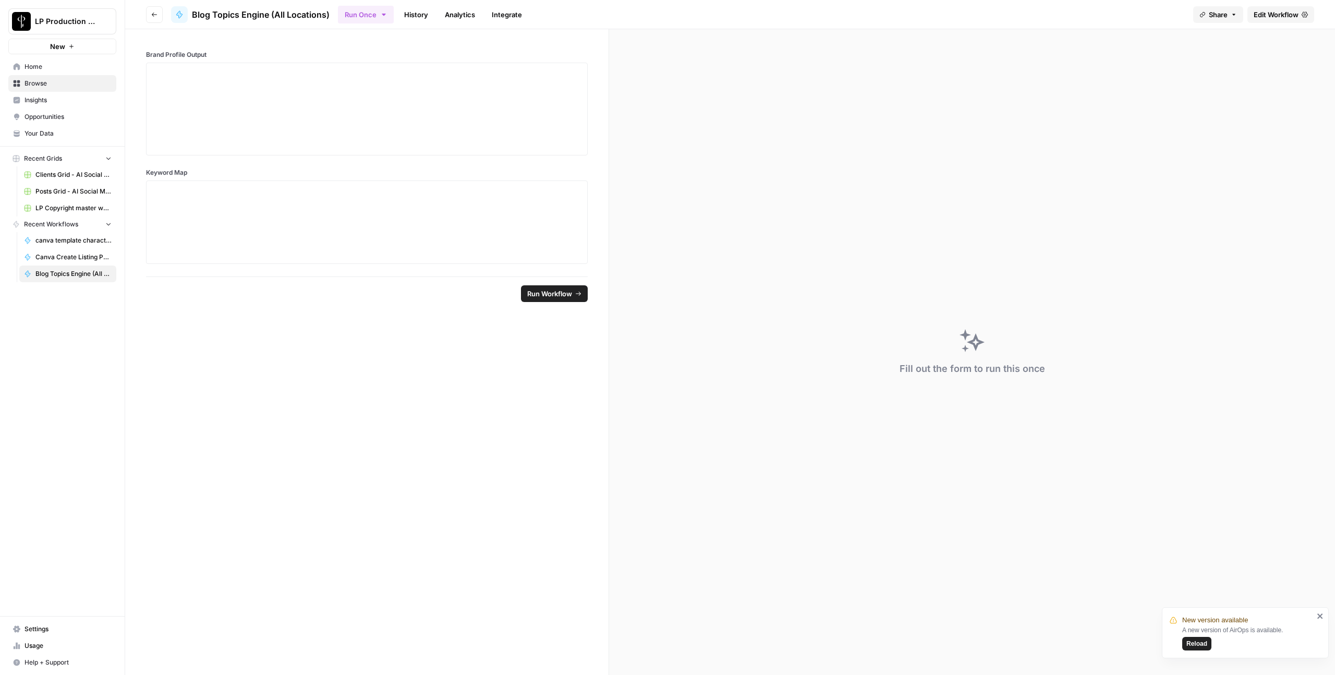
click at [1274, 9] on span "Edit Workflow" at bounding box center [1276, 14] width 45 height 10
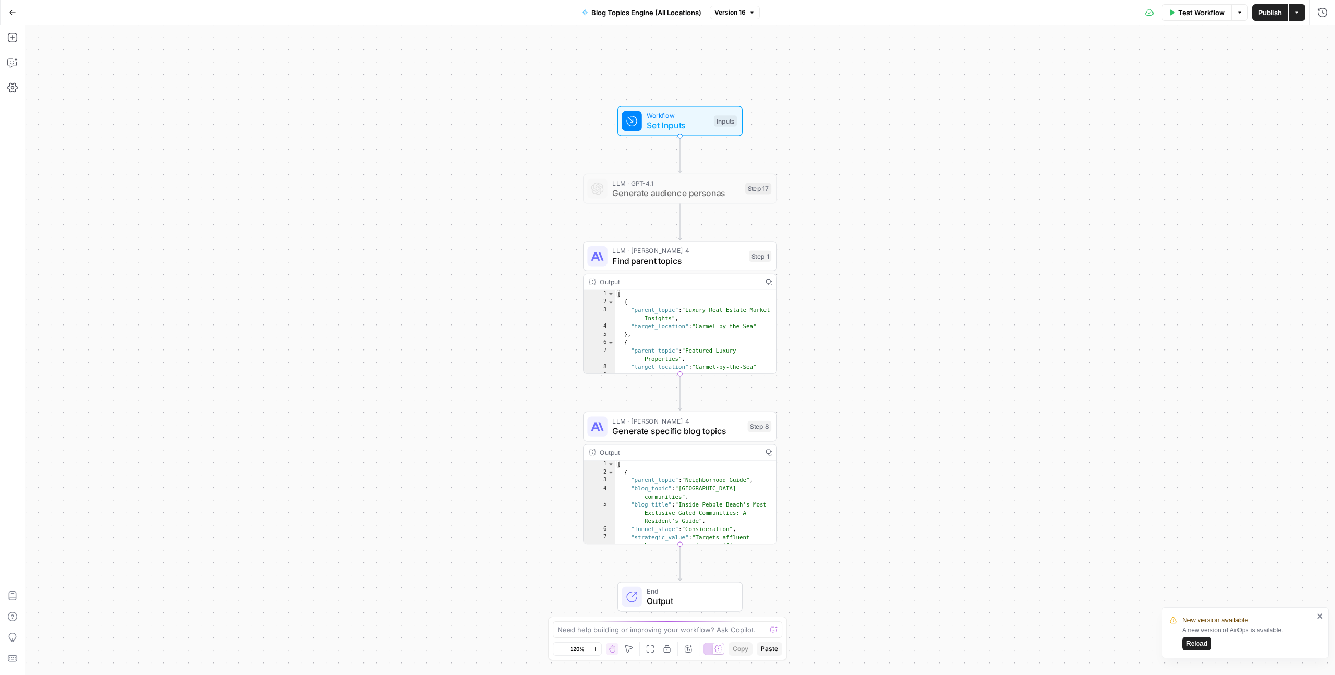
click at [8, 13] on button "Go Back" at bounding box center [12, 12] width 19 height 19
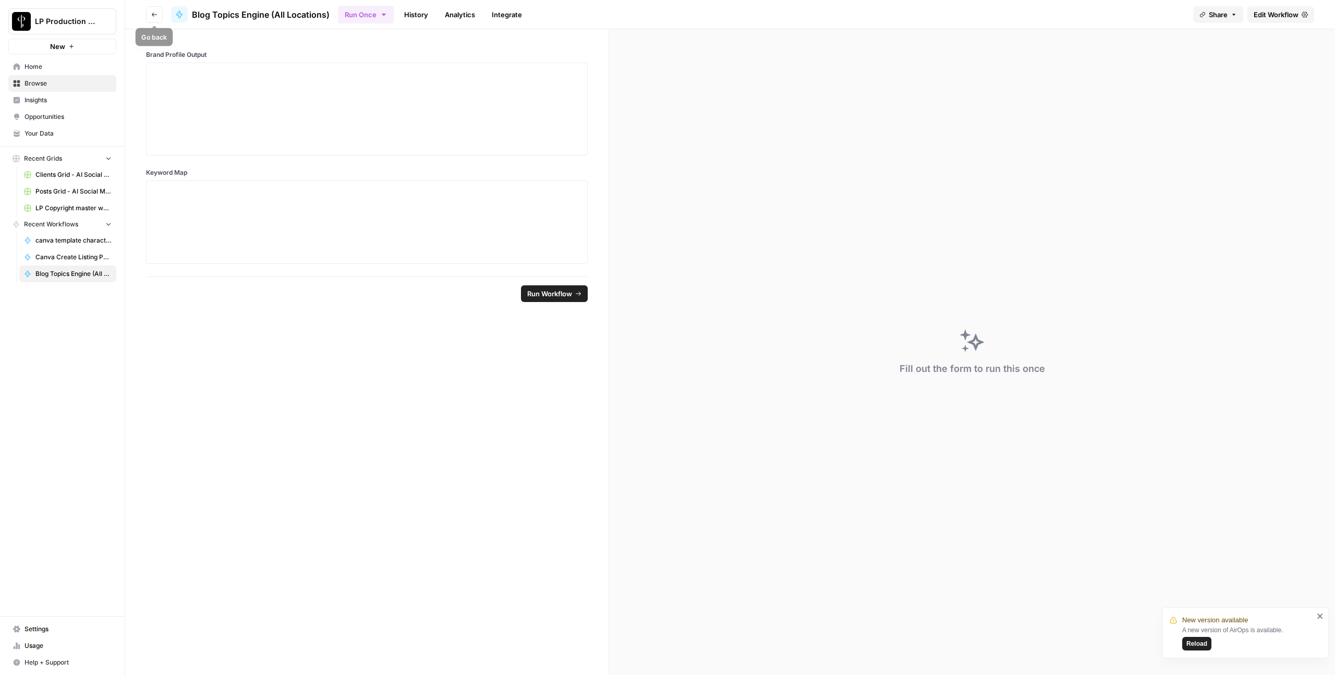
click at [156, 11] on icon "button" at bounding box center [154, 14] width 6 height 6
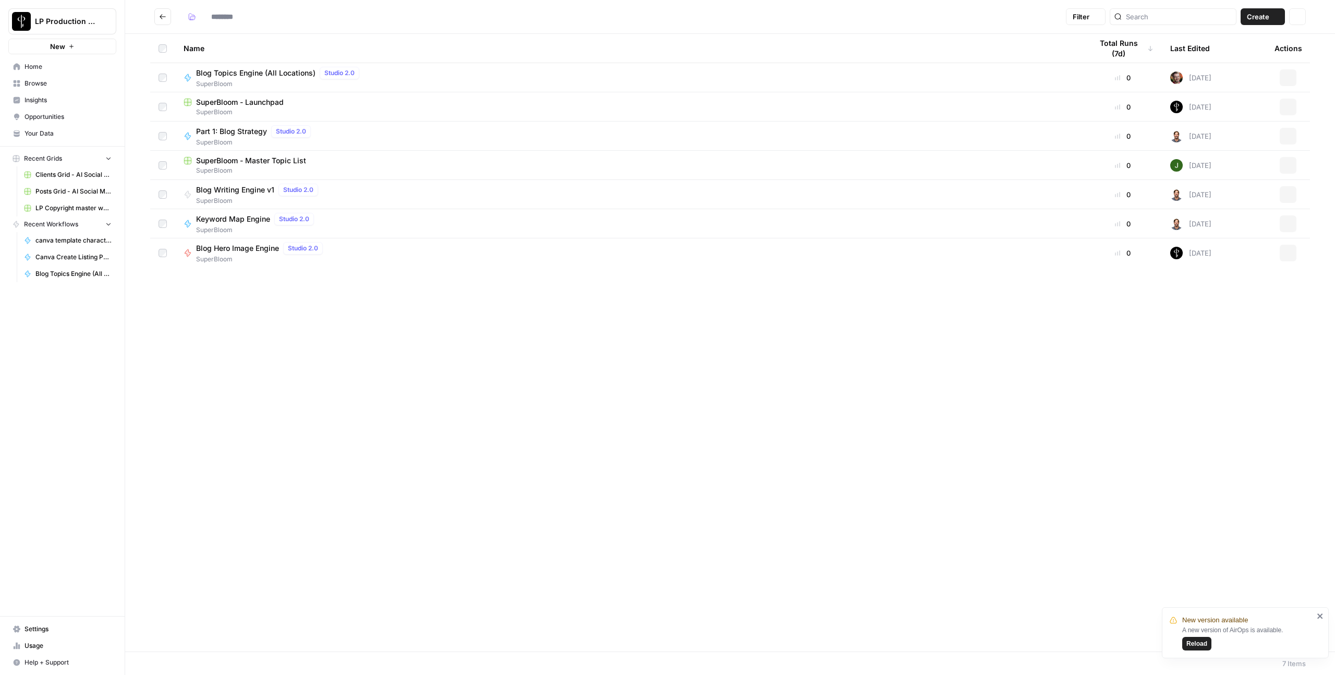
type input "**********"
click at [245, 245] on span "Blog Hero Image Engine" at bounding box center [237, 248] width 83 height 10
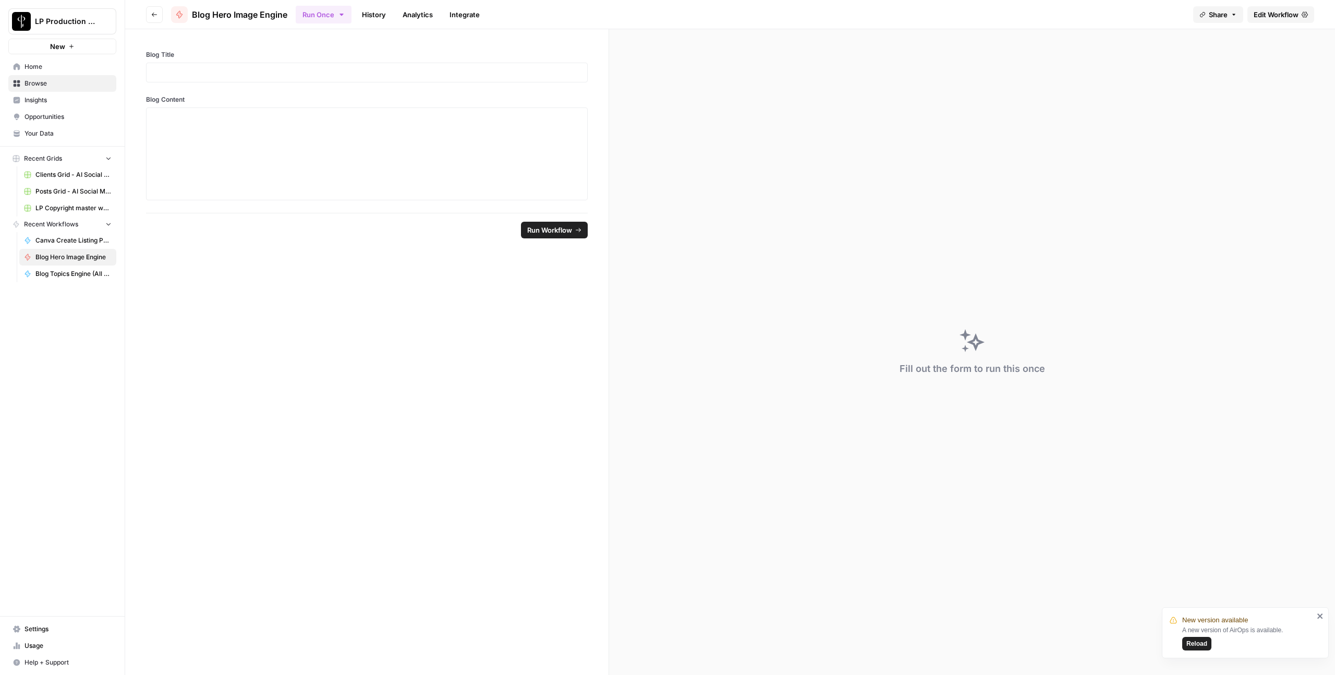
click at [1279, 9] on span "Edit Workflow" at bounding box center [1276, 14] width 45 height 10
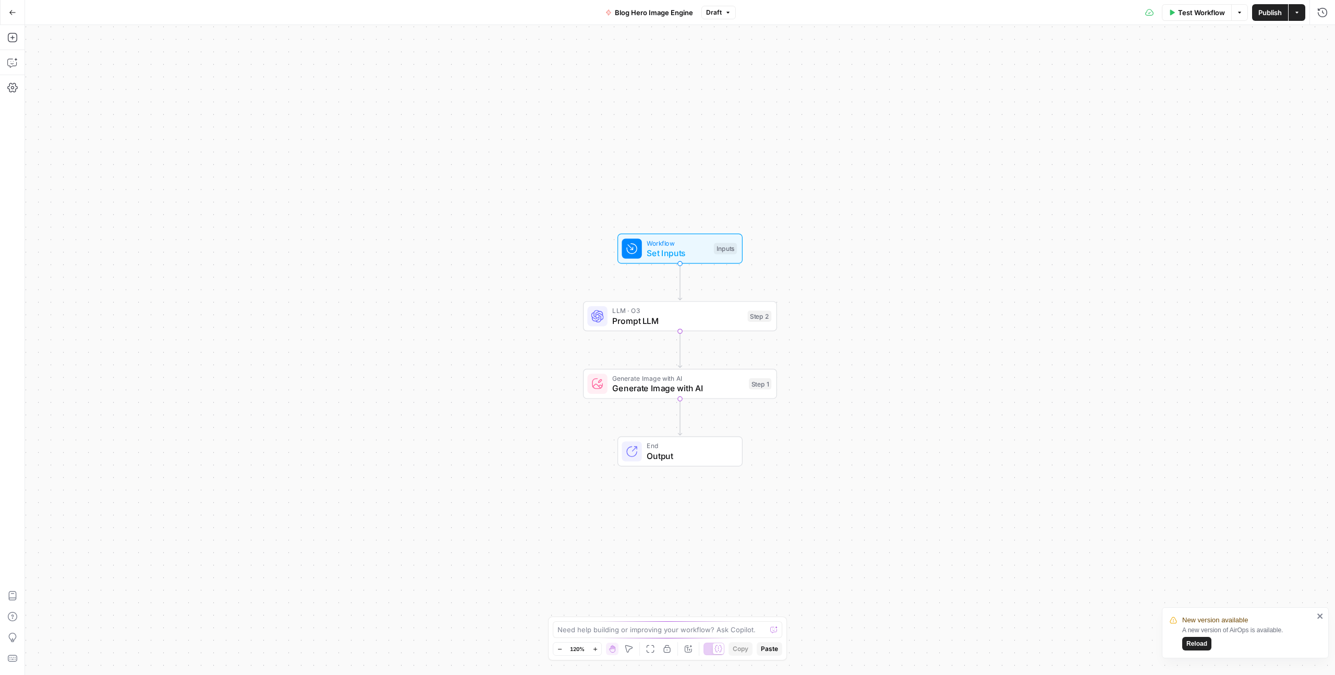
click at [10, 10] on icon "button" at bounding box center [12, 12] width 7 height 7
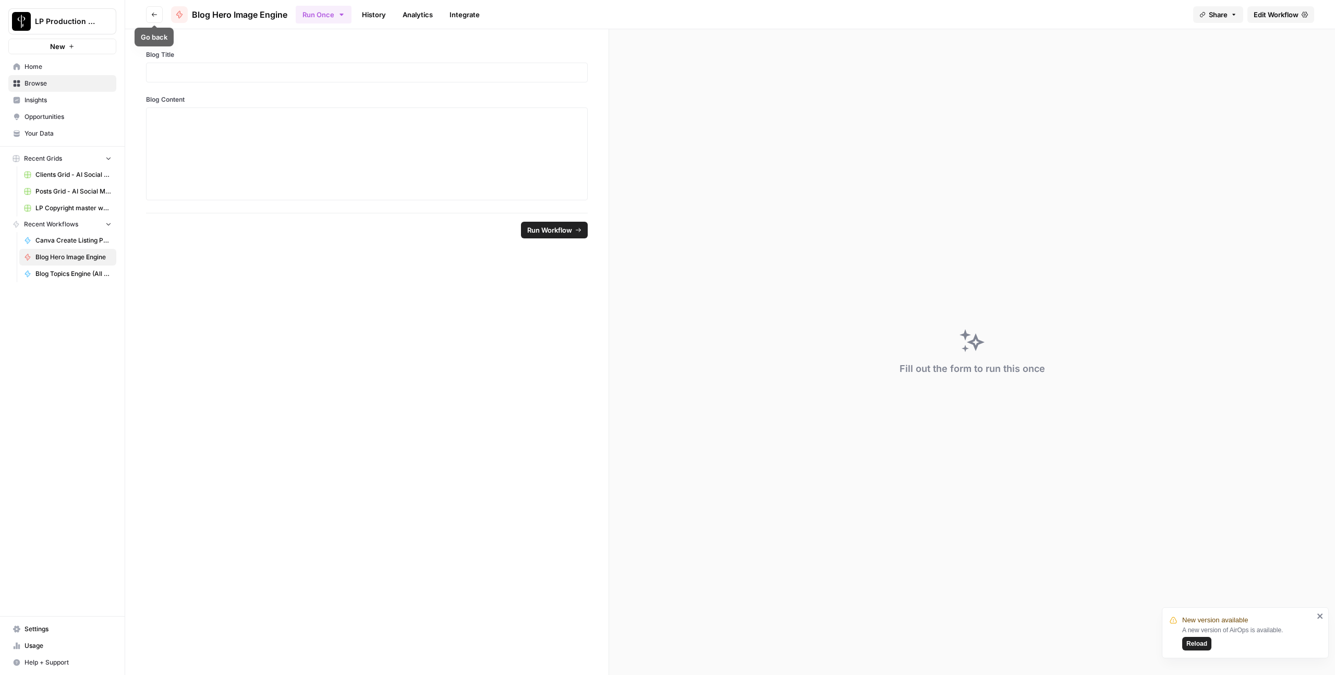
click at [151, 17] on button "Go back" at bounding box center [154, 14] width 17 height 17
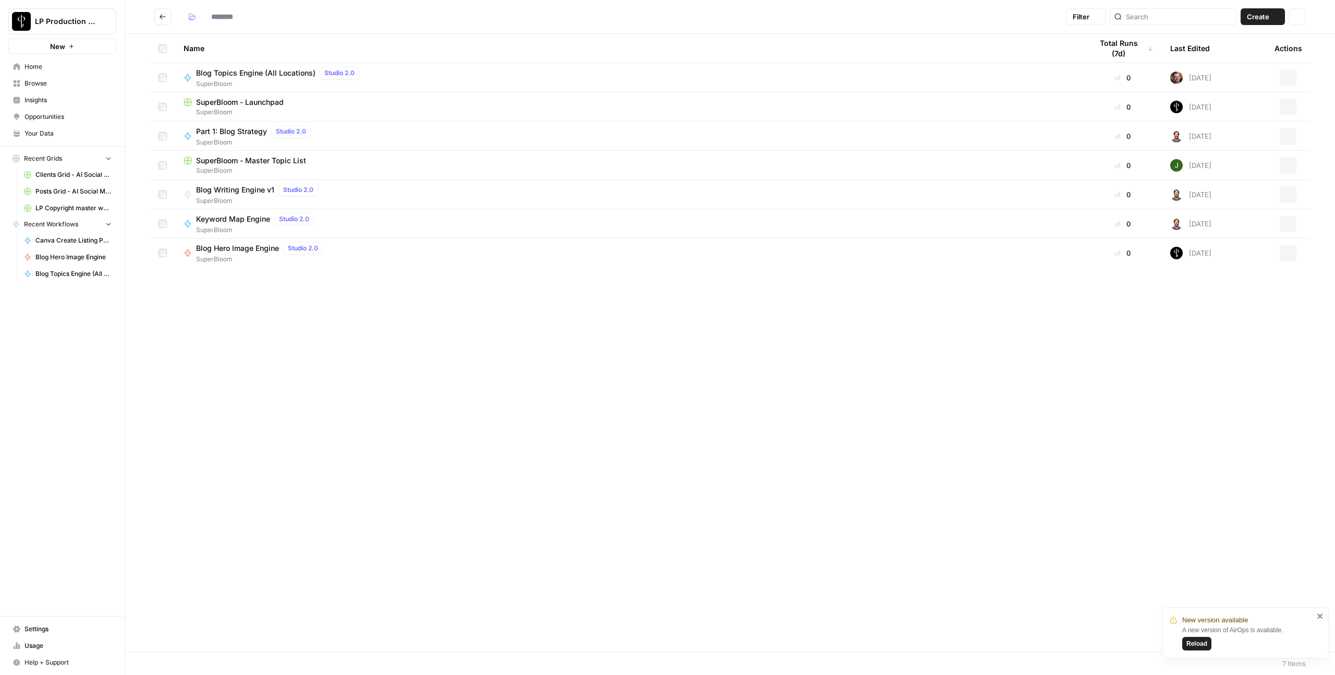
type input "**********"
click at [235, 110] on span "SuperBloom" at bounding box center [630, 111] width 892 height 9
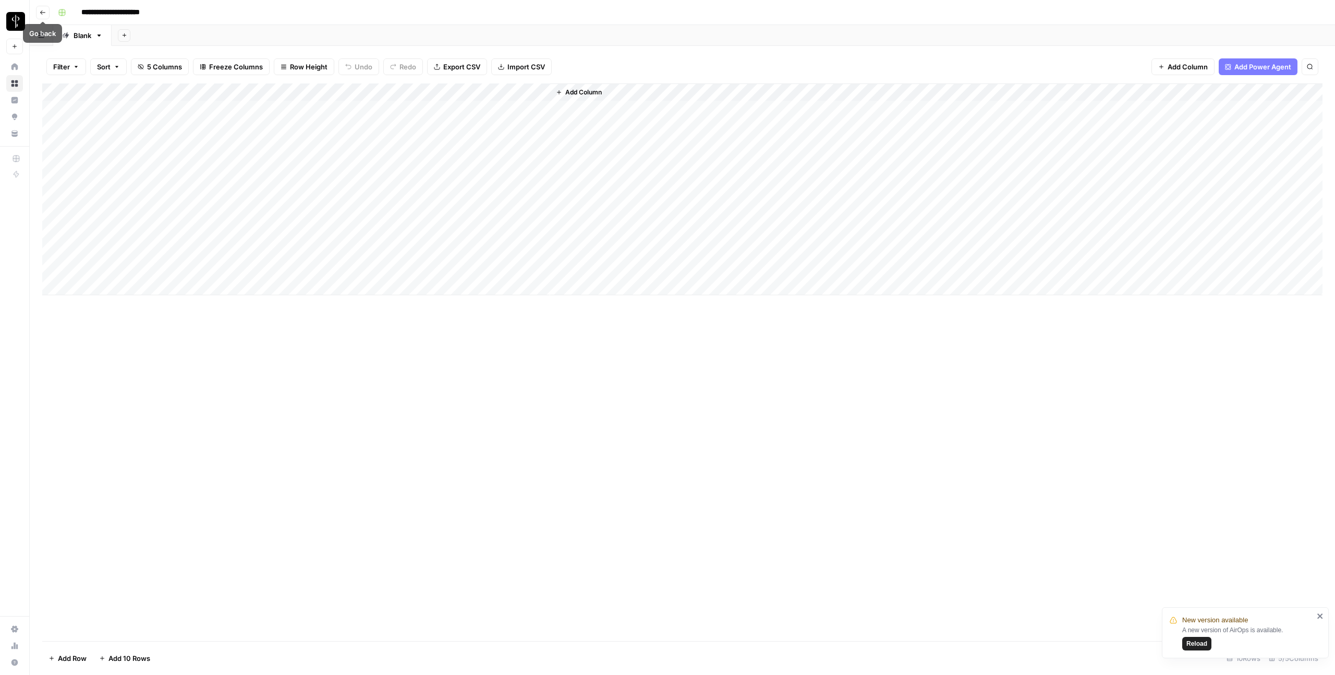
click at [39, 11] on button "Go back" at bounding box center [43, 13] width 14 height 14
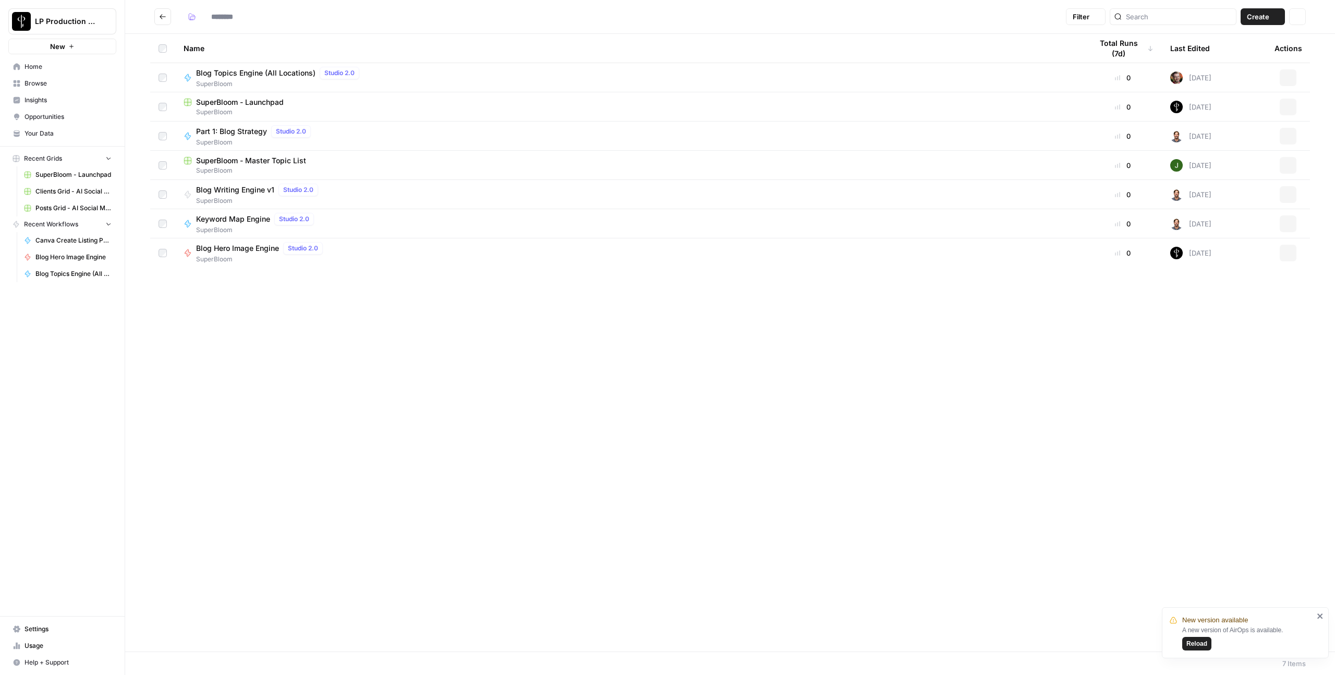
type input "**********"
click at [225, 136] on div "Part 1: Blog Strategy Studio 2.0" at bounding box center [255, 131] width 119 height 13
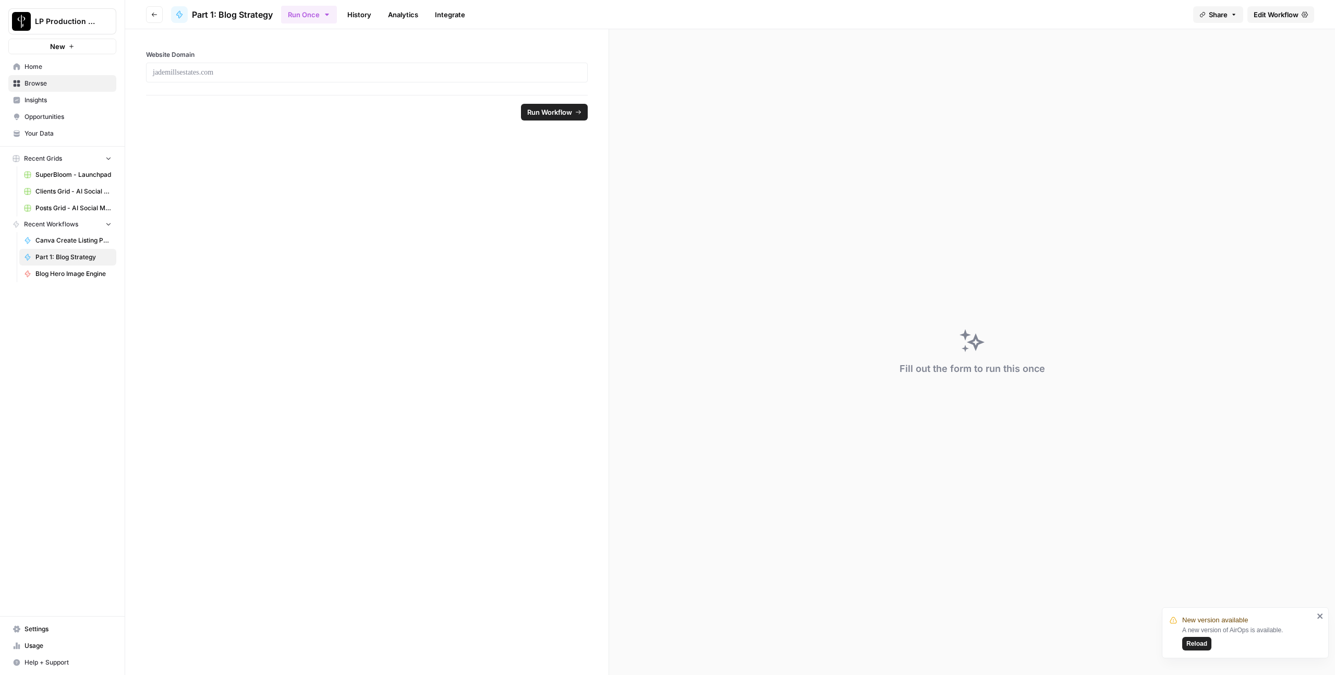
click at [1275, 14] on span "Edit Workflow" at bounding box center [1276, 14] width 45 height 10
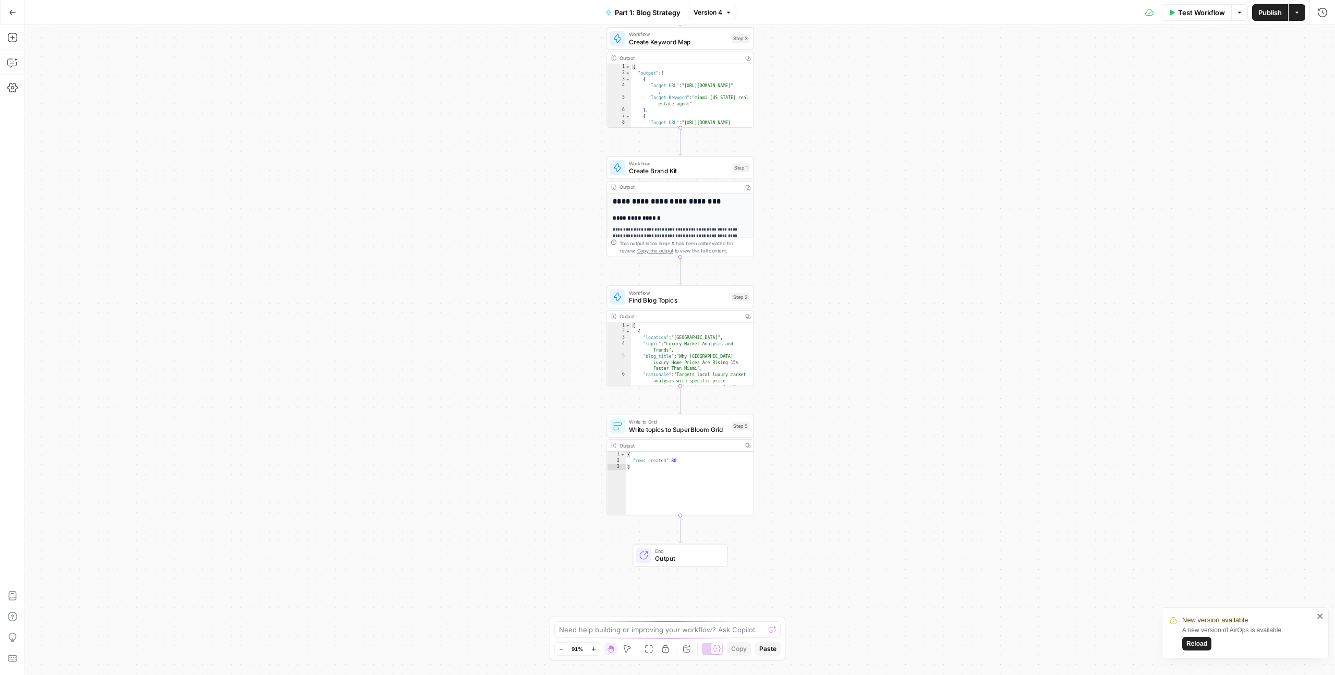
click at [18, 10] on button "Go Back" at bounding box center [12, 12] width 19 height 19
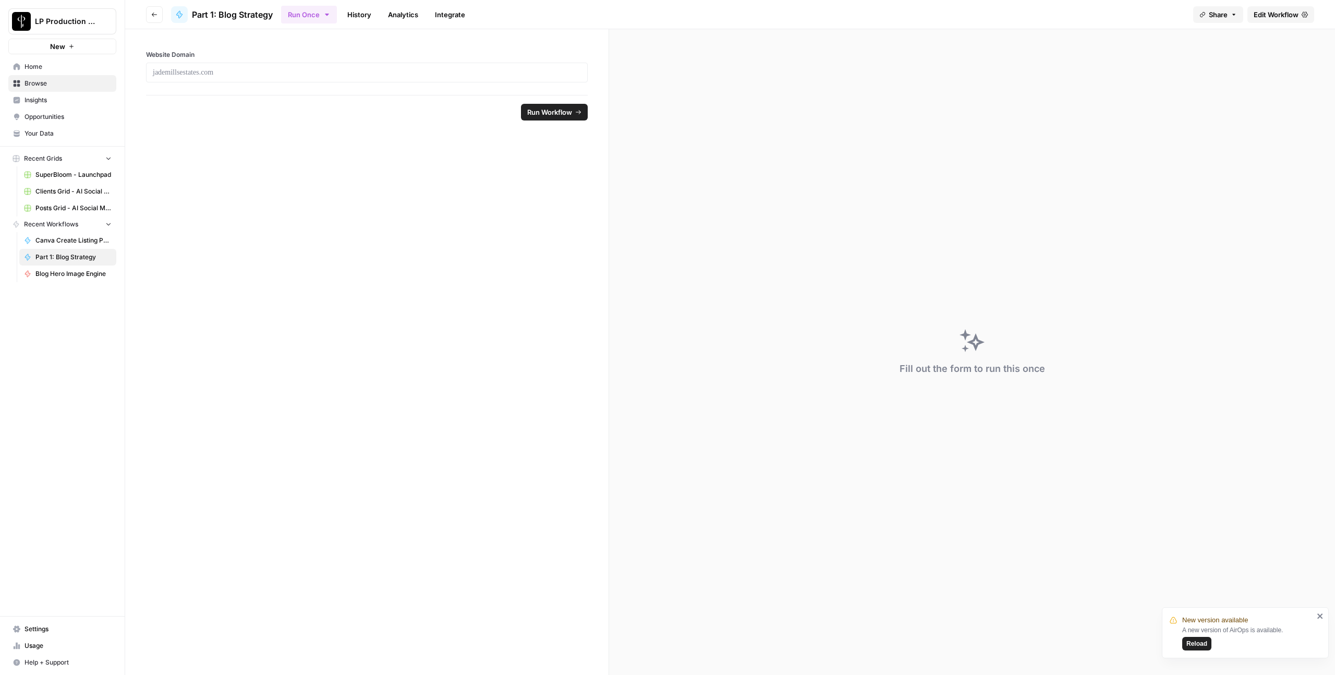
click at [161, 17] on button "Go back" at bounding box center [154, 14] width 17 height 17
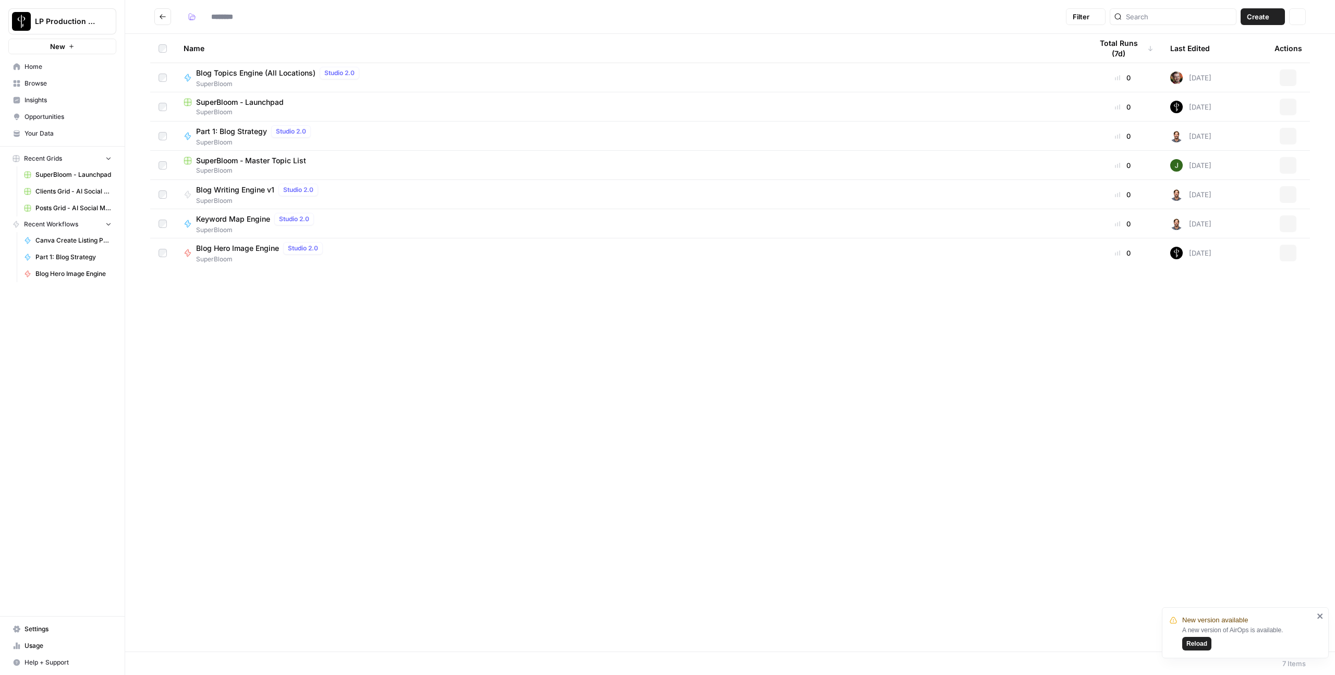
type input "**********"
click at [244, 156] on span "SuperBloom - Master Topic List" at bounding box center [251, 160] width 110 height 10
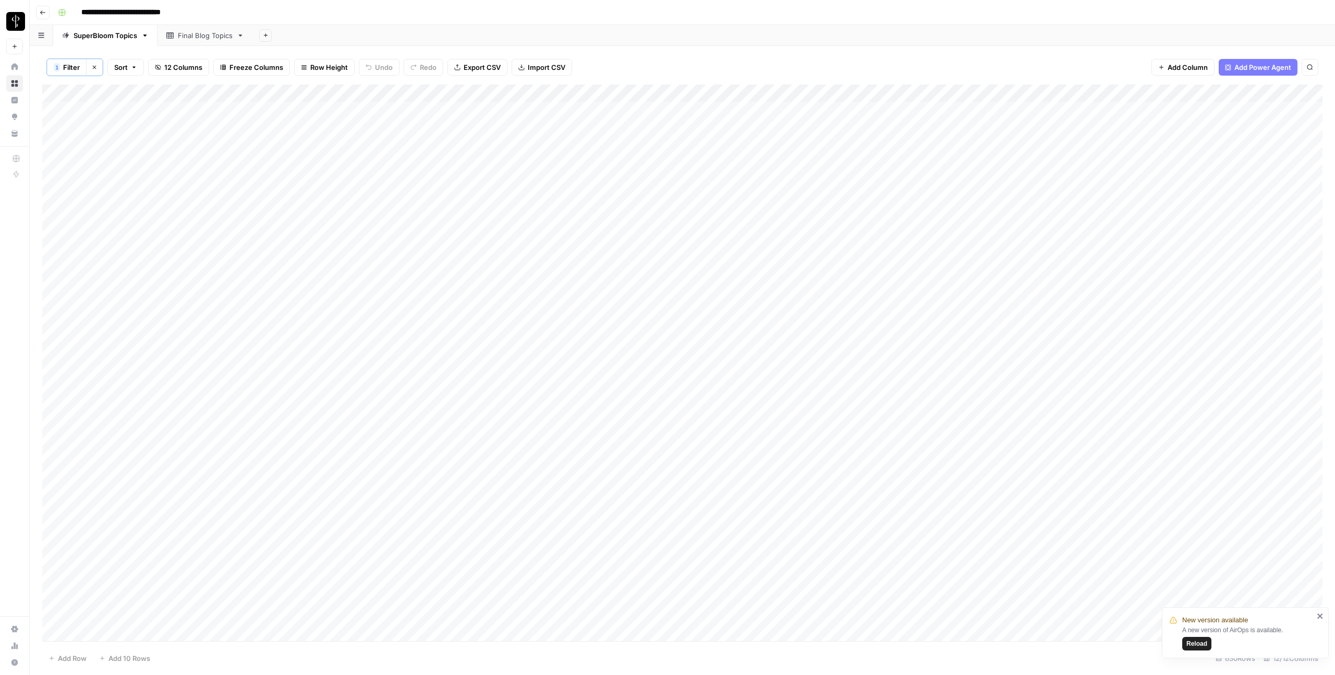
click at [1131, 94] on div "Add Column" at bounding box center [682, 362] width 1281 height 557
click at [1160, 95] on div at bounding box center [1138, 94] width 86 height 21
click at [1157, 95] on div at bounding box center [1138, 94] width 86 height 21
click at [1124, 69] on div "1 Filter Clear filters Sort 12 Columns Freeze Columns Row Height Undo Redo Expo…" at bounding box center [682, 67] width 1281 height 34
click at [1157, 94] on div "Add Column" at bounding box center [682, 362] width 1281 height 557
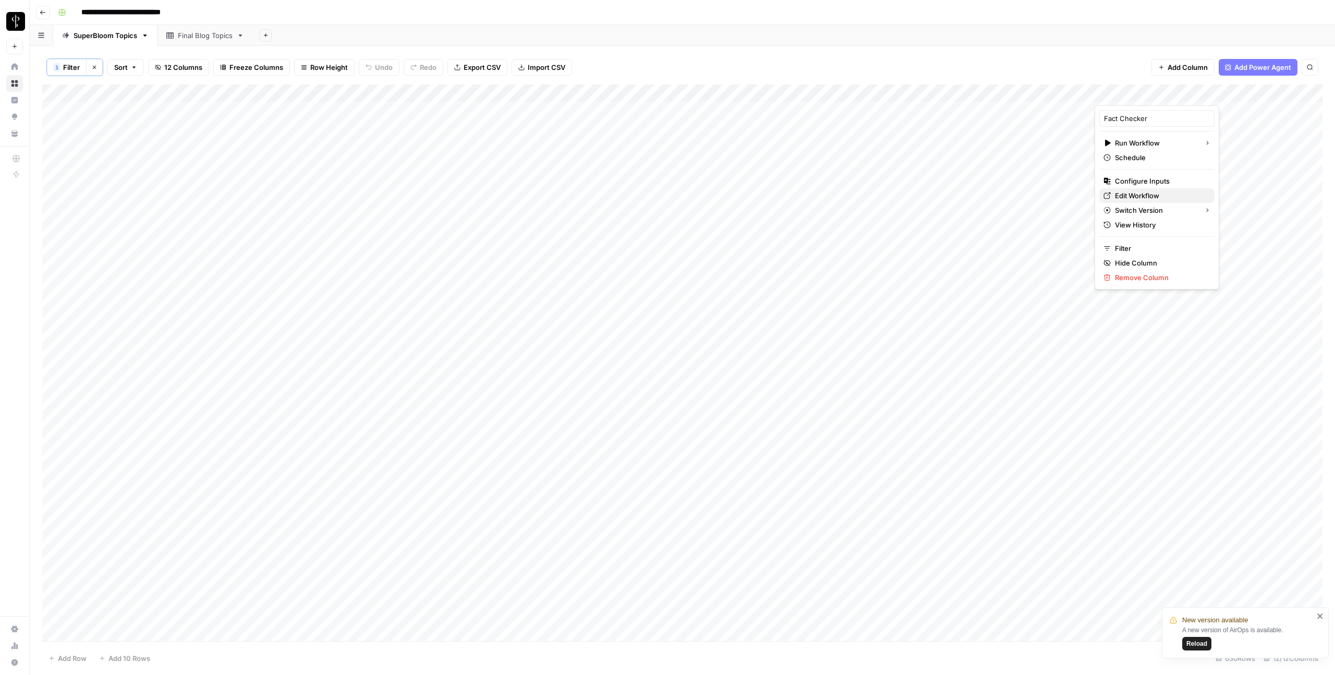
click at [1144, 197] on span "Edit Workflow" at bounding box center [1160, 195] width 91 height 10
click at [1190, 92] on div "Add Column" at bounding box center [682, 362] width 1281 height 557
click at [1176, 190] on link "Edit Workflow" at bounding box center [1190, 195] width 115 height 15
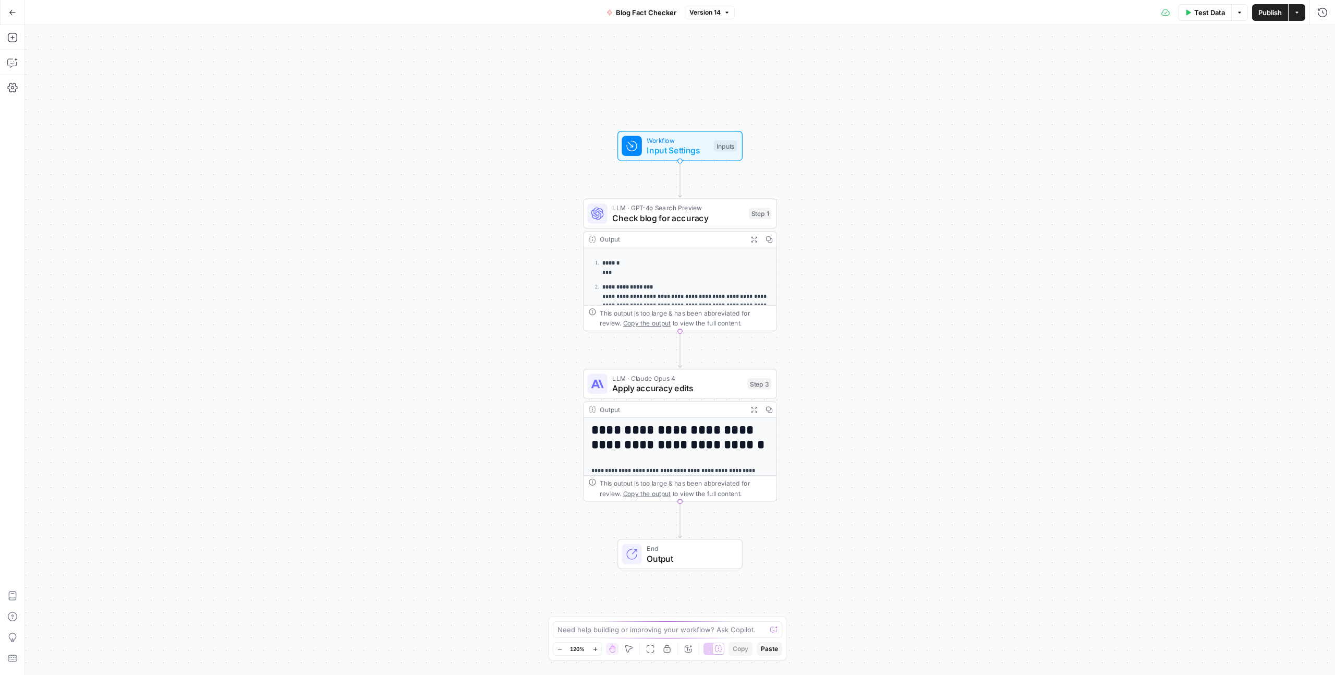
click at [10, 9] on icon "button" at bounding box center [12, 12] width 7 height 7
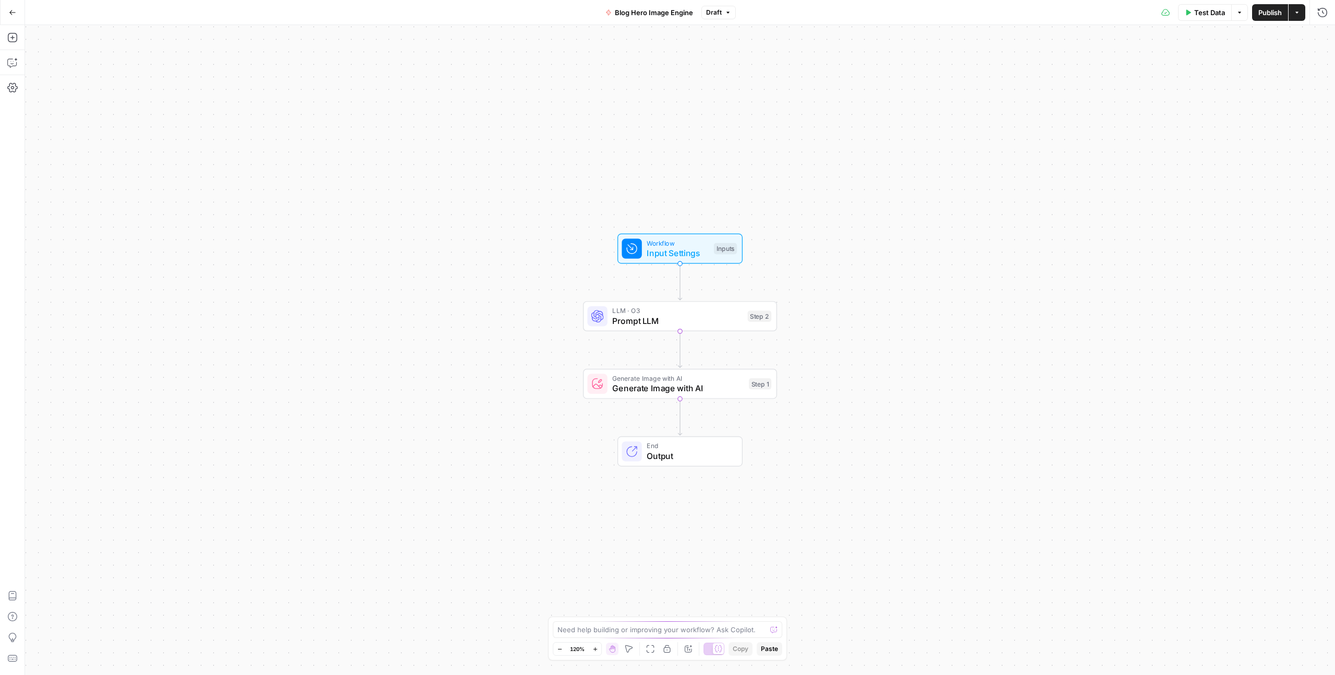
click at [13, 11] on icon "button" at bounding box center [12, 12] width 7 height 7
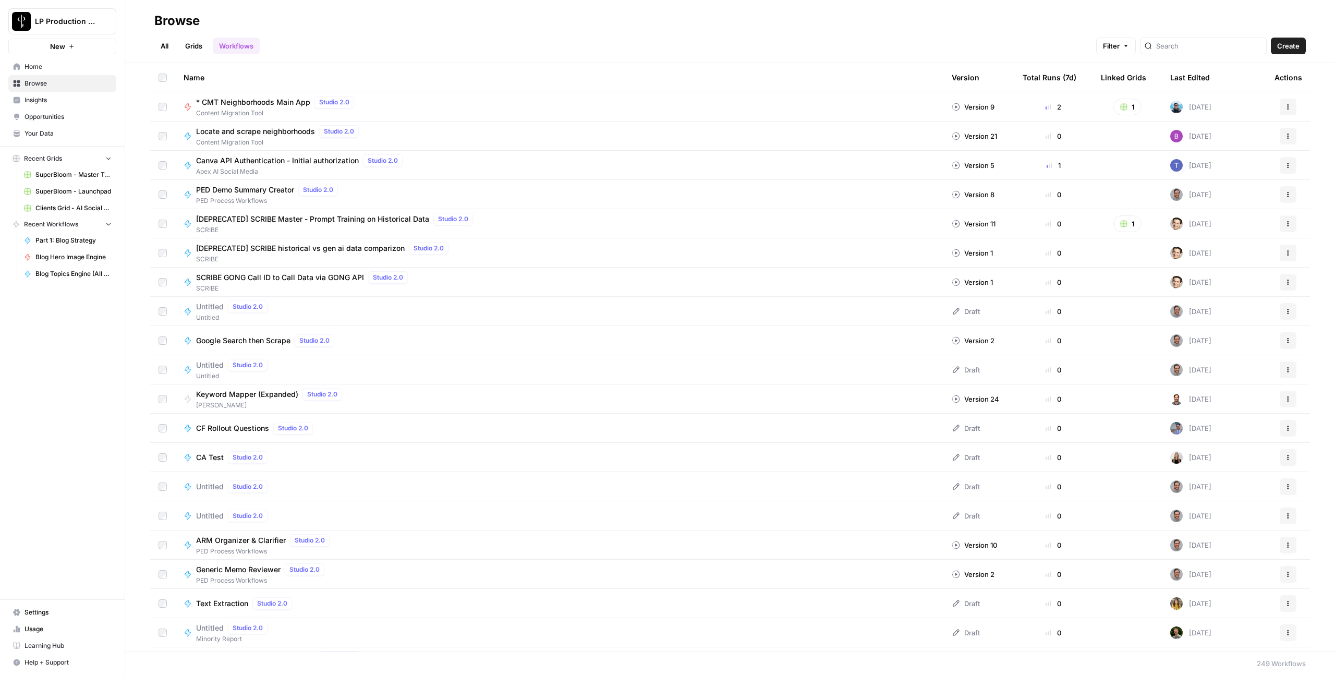
click at [46, 80] on span "Browse" at bounding box center [68, 83] width 87 height 9
click at [158, 44] on link "All" at bounding box center [164, 46] width 20 height 17
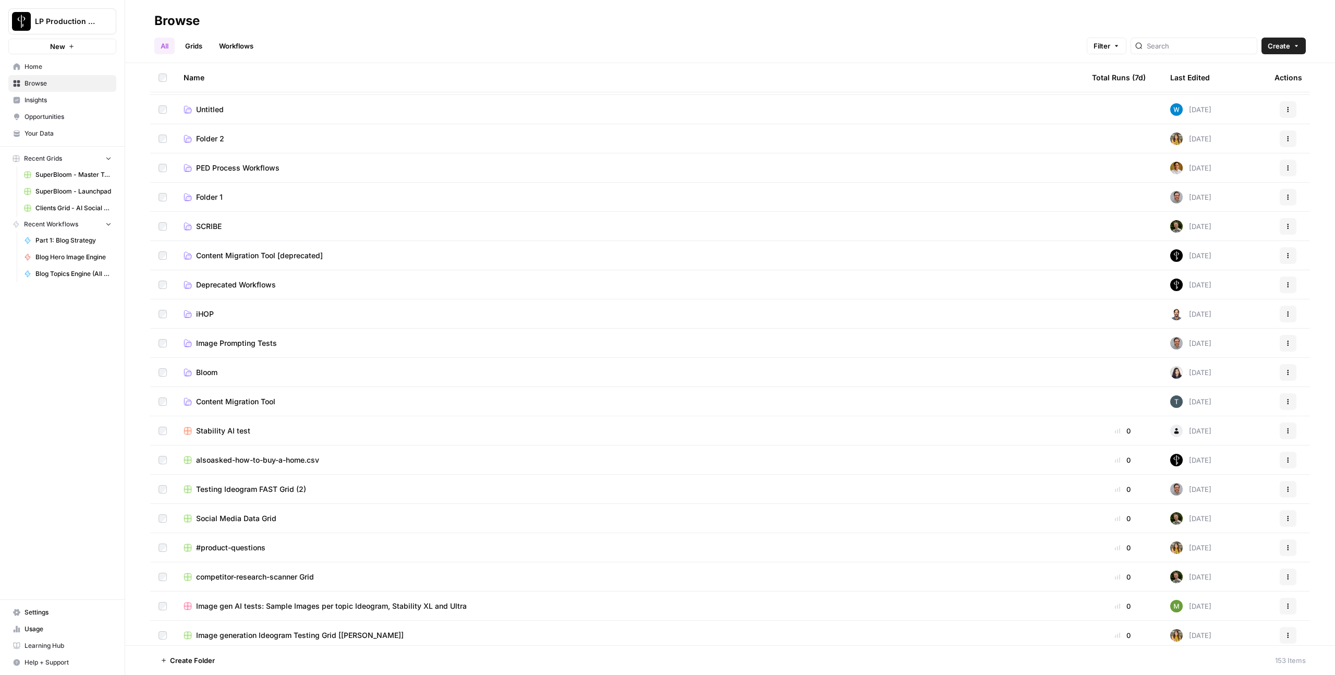
scroll to position [329, 0]
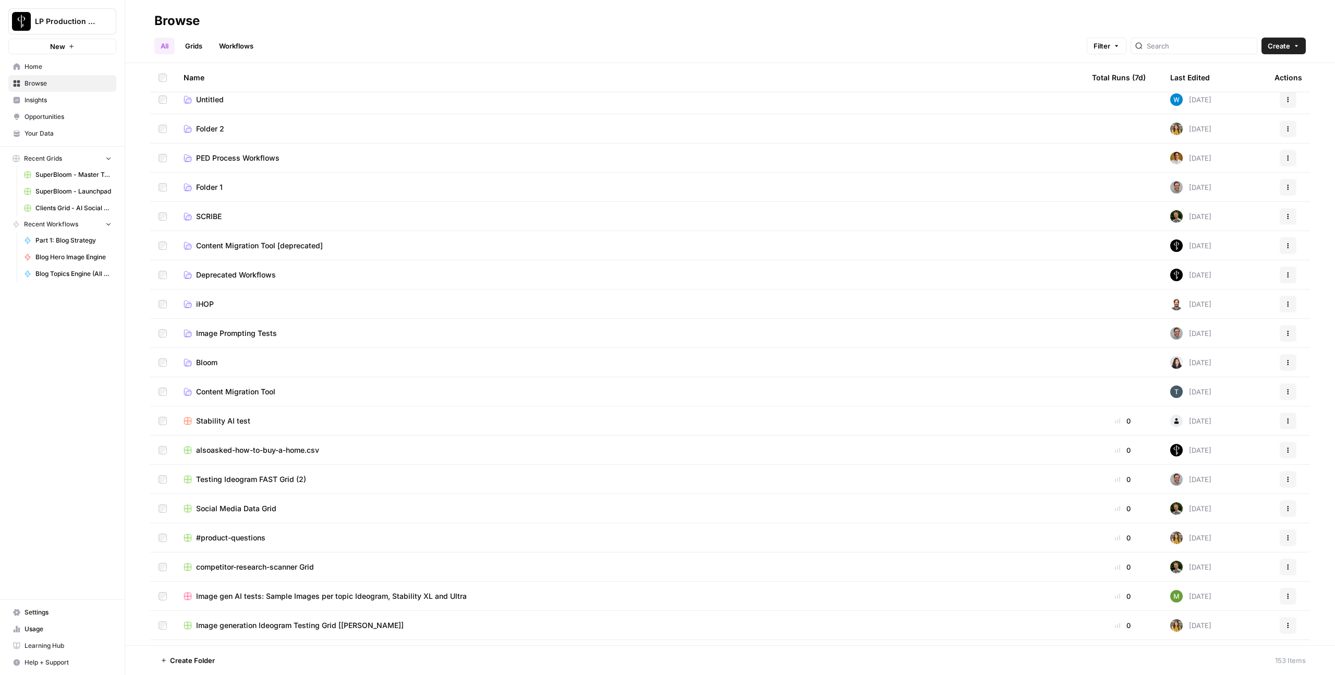
click at [204, 361] on span "Bloom" at bounding box center [206, 362] width 21 height 10
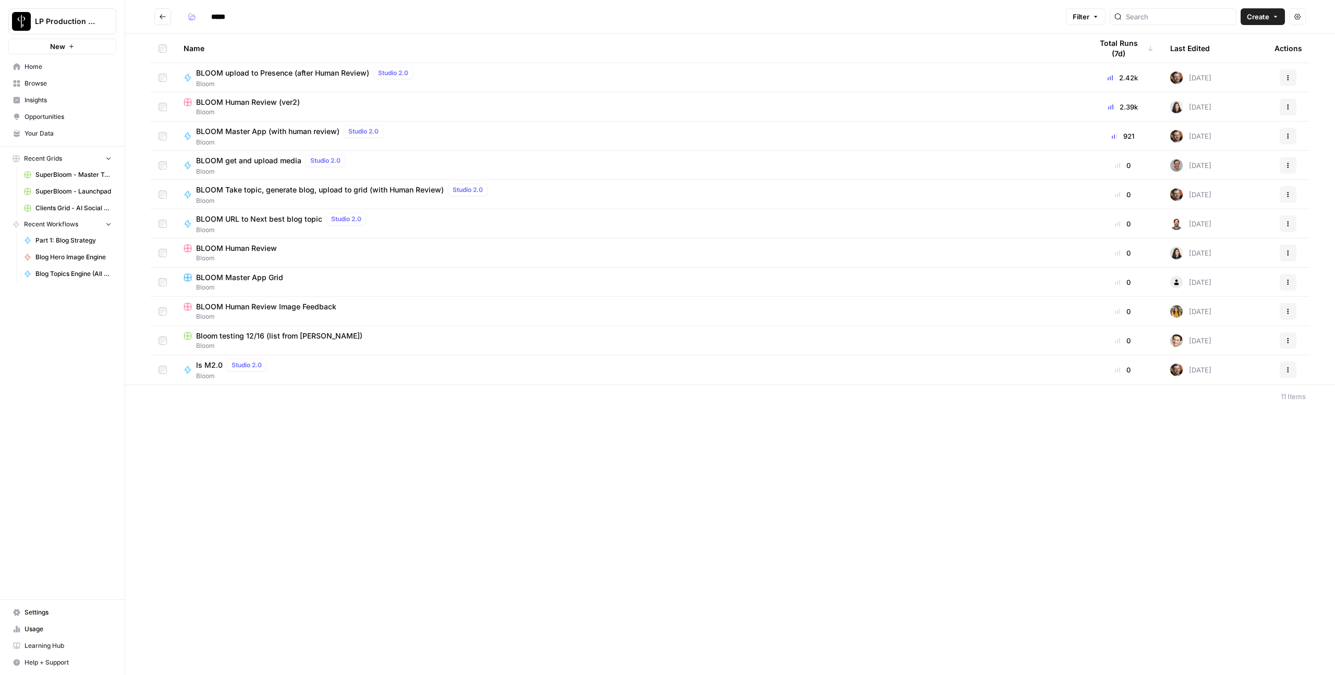
click at [251, 156] on span "BLOOM get and upload media" at bounding box center [248, 160] width 105 height 10
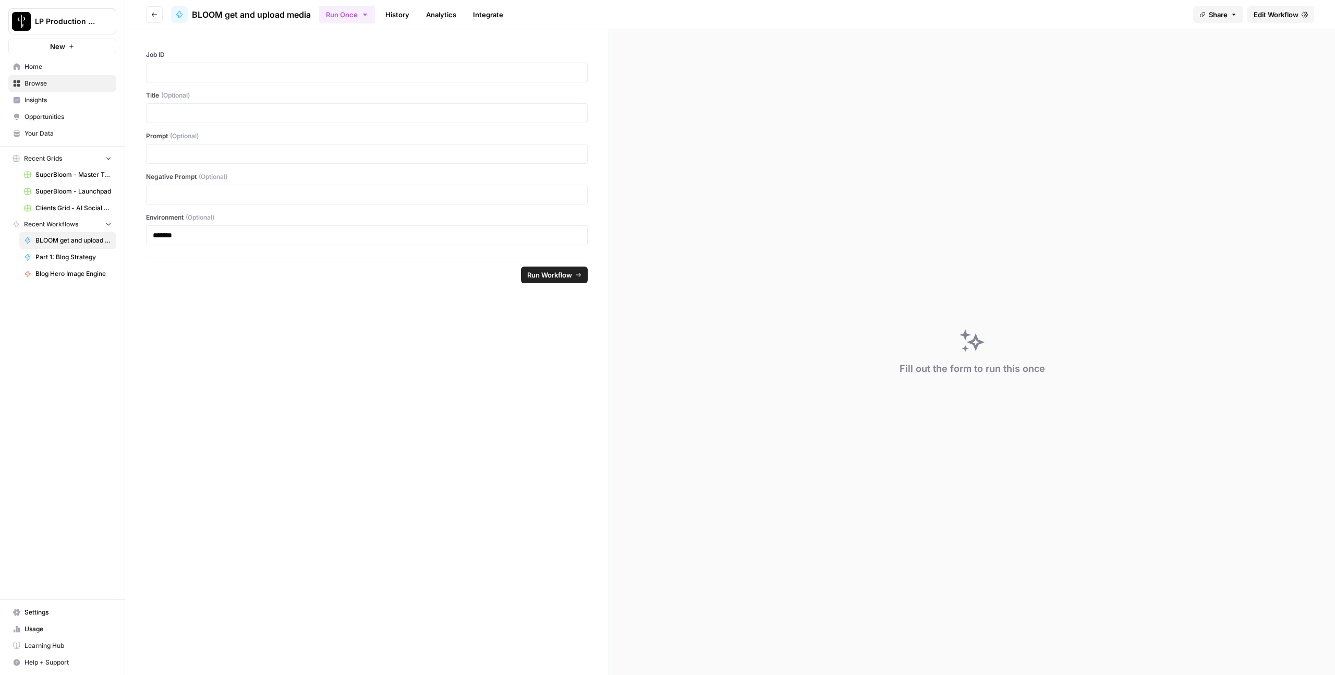
click at [1300, 10] on link "Edit Workflow" at bounding box center [1281, 14] width 67 height 17
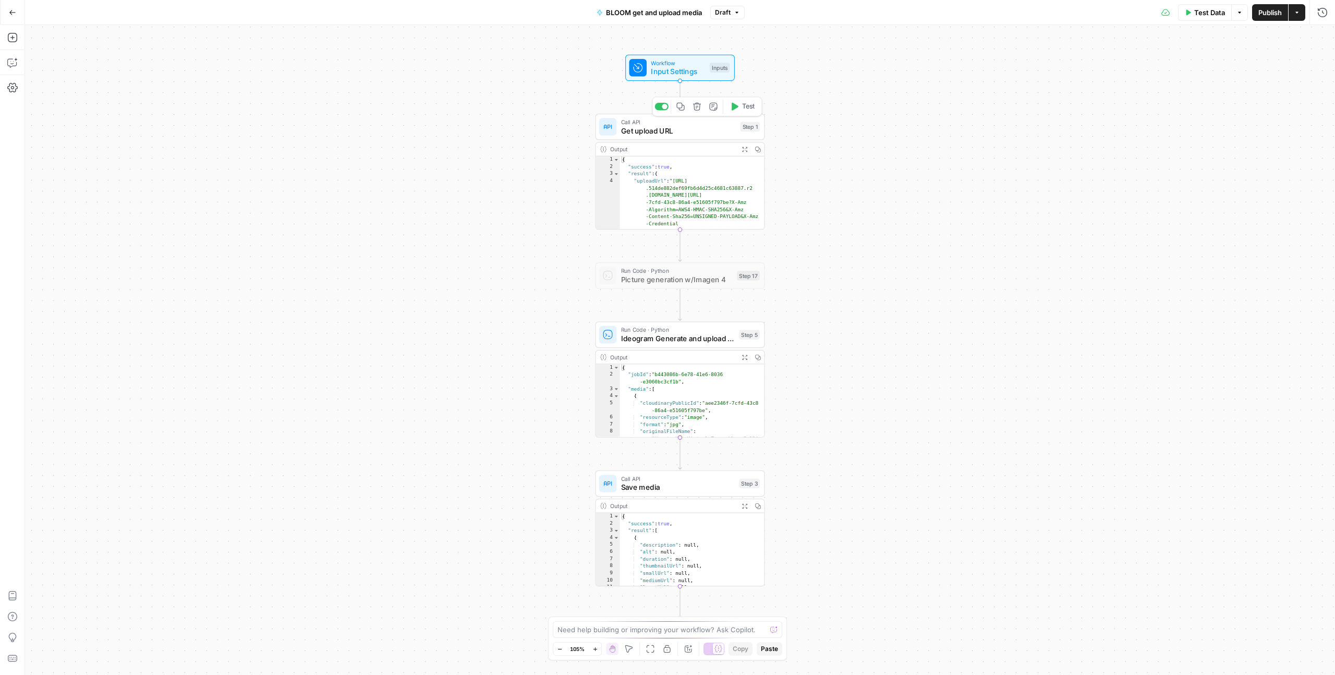
click at [702, 132] on span "Get upload URL" at bounding box center [678, 130] width 115 height 11
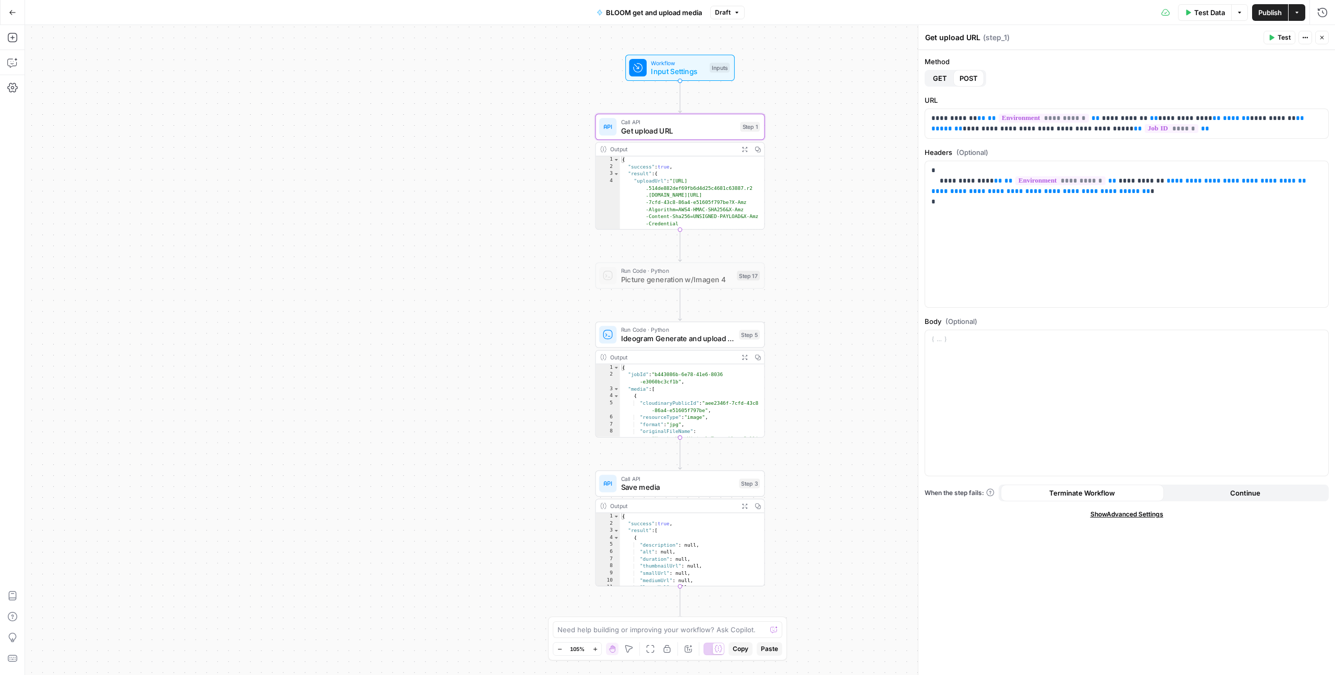
click at [674, 492] on span "Save media" at bounding box center [678, 487] width 114 height 11
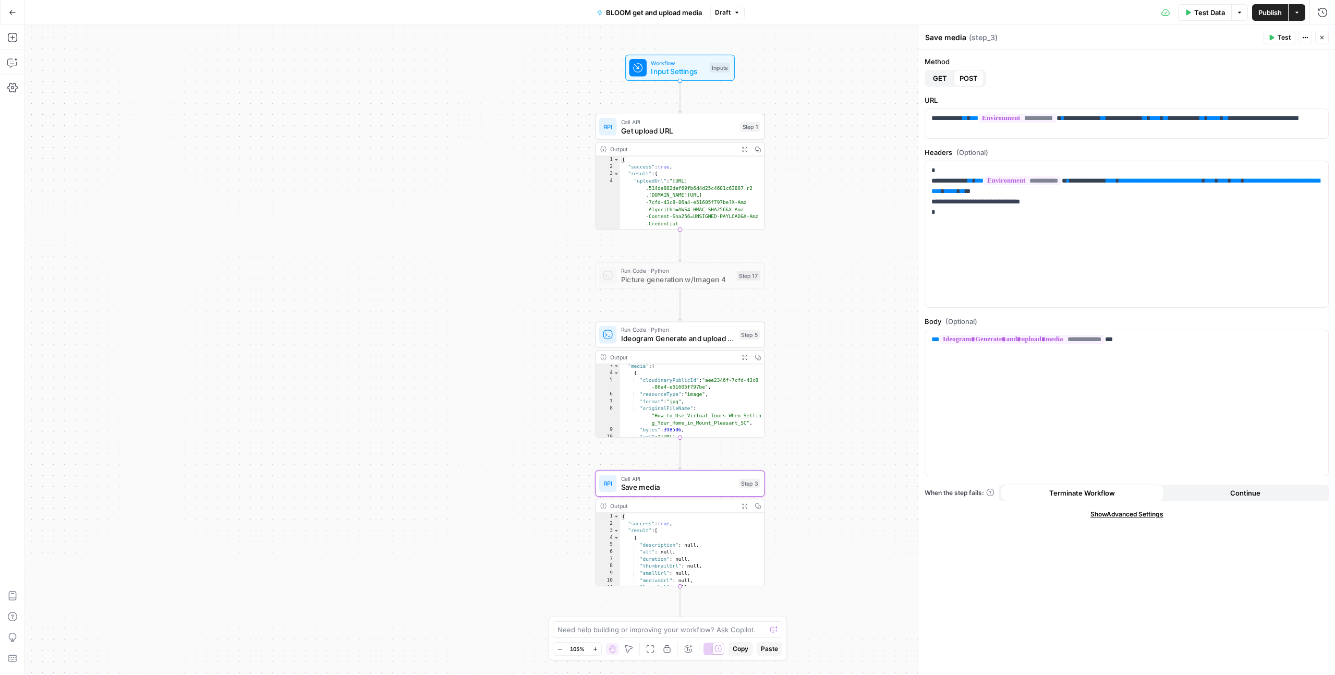
scroll to position [23, 0]
